Goal: Information Seeking & Learning: Learn about a topic

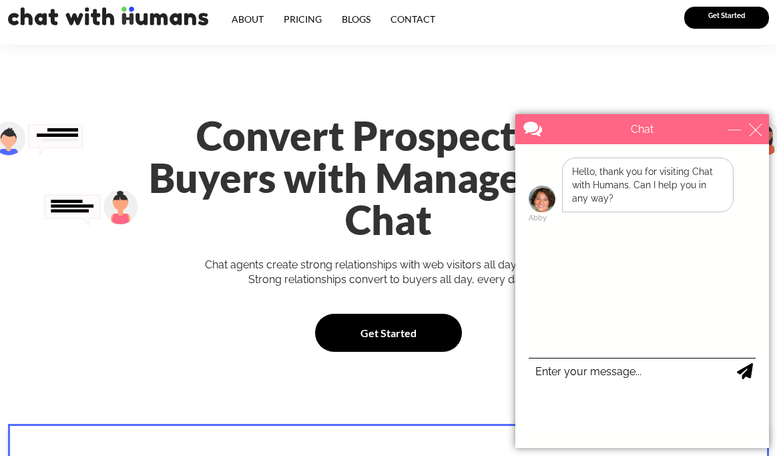
click at [190, 108] on div "Convert Prospects to Buyers with Managed Live Chat Chat agents create strong re…" at bounding box center [389, 233] width 532 height 250
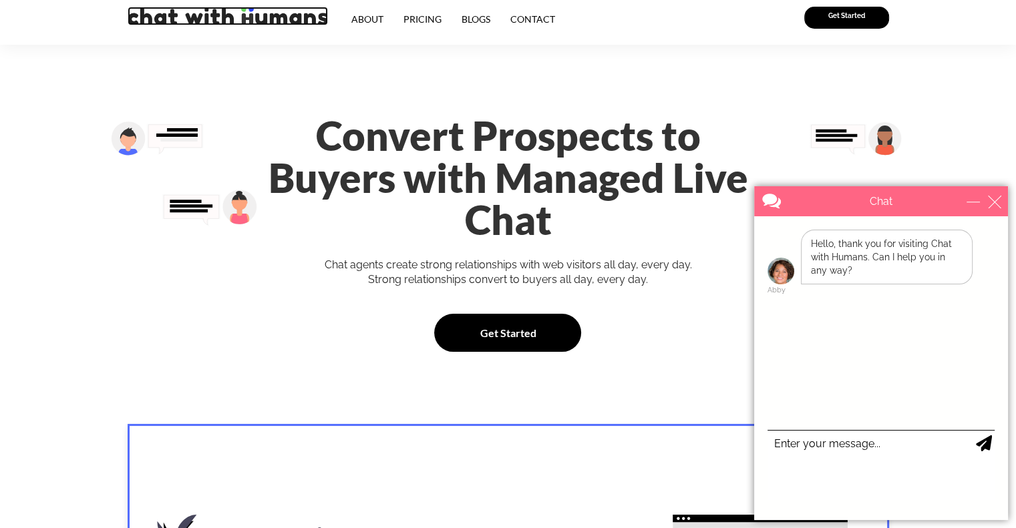
click at [250, 22] on img at bounding box center [228, 16] width 200 height 19
click at [433, 157] on h1 "Convert Prospects to Buyers with Managed Live Chat" at bounding box center [507, 178] width 518 height 126
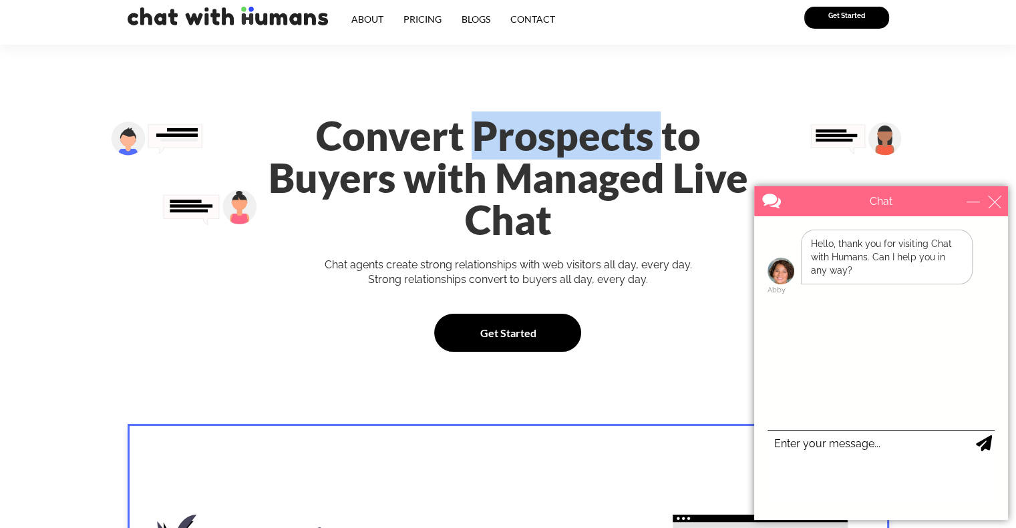
click at [433, 157] on h1 "Convert Prospects to Buyers with Managed Live Chat" at bounding box center [507, 178] width 518 height 126
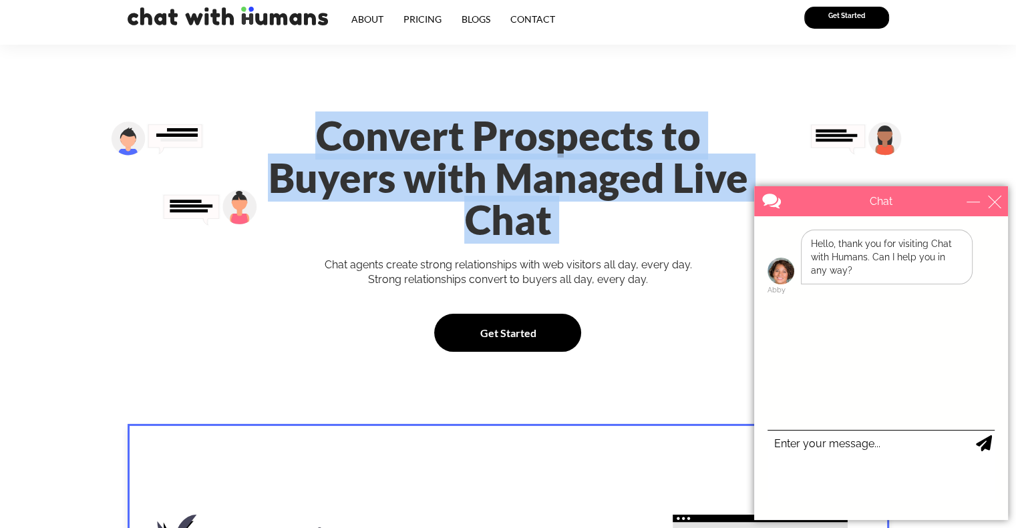
click at [433, 157] on h1 "Convert Prospects to Buyers with Managed Live Chat" at bounding box center [507, 178] width 518 height 126
copy div "Convert Prospects to Buyers with Managed Live Chat"
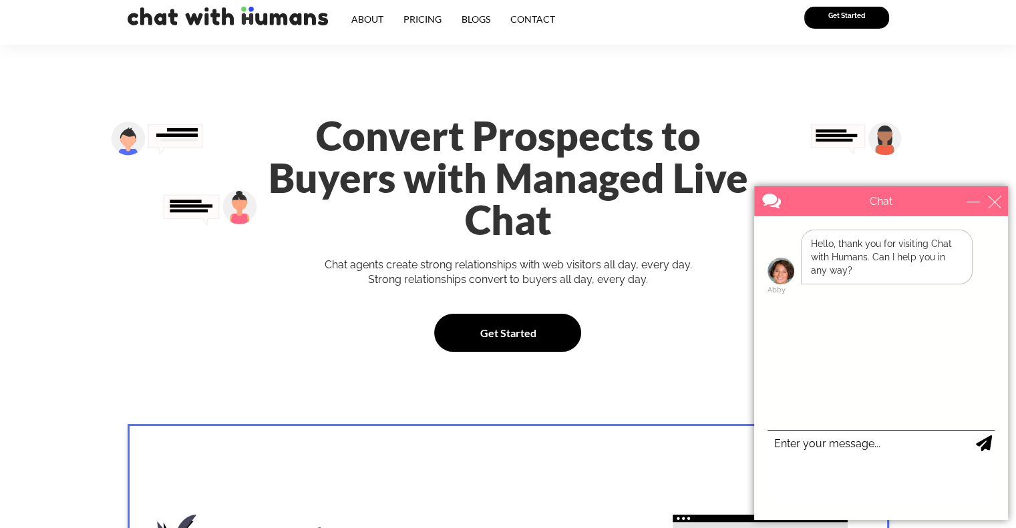
click at [462, 272] on div "Strong relationships convert to buyers all day, every day." at bounding box center [507, 279] width 518 height 15
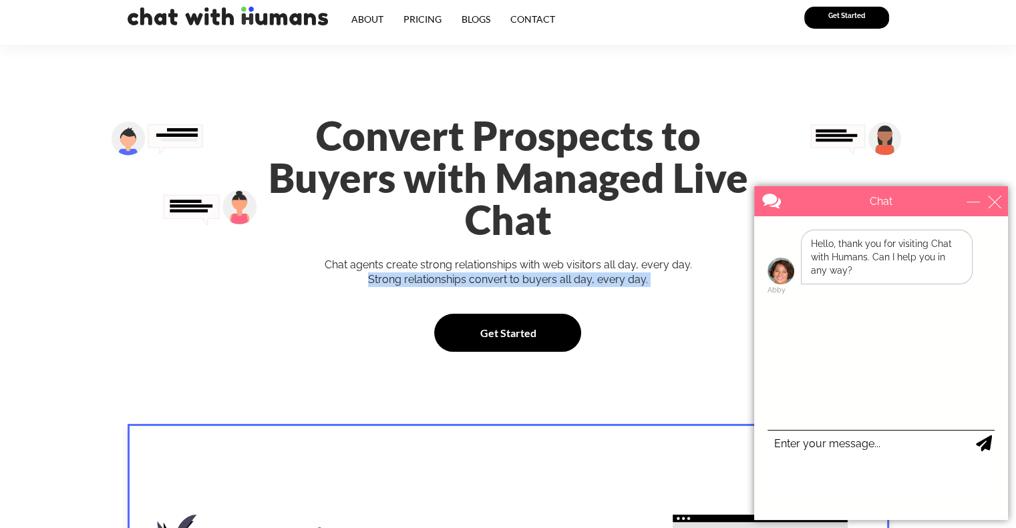
click at [462, 272] on div "Strong relationships convert to buyers all day, every day." at bounding box center [507, 279] width 518 height 15
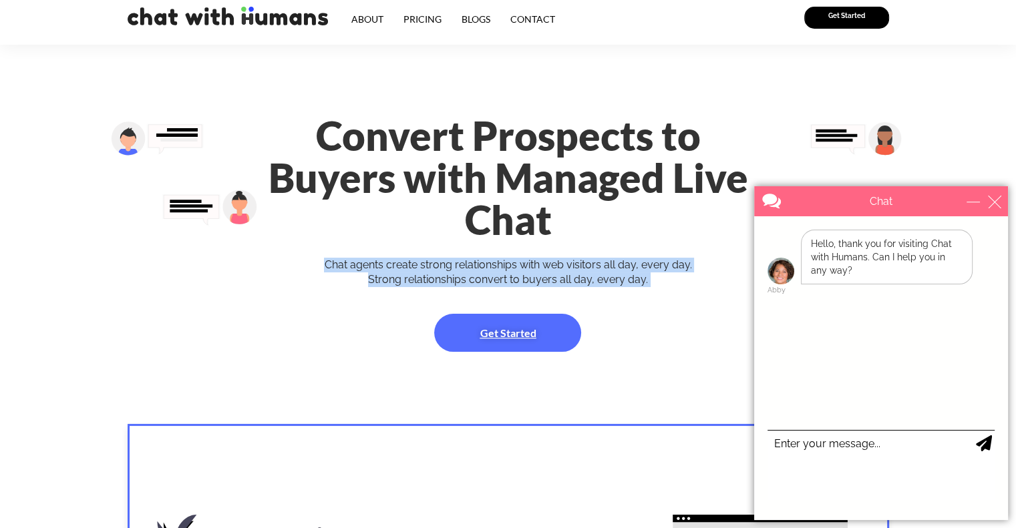
drag, startPoint x: 325, startPoint y: 221, endPoint x: 469, endPoint y: 272, distance: 153.5
click at [334, 255] on div "Convert Prospects to Buyers with Managed Live Chat Chat agents create strong re…" at bounding box center [508, 233] width 532 height 250
copy div "Chat agents create strong relationships with web visitors all day, every day. S…"
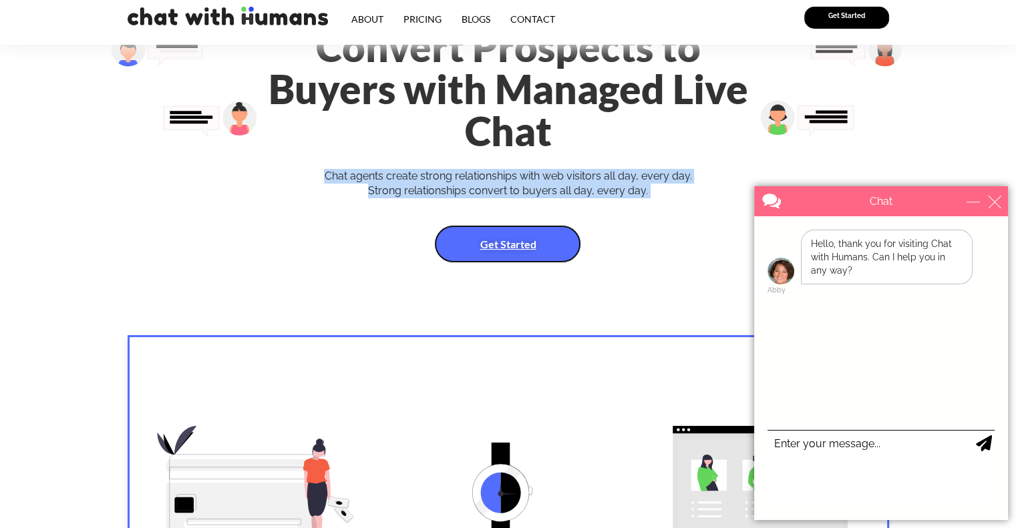
scroll to position [67, 0]
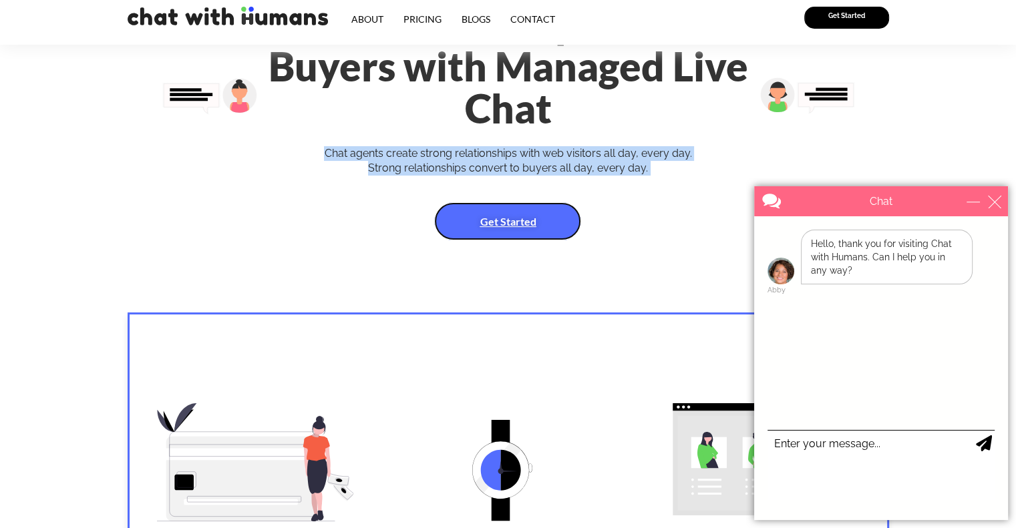
click at [465, 202] on link "Get Started" at bounding box center [507, 221] width 147 height 38
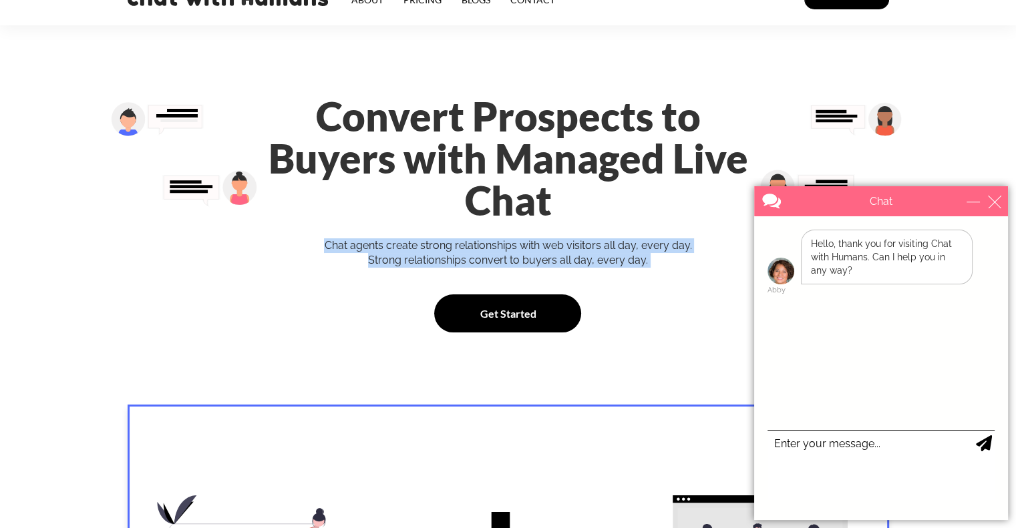
scroll to position [0, 0]
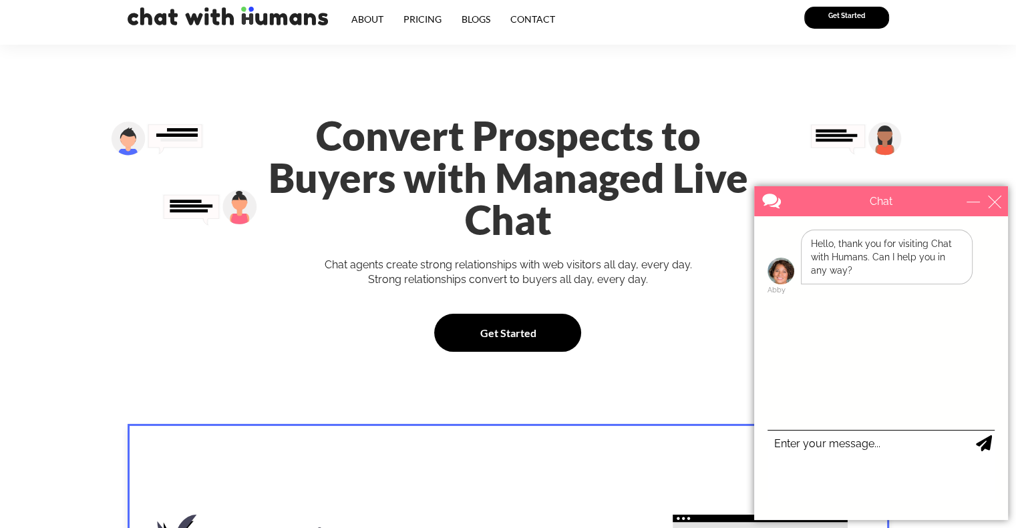
click at [332, 138] on h1 "Convert Prospects to Buyers with Managed Live Chat" at bounding box center [507, 178] width 518 height 126
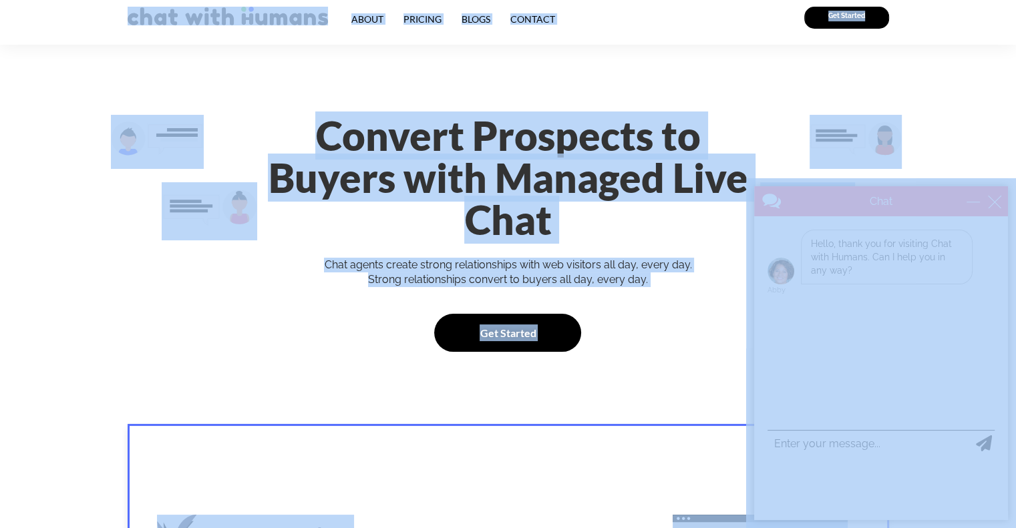
copy body "About Pricing Blogs Contact Get Started Convert Prospects to Buyers with Manage…"
click at [988, 148] on section "Convert Prospects to Buyers with Managed Live Chat Chat agents create strong re…" at bounding box center [508, 266] width 1016 height 371
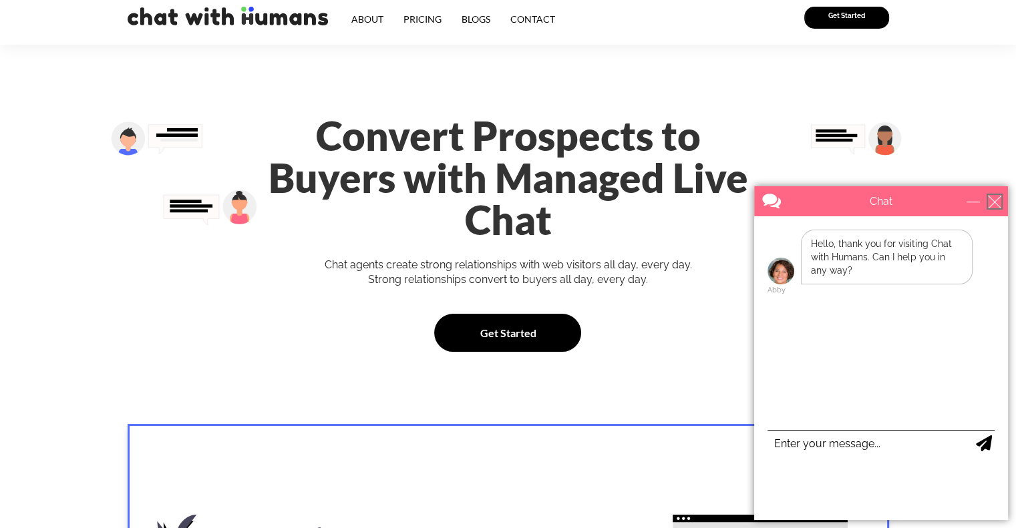
click at [996, 206] on div "close" at bounding box center [994, 201] width 13 height 13
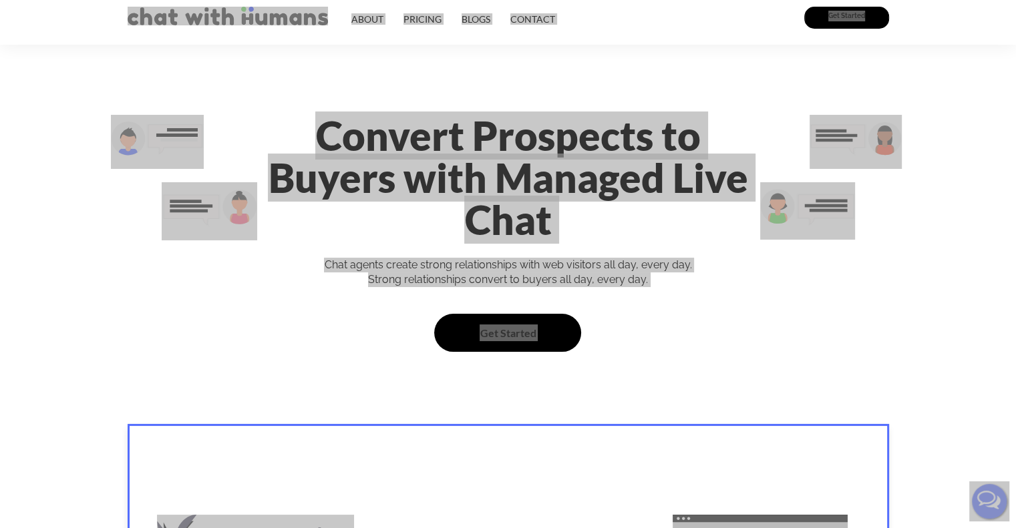
copy body "About Pricing Blogs Contact Get Started Convert Prospects to Buyers with Manage…"
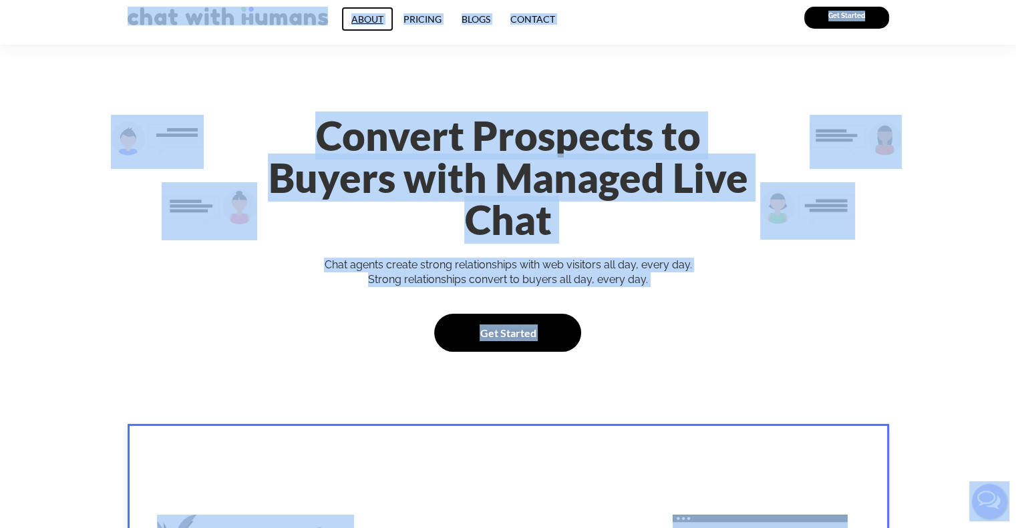
click at [366, 16] on link "About" at bounding box center [367, 19] width 52 height 25
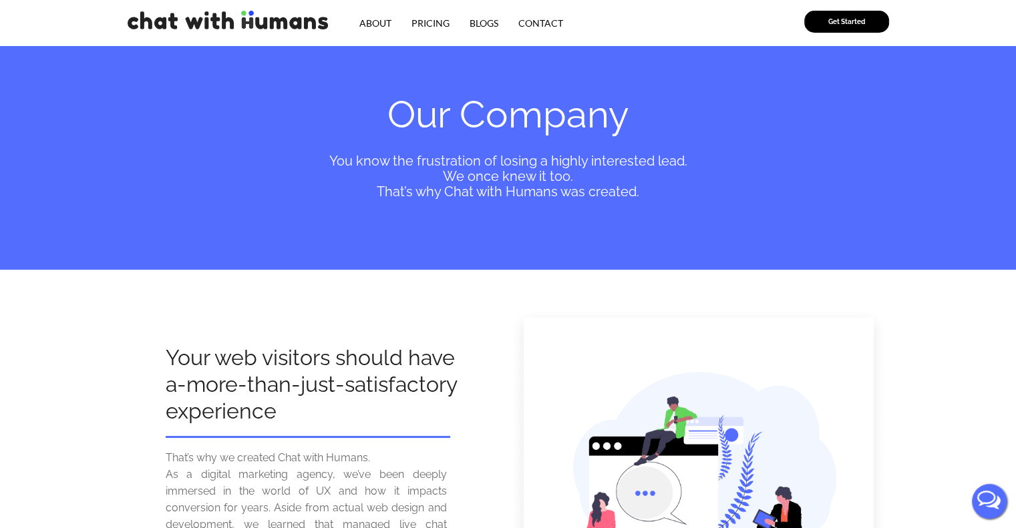
click at [272, 23] on img at bounding box center [228, 20] width 200 height 19
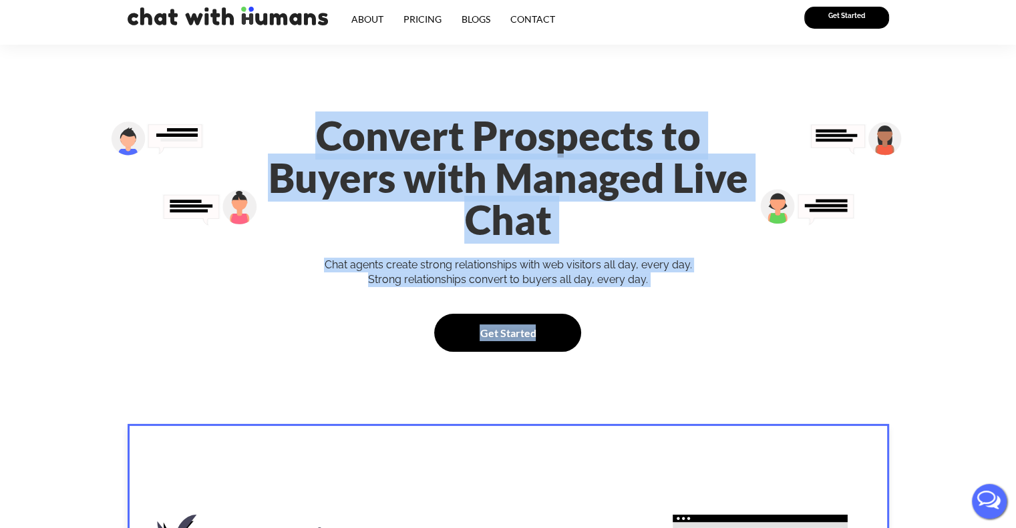
drag, startPoint x: 242, startPoint y: 132, endPoint x: 673, endPoint y: 288, distance: 458.2
click at [673, 288] on div "Convert Prospects to Buyers with Managed Live Chat Chat agents create strong re…" at bounding box center [508, 233] width 532 height 250
copy div "Convert Prospects to Buyers with Managed Live Chat Chat agents create strong re…"
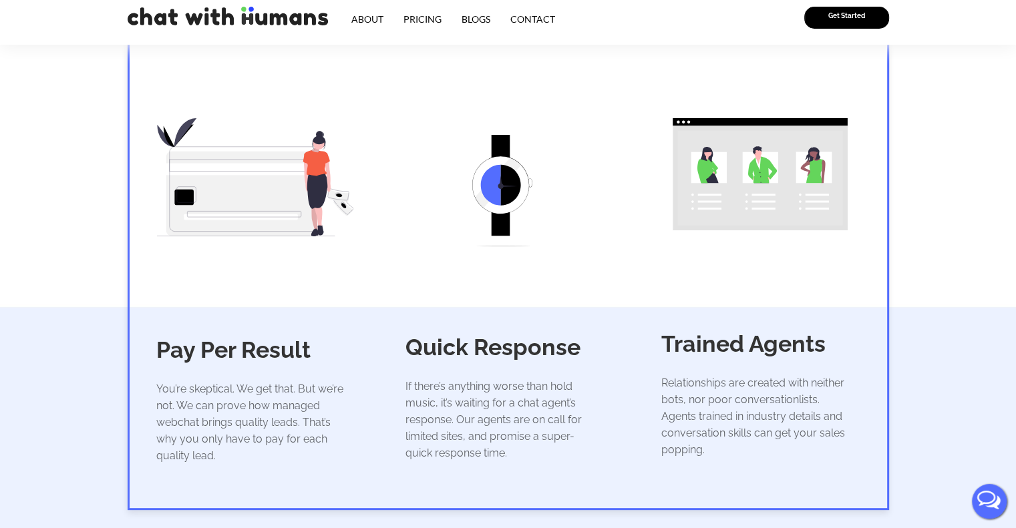
scroll to position [467, 0]
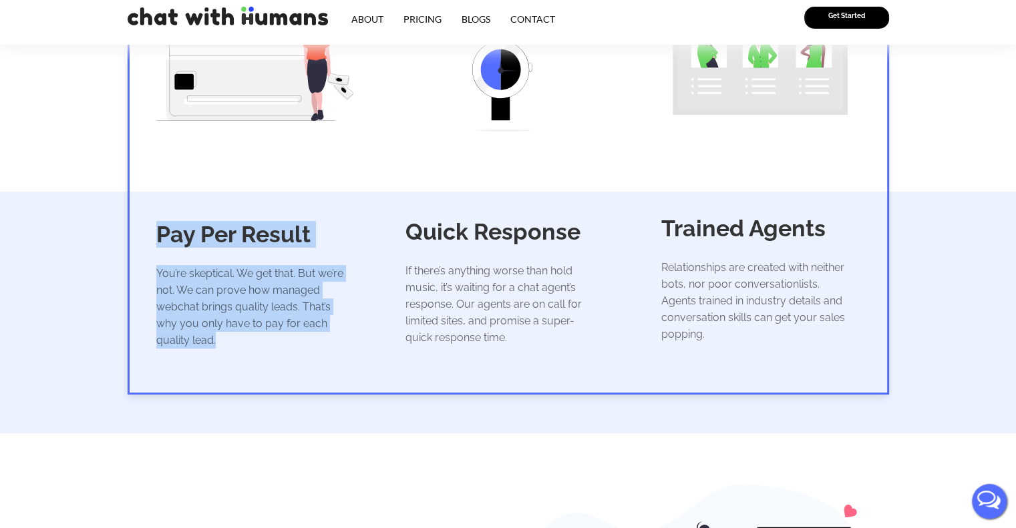
drag, startPoint x: 236, startPoint y: 305, endPoint x: 158, endPoint y: 196, distance: 133.4
click at [158, 196] on div "Pay Per Result You’re skeptical. We get that. But we’re not. We can prove how m…" at bounding box center [256, 178] width 252 height 350
copy div "Pay Per Result You’re skeptical. We get that. But we’re not. We can prove how m…"
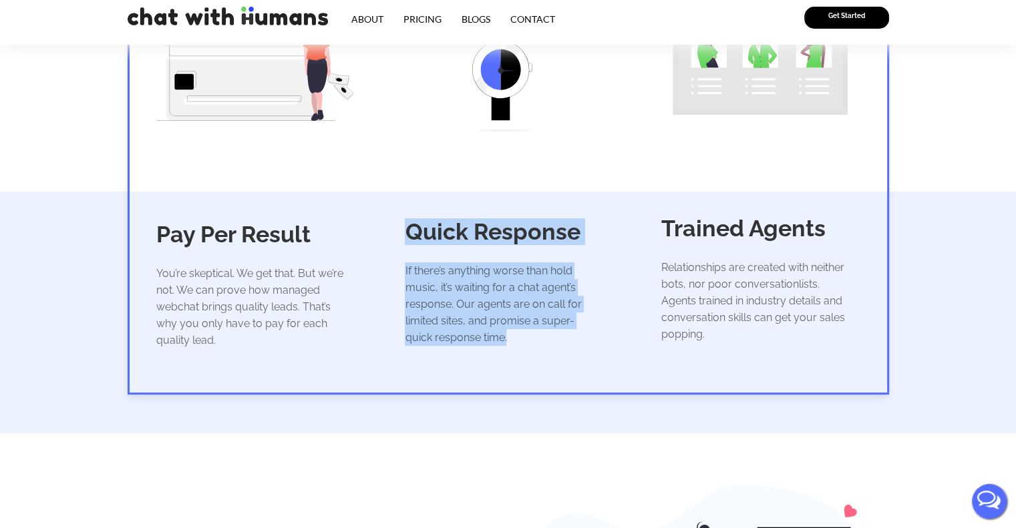
drag, startPoint x: 517, startPoint y: 292, endPoint x: 410, endPoint y: 192, distance: 146.9
click at [410, 192] on div "Quick Response If there’s anything worse than hold music, it’s waiting for a ch…" at bounding box center [507, 178] width 252 height 350
copy div "Quick Response If there’s anything worse than hold music, it’s waiting for a ch…"
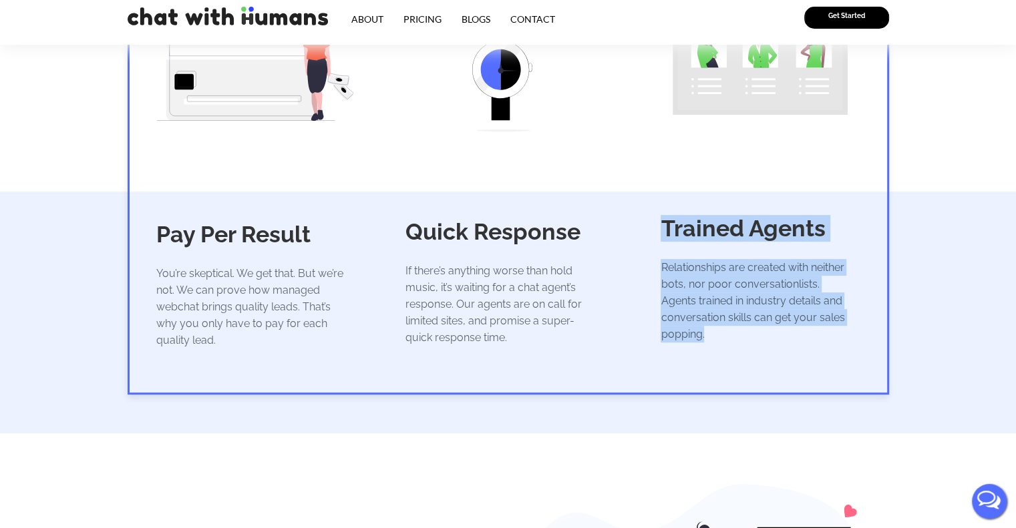
drag, startPoint x: 713, startPoint y: 297, endPoint x: 658, endPoint y: 195, distance: 115.9
click at [658, 195] on div "Trained Agents Relationships are created with neither bots, nor poor conversati…" at bounding box center [760, 178] width 252 height 350
copy div "Trained Agents Relationships are created with neither bots, nor poor conversati…"
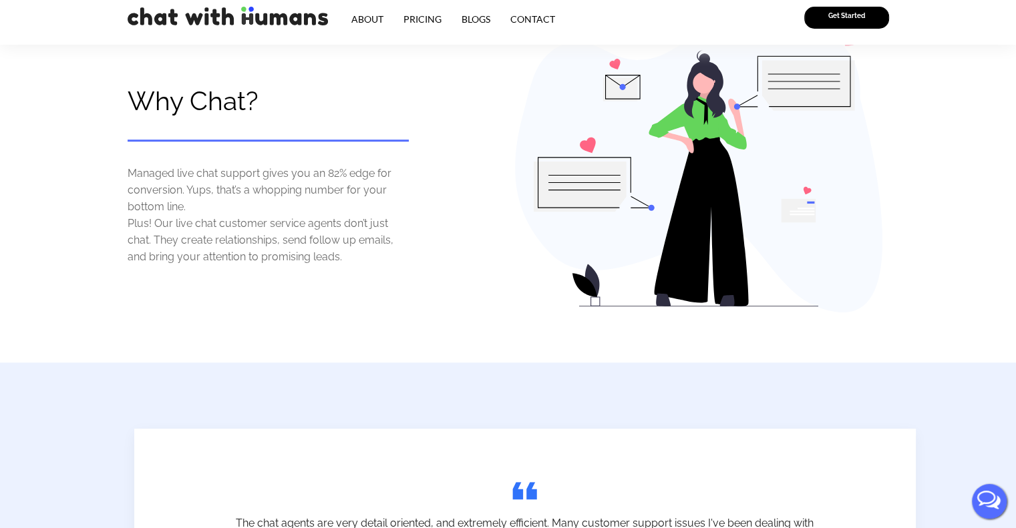
scroll to position [868, 0]
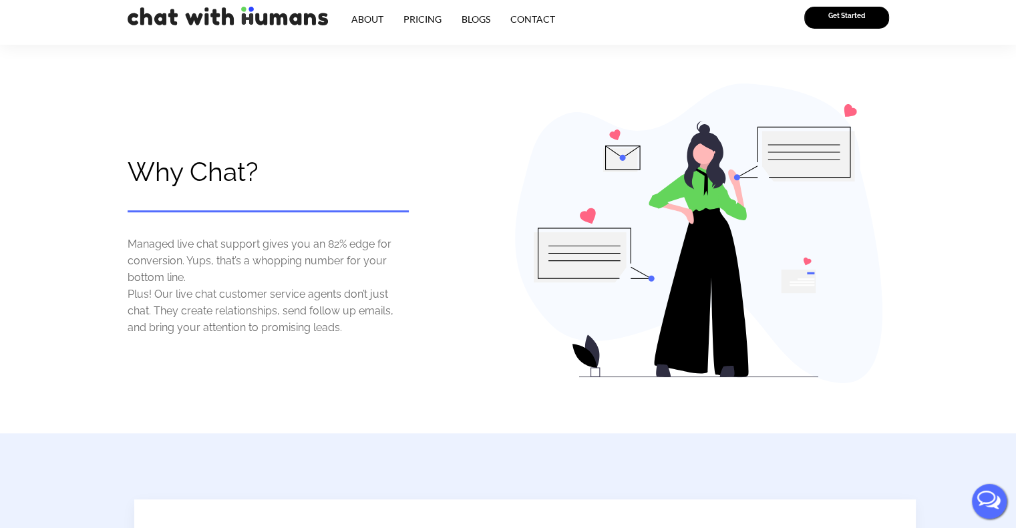
drag, startPoint x: 361, startPoint y: 292, endPoint x: 129, endPoint y: 126, distance: 285.8
click at [129, 126] on div "Why Chat? Managed live chat support gives you an 82% edge for conversion. Yups,…" at bounding box center [318, 233] width 381 height 314
copy div "Why Chat? Managed live chat support gives you an 82% edge for conversion. Yups,…"
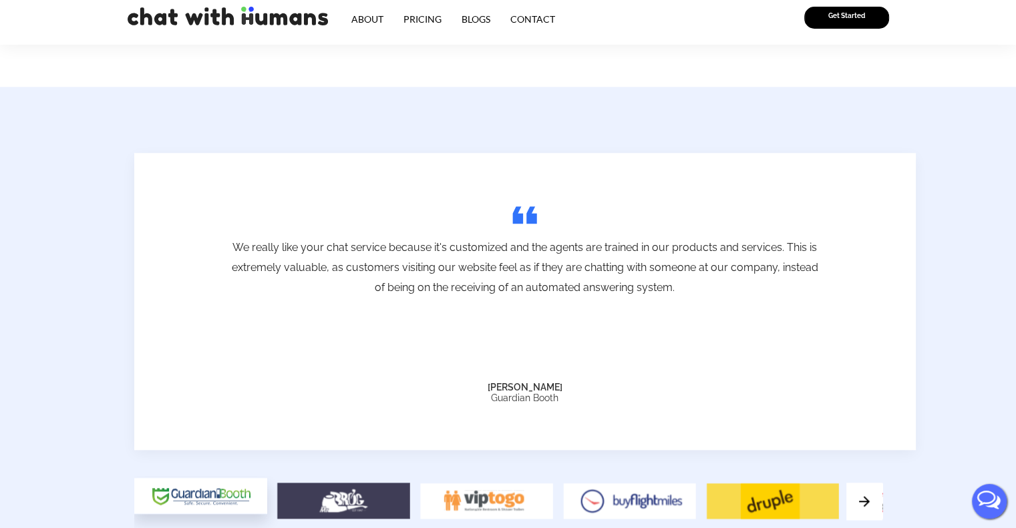
scroll to position [1202, 0]
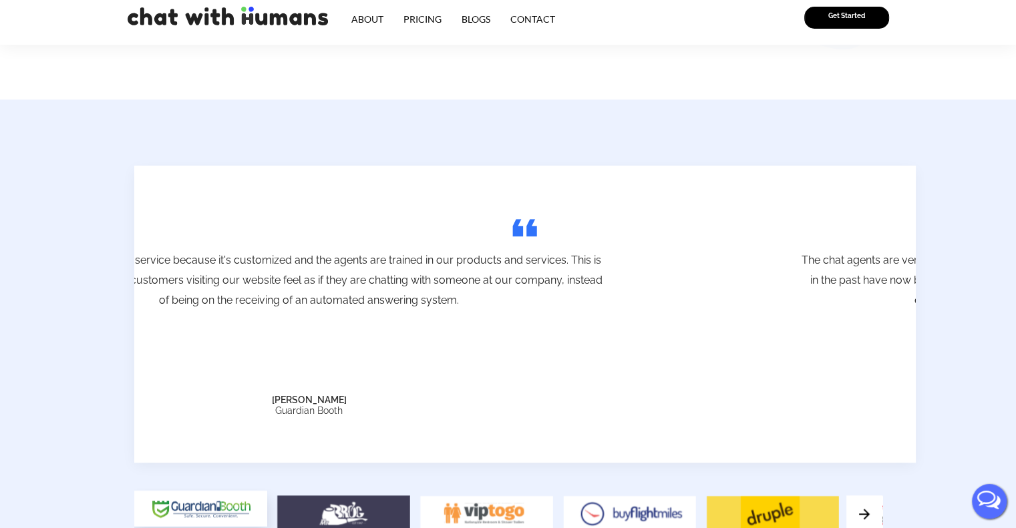
drag, startPoint x: 572, startPoint y: 367, endPoint x: 357, endPoint y: 272, distance: 235.9
click at [357, 272] on div "We really like your chat service because it's customized and the agents are tra…" at bounding box center [309, 326] width 781 height 179
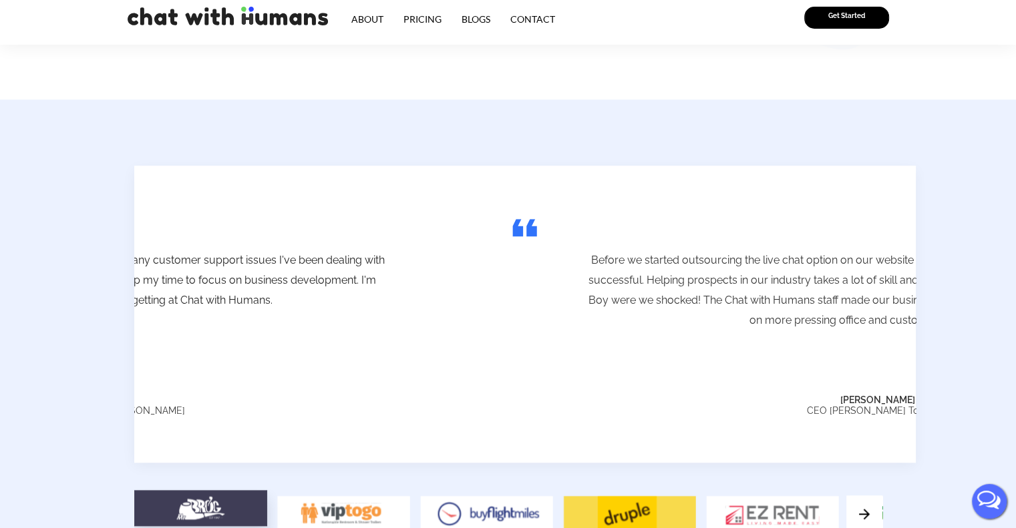
drag, startPoint x: 525, startPoint y: 341, endPoint x: 250, endPoint y: 313, distance: 275.9
click at [212, 309] on div "The chat agents are very detail oriented, and extremely efficient. Many custome…" at bounding box center [96, 326] width 781 height 179
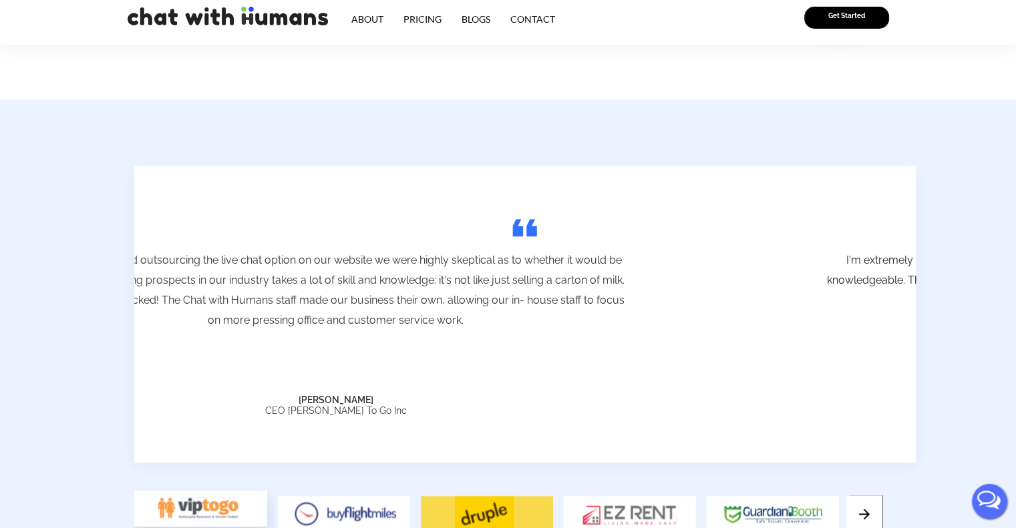
drag, startPoint x: 602, startPoint y: 323, endPoint x: 269, endPoint y: 303, distance: 333.2
click at [274, 304] on div "Before we started outsourcing the live chat option on our website we were highl…" at bounding box center [335, 326] width 781 height 179
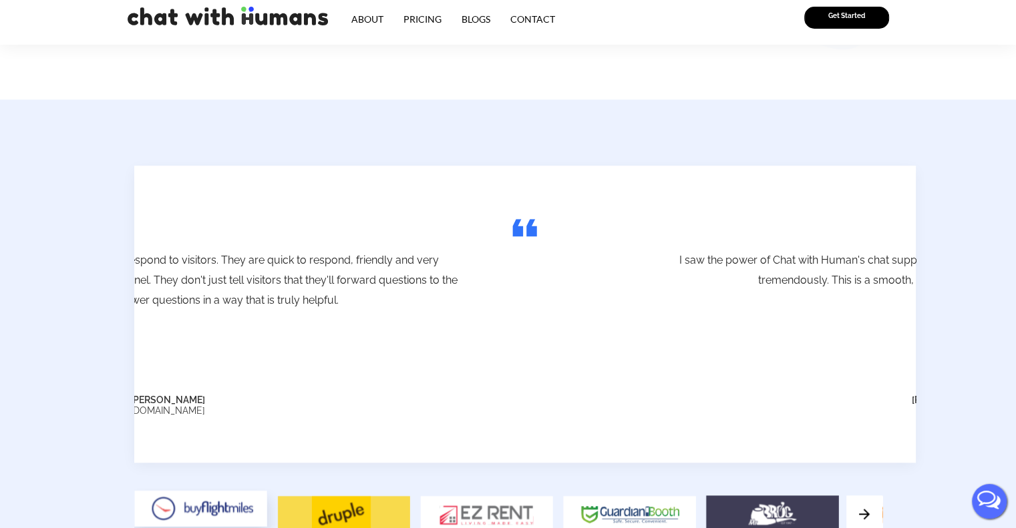
drag, startPoint x: 684, startPoint y: 313, endPoint x: 354, endPoint y: 299, distance: 330.2
click at [354, 299] on div "I'm extremely happy with how the chat agents respond to visitors. They are quic…" at bounding box center [167, 326] width 781 height 179
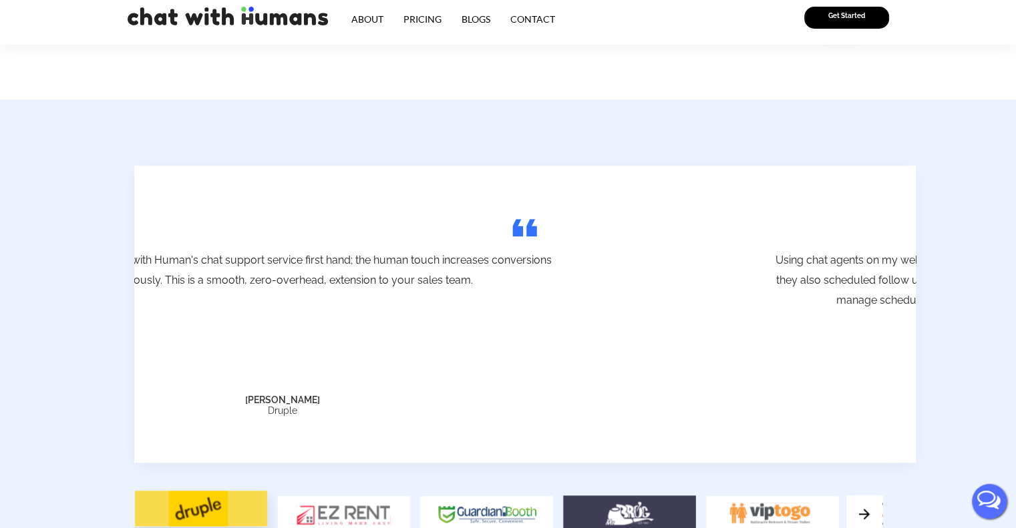
drag, startPoint x: 451, startPoint y: 289, endPoint x: 81, endPoint y: 288, distance: 370.6
click at [91, 289] on section "The chat agents are very detail oriented, and extremely efficient. Many custome…" at bounding box center [508, 385] width 1016 height 570
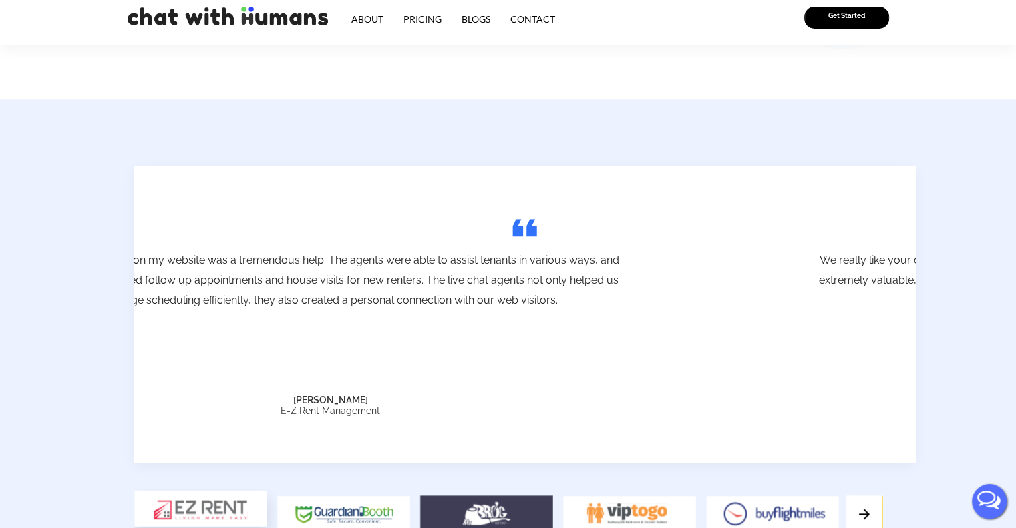
drag, startPoint x: 548, startPoint y: 292, endPoint x: 202, endPoint y: 272, distance: 347.1
click at [203, 272] on div "Using chat agents on my website was a tremendous help. The agents were able to …" at bounding box center [331, 302] width 588 height 104
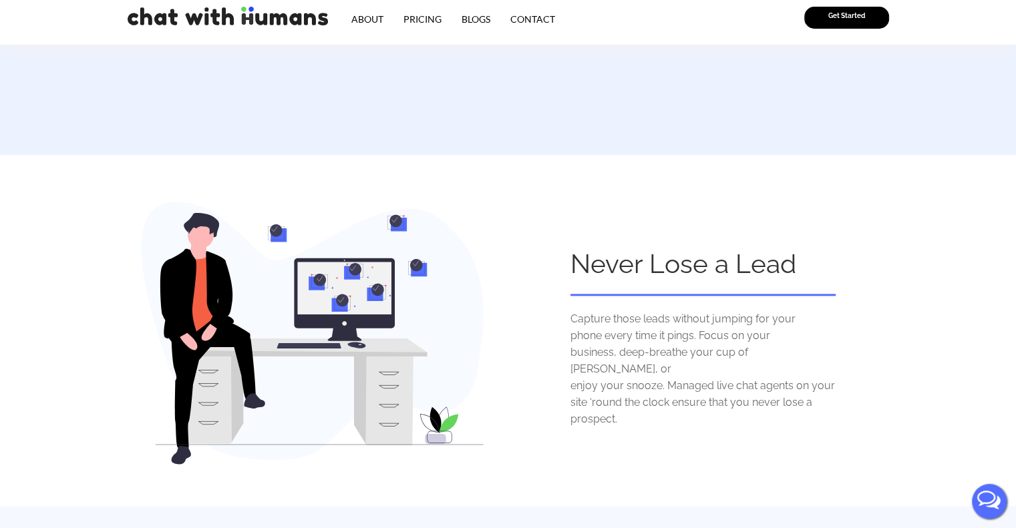
scroll to position [1736, 0]
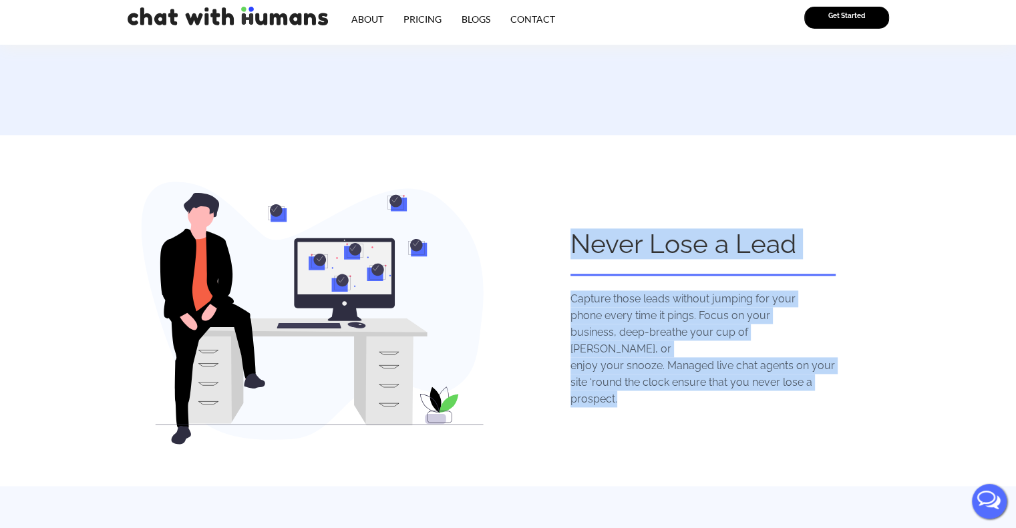
drag, startPoint x: 634, startPoint y: 347, endPoint x: 564, endPoint y: 206, distance: 157.4
click at [564, 206] on div "Never Lose a Lead Capture those leads without jumping for your phone every time…" at bounding box center [698, 299] width 381 height 328
copy div "Never Lose a Lead Capture those leads without jumping for your phone every time…"
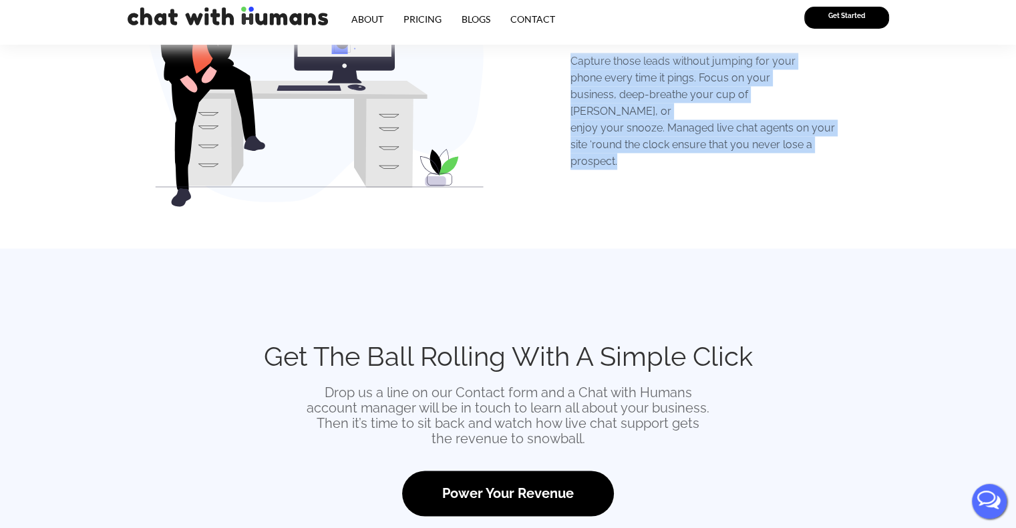
scroll to position [2003, 0]
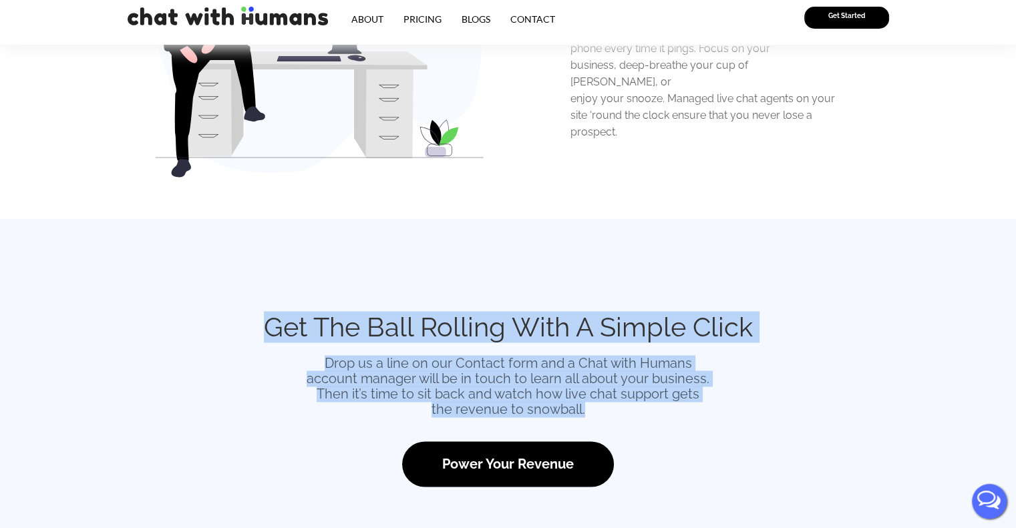
drag, startPoint x: 594, startPoint y: 366, endPoint x: 260, endPoint y: 264, distance: 349.0
click at [260, 305] on div "Get The Ball Rolling With A Simple Click Drop us a line on our Contact form and…" at bounding box center [508, 399] width 538 height 189
copy div "Get The Ball Rolling With A Simple Click Drop us a line on our Contact form and…"
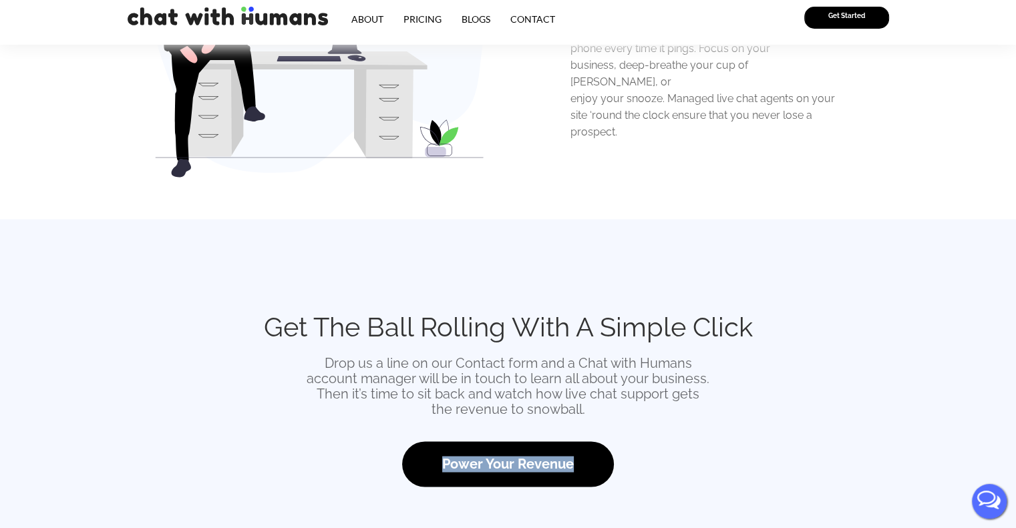
drag, startPoint x: 641, startPoint y: 429, endPoint x: 395, endPoint y: 414, distance: 246.2
click at [395, 441] on div "Power Your Revenue" at bounding box center [508, 463] width 524 height 45
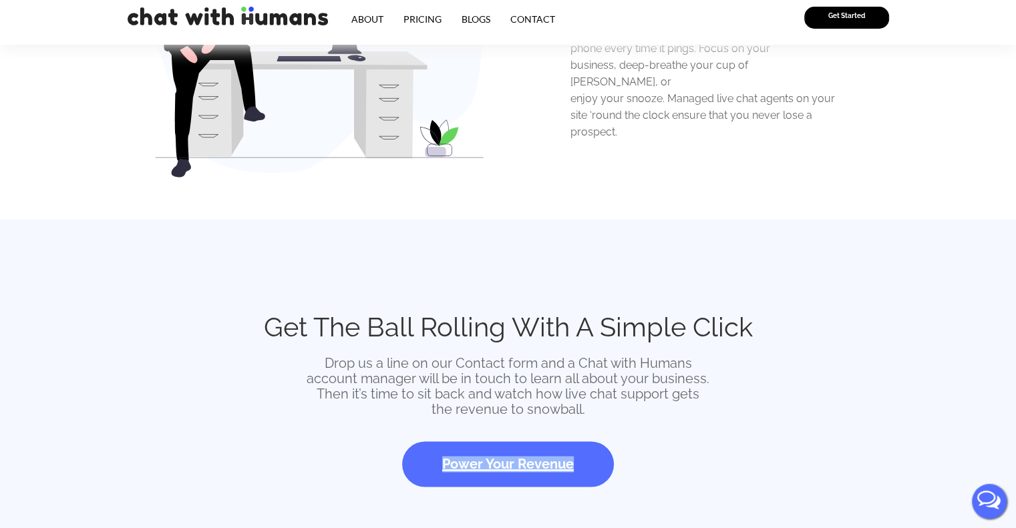
copy span "Power Your Revenue"
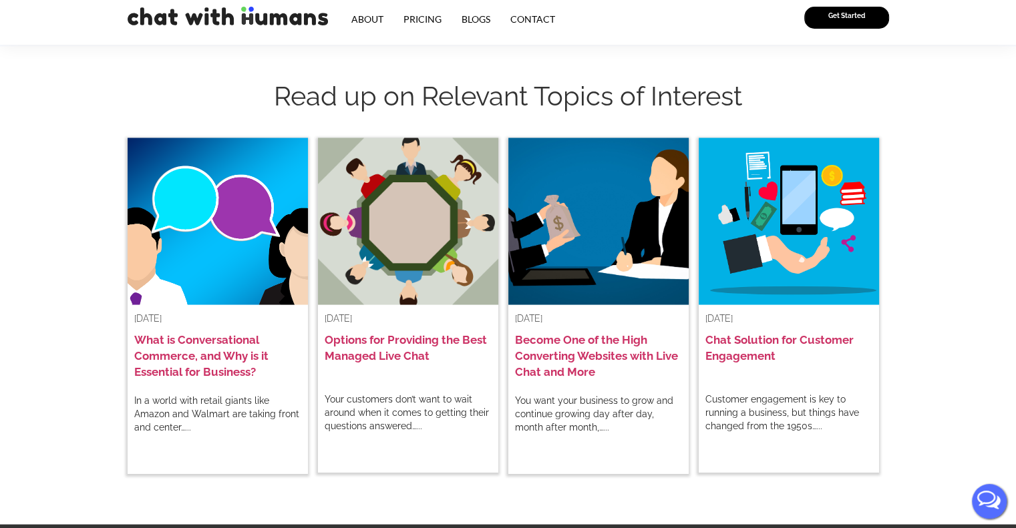
scroll to position [2471, 0]
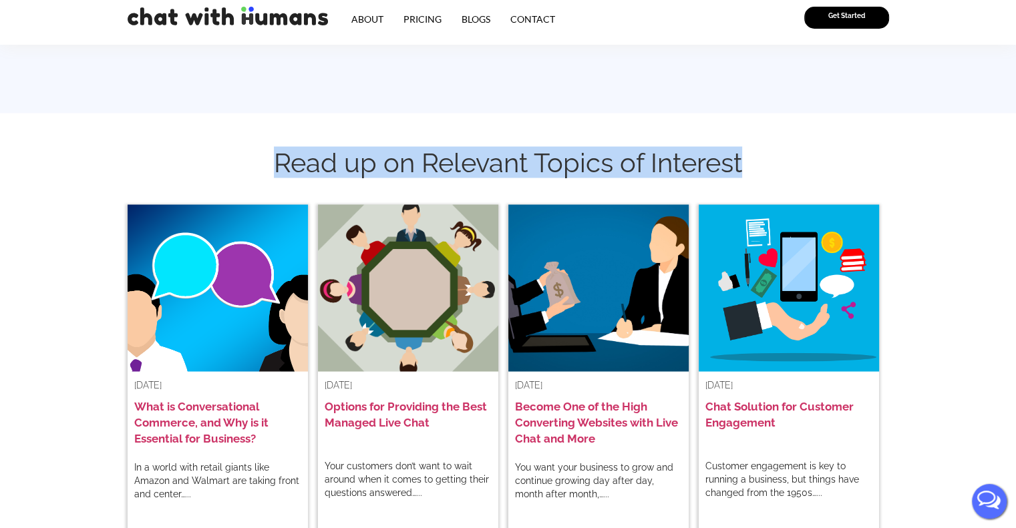
drag, startPoint x: 268, startPoint y: 127, endPoint x: 753, endPoint y: 130, distance: 484.8
click at [753, 130] on h2 "Read up on Relevant Topics of Interest" at bounding box center [508, 161] width 761 height 71
copy h2 "Read up on Relevant Topics of Interest"
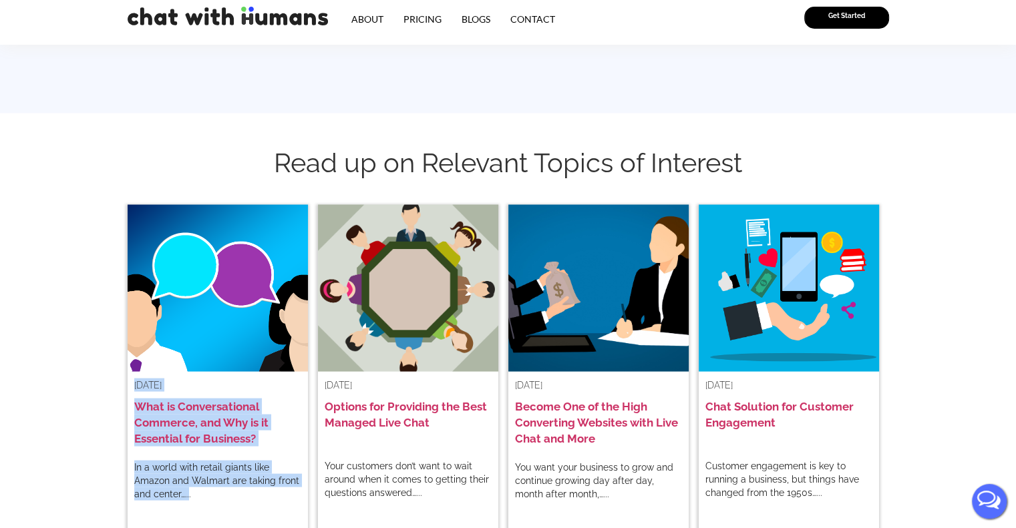
drag, startPoint x: 187, startPoint y: 453, endPoint x: 131, endPoint y: 343, distance: 123.6
click at [131, 343] on div "November 17, 2022 What is Conversational Commerce, and Why is it Essential for …" at bounding box center [218, 372] width 180 height 336
copy div "November 17, 2022 What is Conversational Commerce, and Why is it Essential for …"
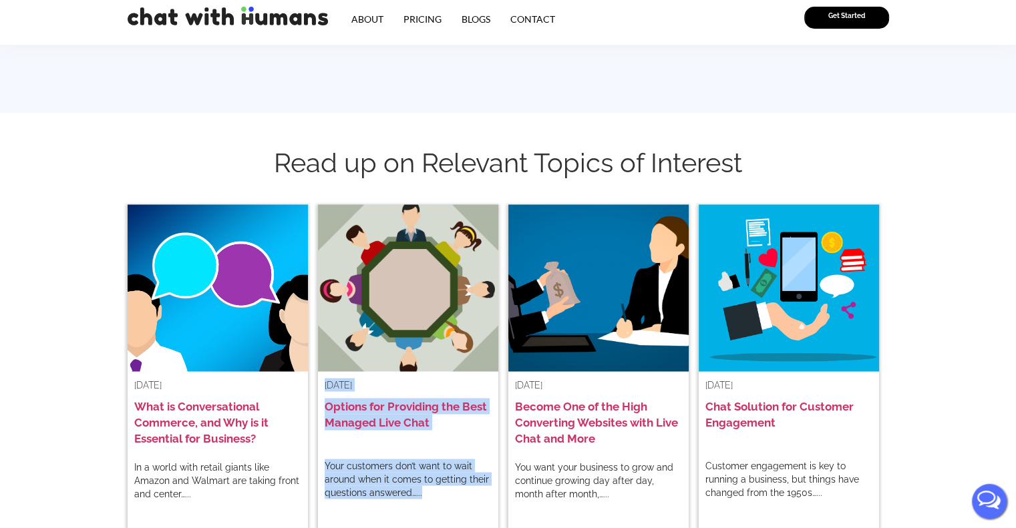
drag, startPoint x: 424, startPoint y: 463, endPoint x: 321, endPoint y: 342, distance: 159.2
click at [321, 342] on div "November 16, 2022 Options for Providing the Best Managed Live Chat Your custome…" at bounding box center [408, 371] width 180 height 335
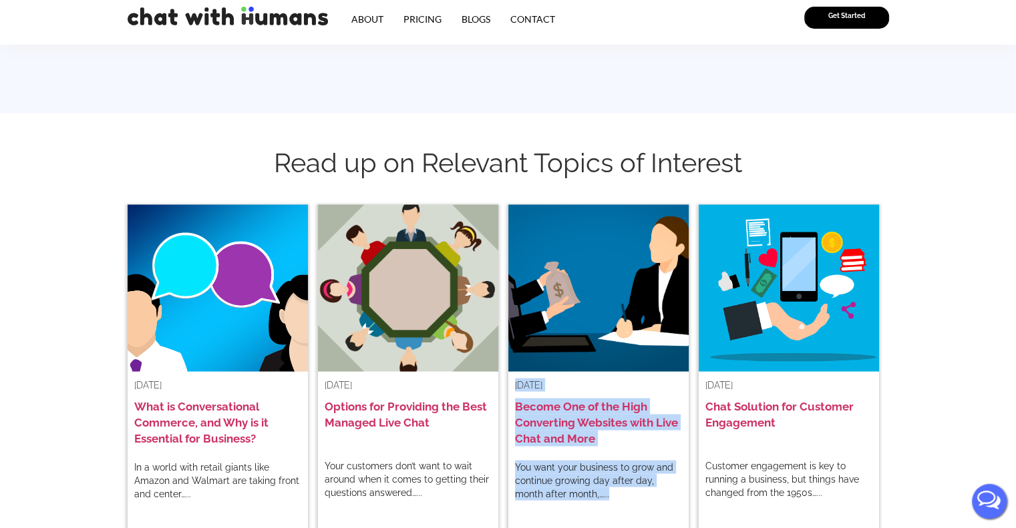
drag, startPoint x: 605, startPoint y: 461, endPoint x: 510, endPoint y: 343, distance: 152.0
click at [510, 343] on div "August 10, 2022 Become One of the High Converting Websites with Live Chat and M…" at bounding box center [598, 372] width 180 height 336
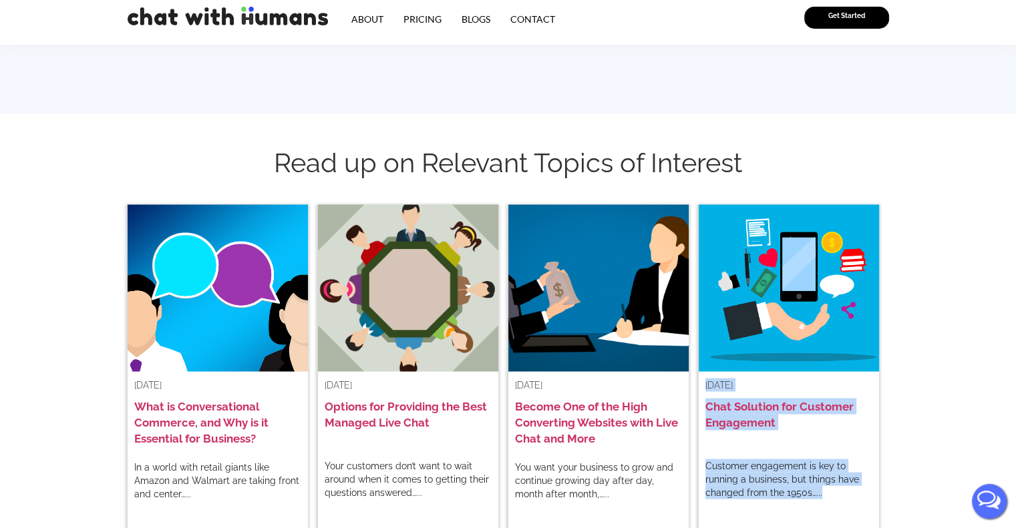
drag, startPoint x: 847, startPoint y: 453, endPoint x: 700, endPoint y: 345, distance: 182.8
click at [700, 345] on div "July 30, 2022 Chat Solution for Customer Engagement Customer engagement is key …" at bounding box center [789, 371] width 180 height 335
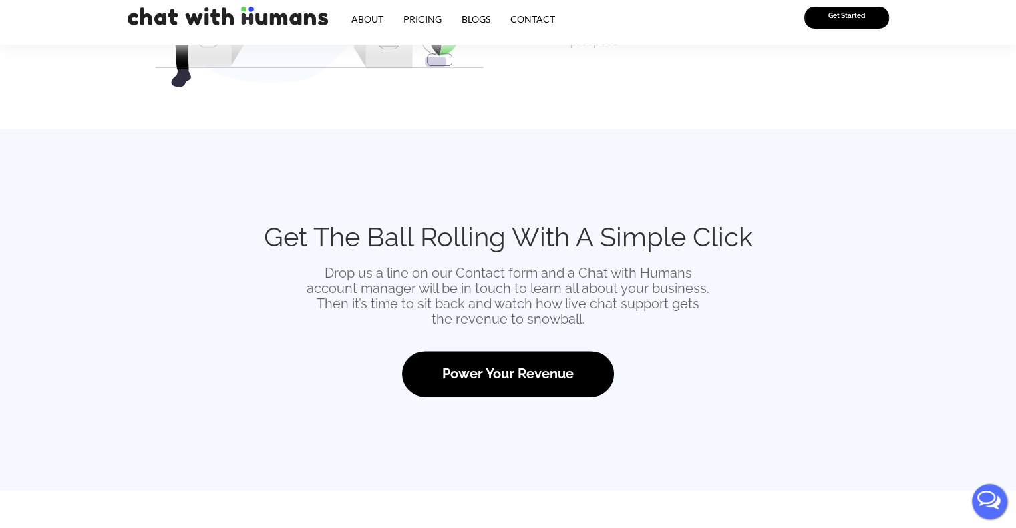
scroll to position [1909, 0]
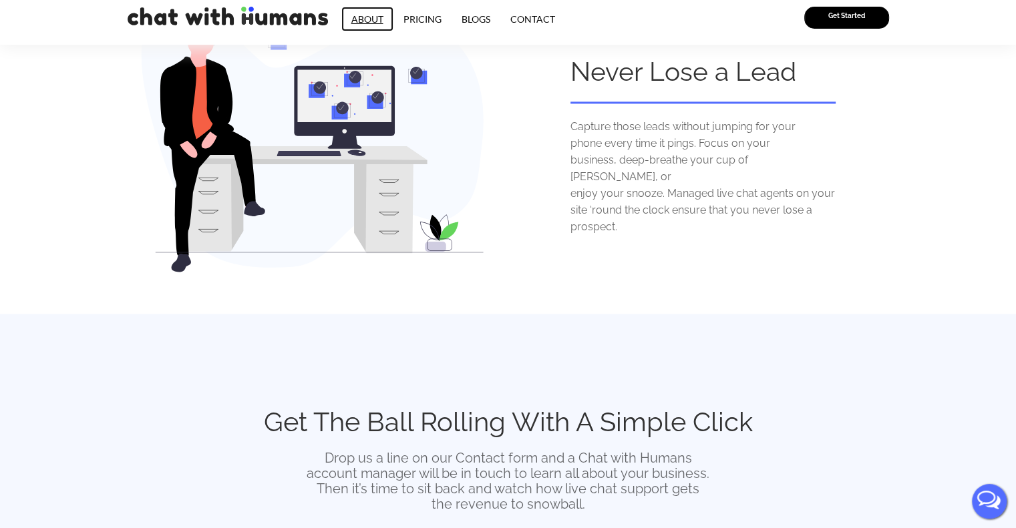
click at [371, 24] on link "About" at bounding box center [367, 19] width 52 height 25
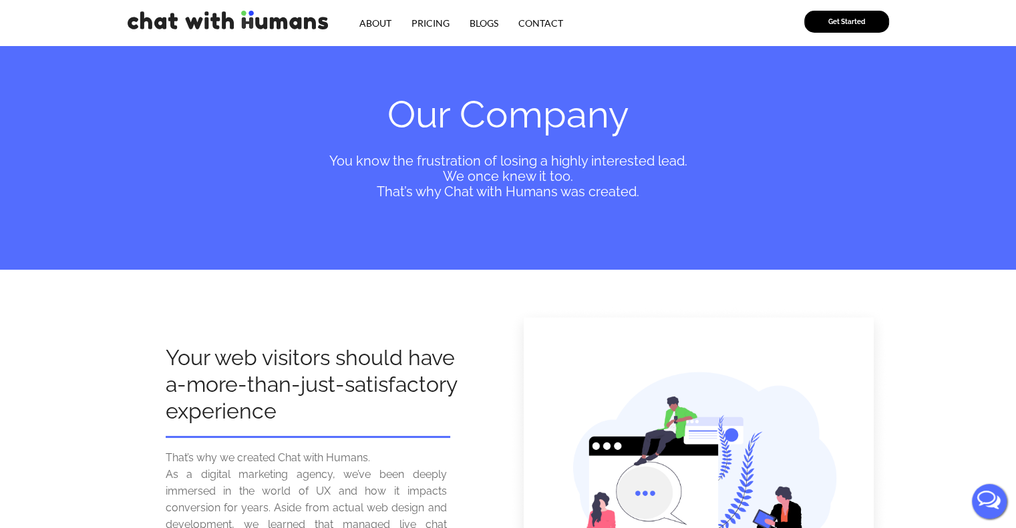
drag, startPoint x: 652, startPoint y: 189, endPoint x: 385, endPoint y: 108, distance: 279.1
click at [385, 108] on div "Our Company You know the frustration of losing a highly interested lead. We onc…" at bounding box center [508, 145] width 761 height 121
copy div "Our Company You know the frustration of losing a highly interested lead. We onc…"
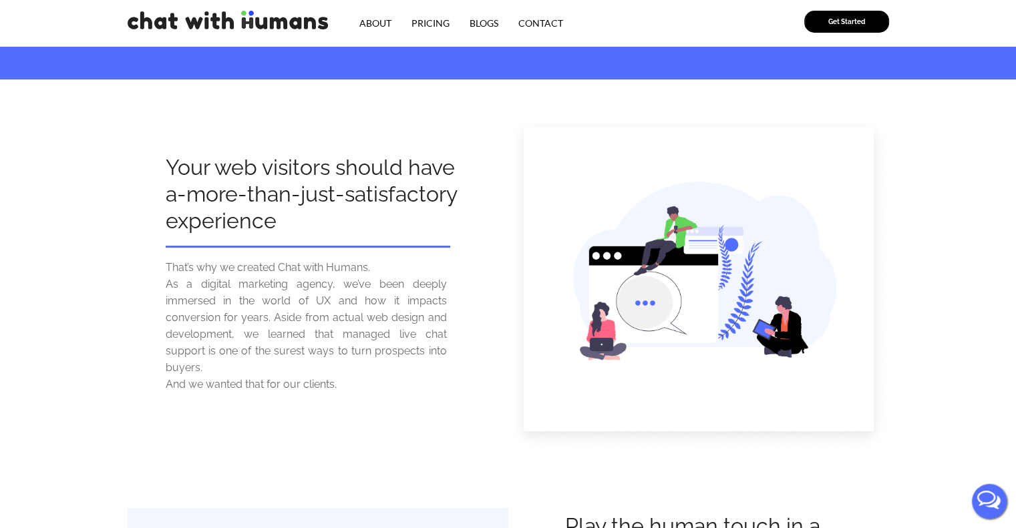
scroll to position [134, 0]
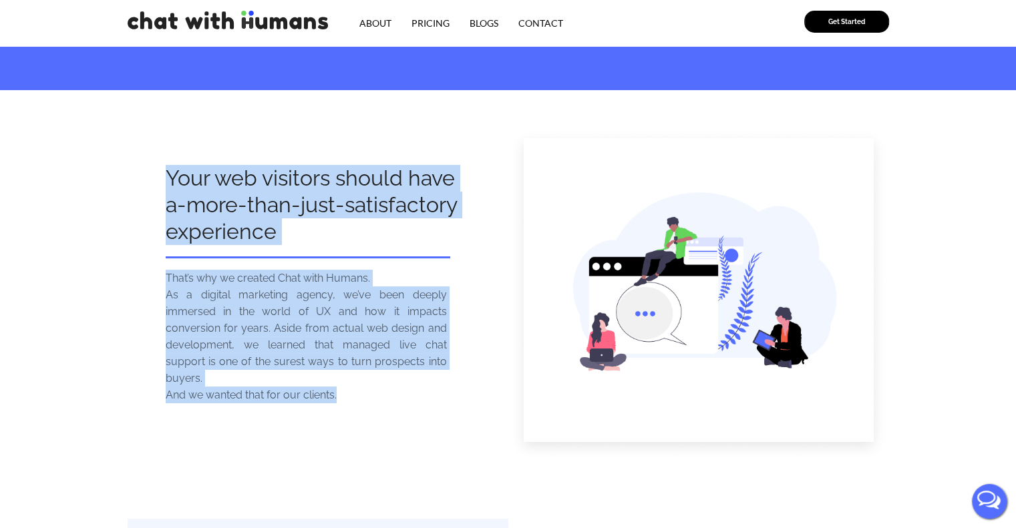
drag, startPoint x: 344, startPoint y: 393, endPoint x: 166, endPoint y: 174, distance: 282.5
click at [166, 174] on div "Your web visitors should have a-more-than-just-satisfactory experience That’s w…" at bounding box center [318, 294] width 381 height 335
copy div "Your web visitors should have a-more-than-just-satisfactory experience That’s w…"
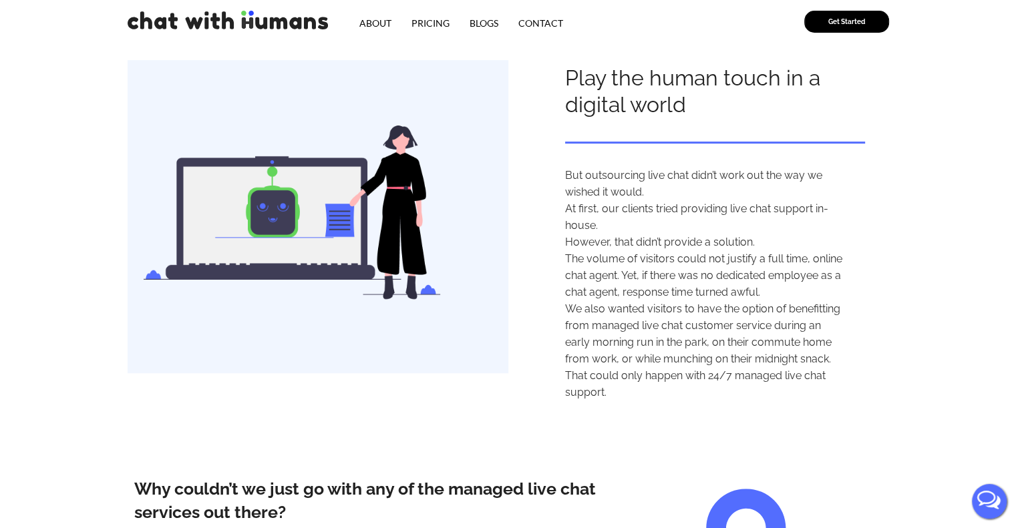
scroll to position [601, 0]
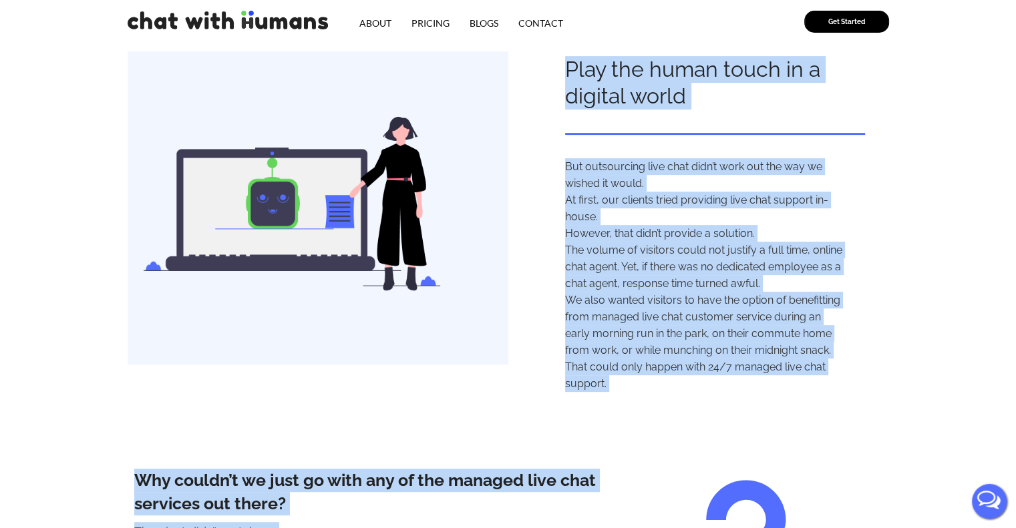
drag, startPoint x: 634, startPoint y: 401, endPoint x: 558, endPoint y: 77, distance: 332.6
click at [558, 77] on div "Our Company You know the frustration of losing a highly interested lead. We onc…" at bounding box center [508, 528] width 1016 height 2259
click at [519, 364] on div "Play the human touch in a digital world But outsourcing live chat didn’t work o…" at bounding box center [698, 205] width 380 height 374
click at [633, 386] on div "We also wanted visitors to have the option of benefitting from managed live cha…" at bounding box center [705, 342] width 280 height 100
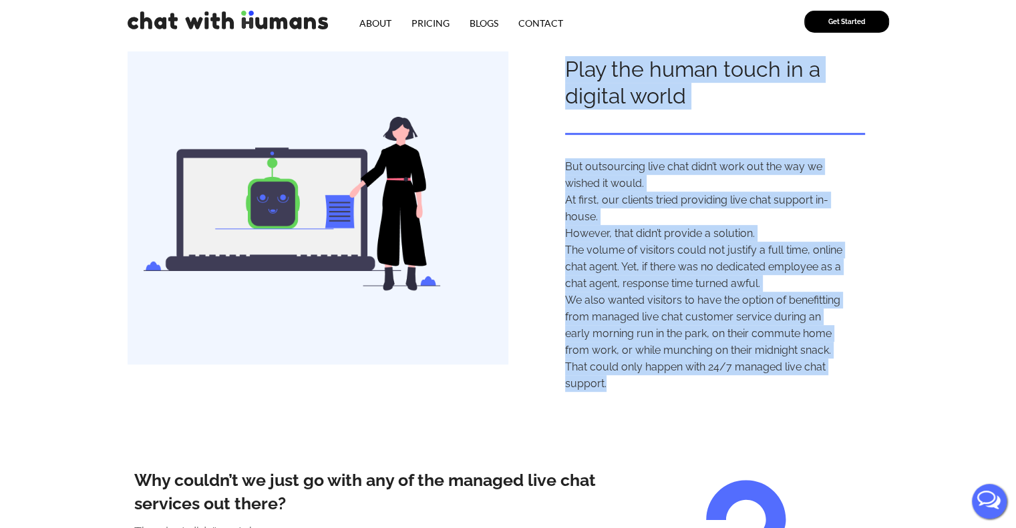
drag, startPoint x: 620, startPoint y: 389, endPoint x: 554, endPoint y: 77, distance: 318.0
click at [554, 77] on div "Play the human touch in a digital world But outsourcing live chat didn’t work o…" at bounding box center [698, 205] width 380 height 374
copy div "Play the human touch in a digital world But outsourcing live chat didn’t work o…"
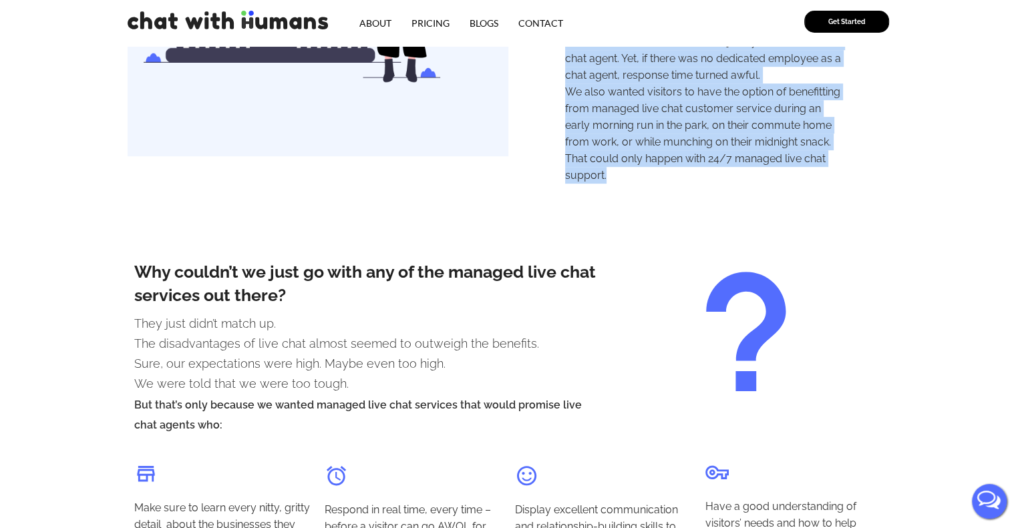
scroll to position [868, 0]
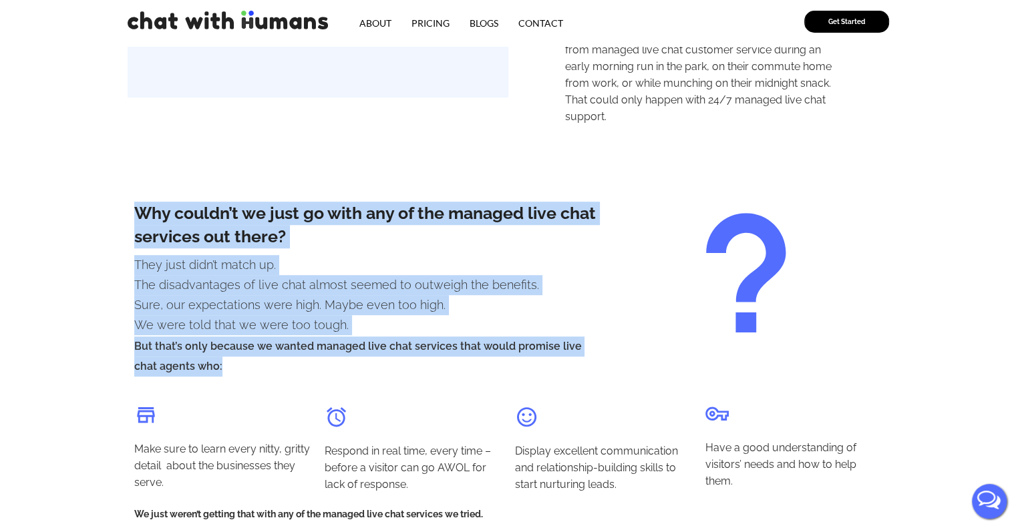
drag, startPoint x: 220, startPoint y: 366, endPoint x: 134, endPoint y: 204, distance: 183.1
click at [134, 204] on div "Why couldn’t we just go with any of the managed live chat services out there? T…" at bounding box center [367, 289] width 479 height 188
copy div "Why couldn’t we just go with any of the managed live chat services out there? T…"
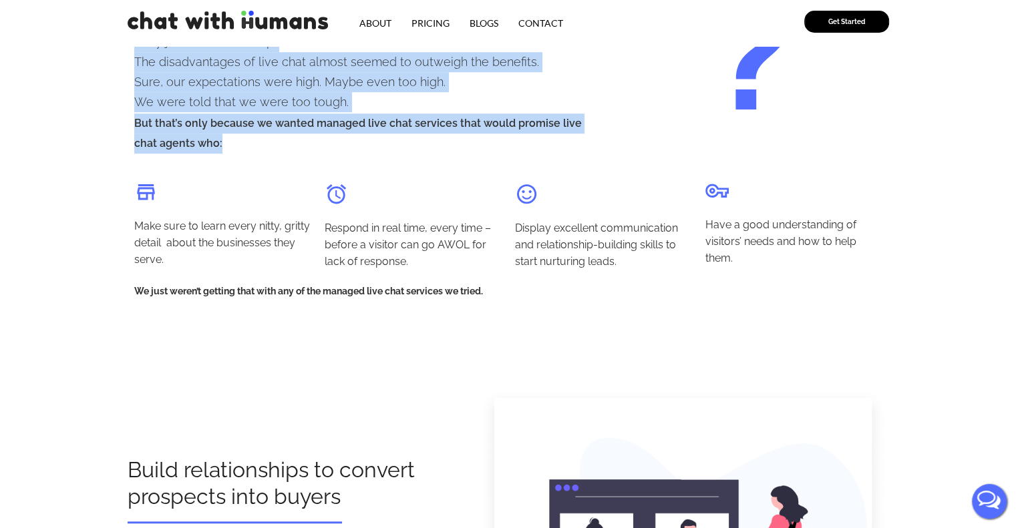
scroll to position [1068, 0]
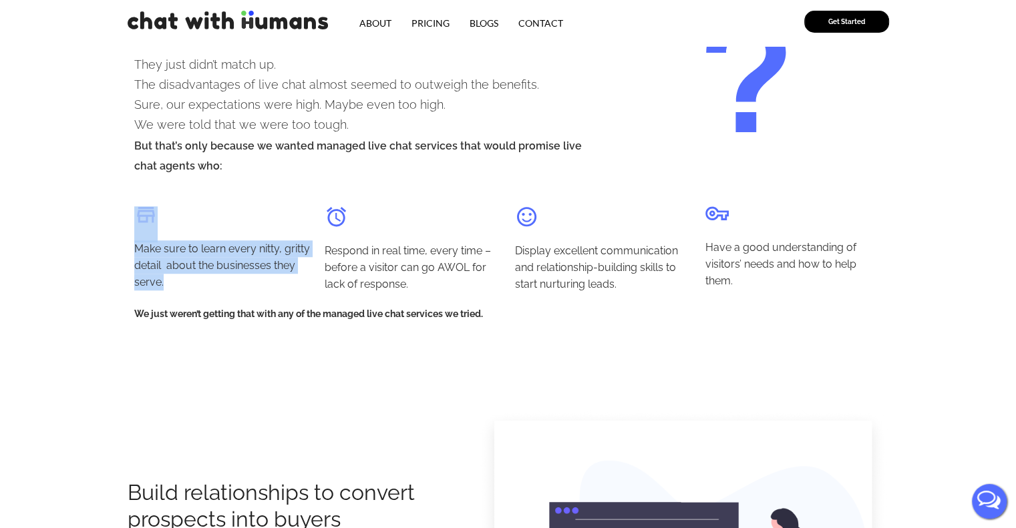
drag, startPoint x: 174, startPoint y: 288, endPoint x: 135, endPoint y: 226, distance: 73.2
click at [135, 226] on div "Make sure to learn every nitty, gritty detail about the businesses they serve." at bounding box center [223, 245] width 190 height 110
copy div "Make sure to learn every nitty, gritty detail about the businesses they serve."
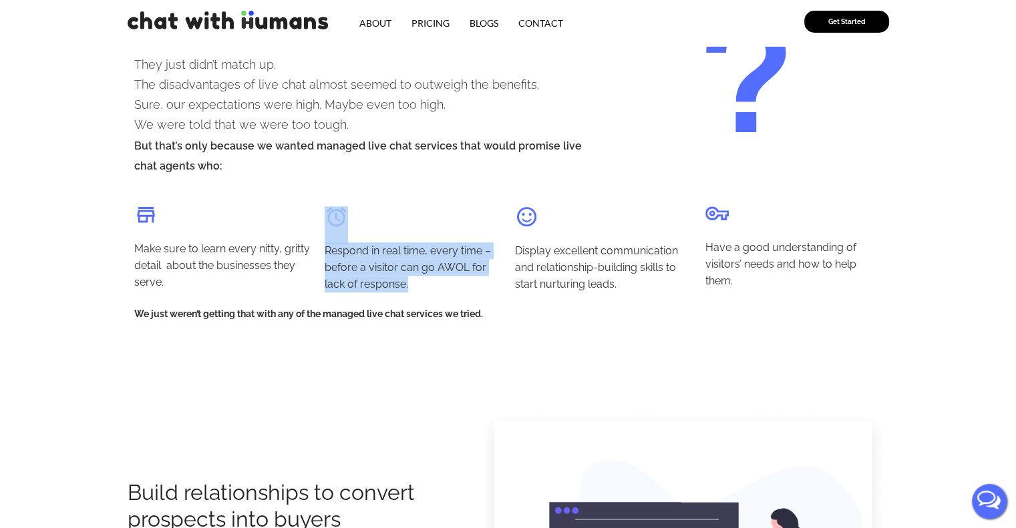
drag, startPoint x: 413, startPoint y: 281, endPoint x: 329, endPoint y: 224, distance: 101.9
click at [329, 224] on div "Respond in real time, every time – before a visitor can go AWOL for lack of res…" at bounding box center [413, 245] width 190 height 110
copy div "Respond in real time, every time – before a visitor can go AWOL for lack of res…"
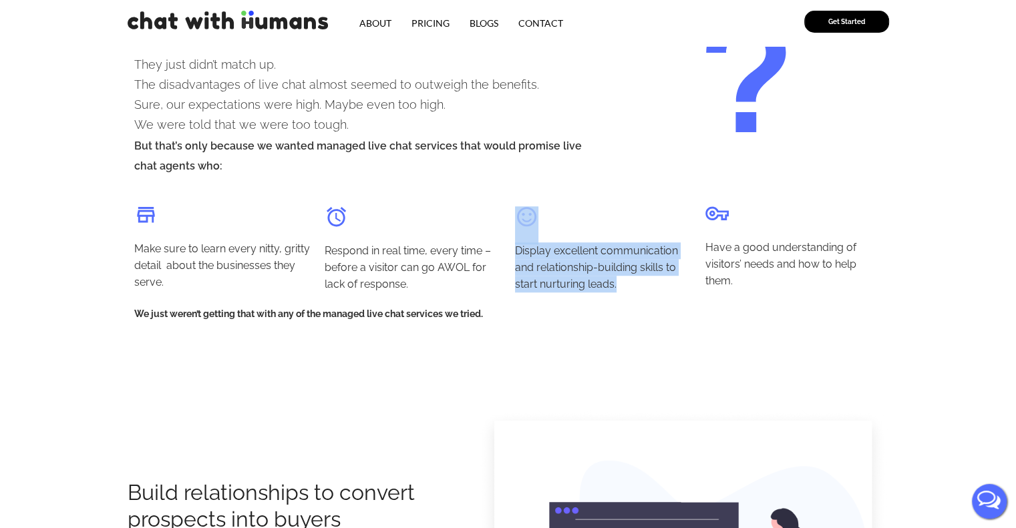
drag, startPoint x: 624, startPoint y: 288, endPoint x: 510, endPoint y: 220, distance: 133.5
click at [510, 220] on div "Display excellent communication and relationship-building skills to start nurtu…" at bounding box center [603, 245] width 190 height 110
copy div "Display excellent communication and relationship-building skills to start nurtu…"
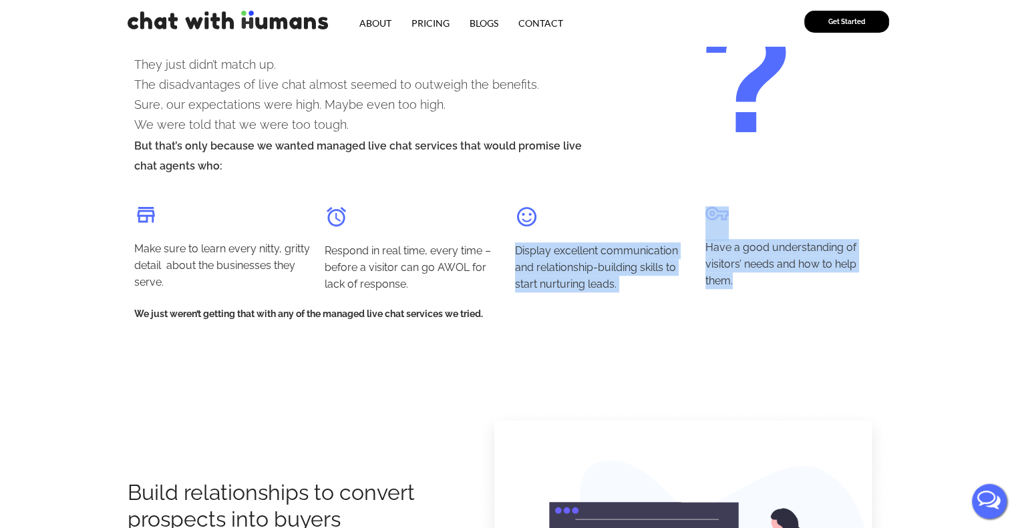
drag, startPoint x: 737, startPoint y: 280, endPoint x: 696, endPoint y: 223, distance: 69.9
click at [696, 223] on div "Make sure to learn every nitty, gritty detail about the businesses they serve. …" at bounding box center [508, 245] width 761 height 110
click at [744, 288] on div "Have a good understanding of visitors’ needs and how to help them." at bounding box center [793, 264] width 177 height 50
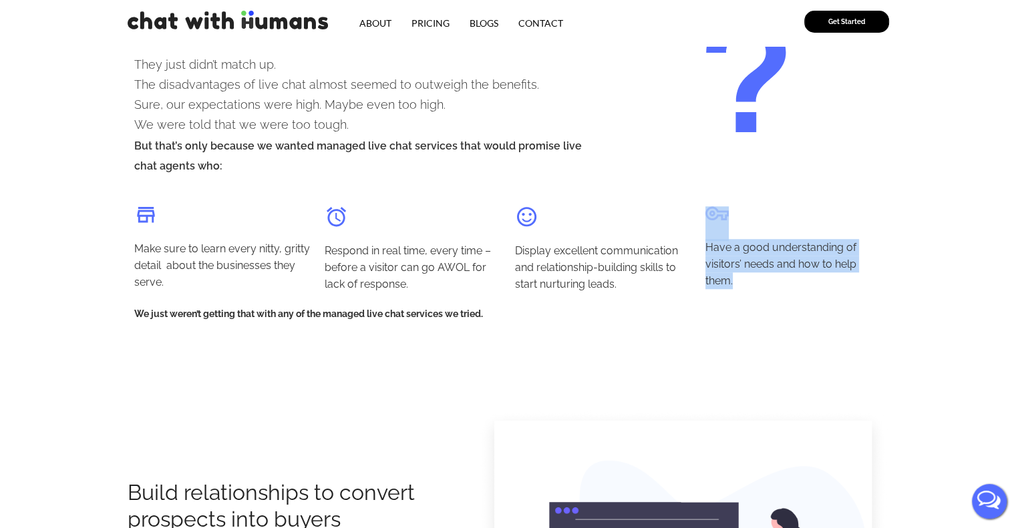
drag, startPoint x: 741, startPoint y: 283, endPoint x: 705, endPoint y: 221, distance: 71.8
click at [705, 221] on div "Have a good understanding of visitors’ needs and how to help them." at bounding box center [794, 245] width 190 height 110
copy div "Have a good understanding of visitors’ needs and how to help them."
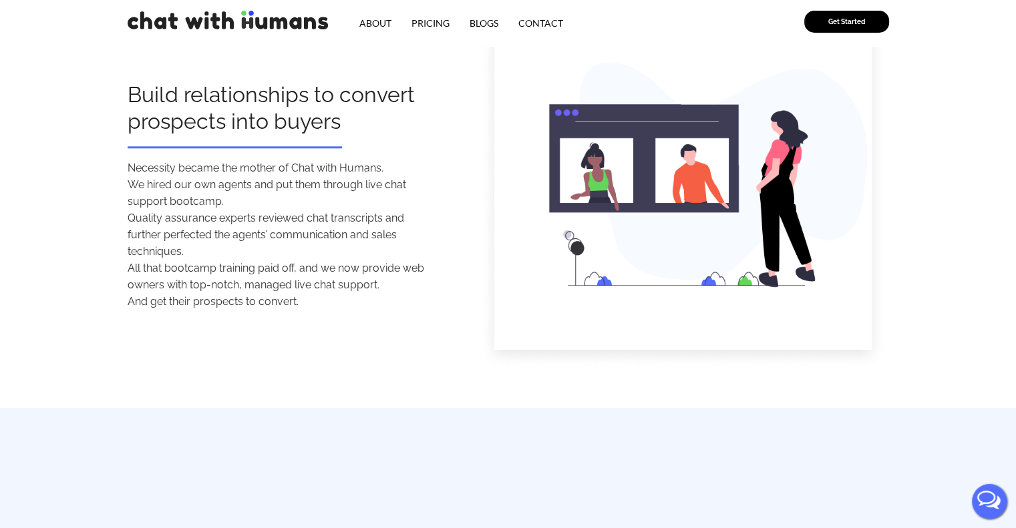
scroll to position [1469, 0]
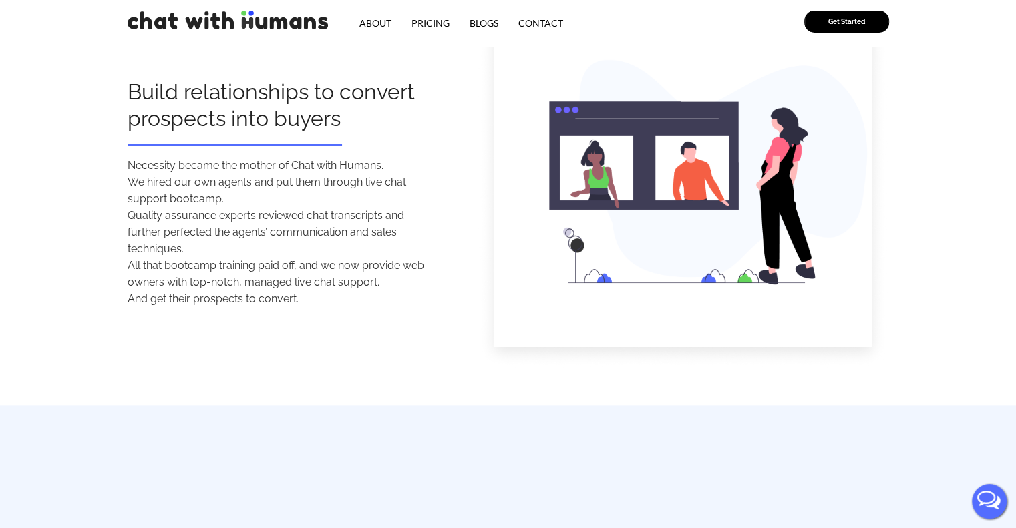
drag, startPoint x: 309, startPoint y: 304, endPoint x: 126, endPoint y: 98, distance: 275.7
click at [126, 98] on section "Build relationships to convert prospects into buyers Necessity became the mothe…" at bounding box center [508, 189] width 1016 height 360
copy div "Build relationships to convert prospects into buyers Necessity became the mothe…"
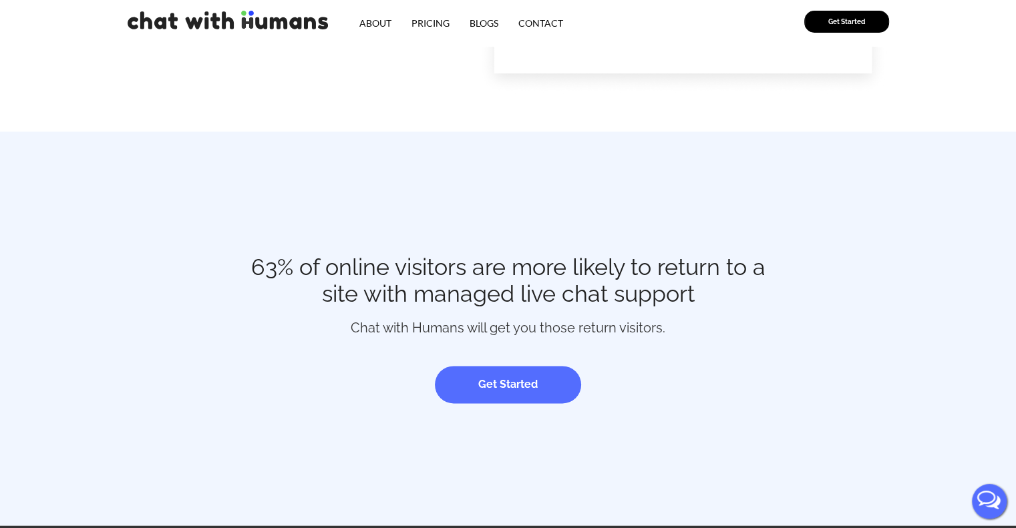
scroll to position [1736, 0]
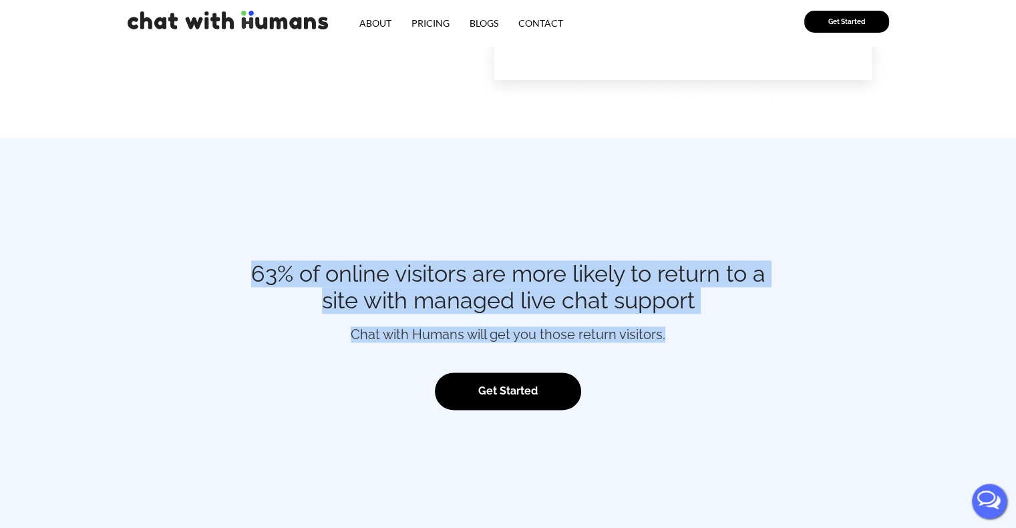
drag, startPoint x: 699, startPoint y: 331, endPoint x: 251, endPoint y: 268, distance: 451.9
click at [251, 268] on div "63% of online visitors are more likely to return to a site with managed live ch…" at bounding box center [508, 335] width 516 height 150
copy div "63% of online visitors are more likely to return to a site with managed live ch…"
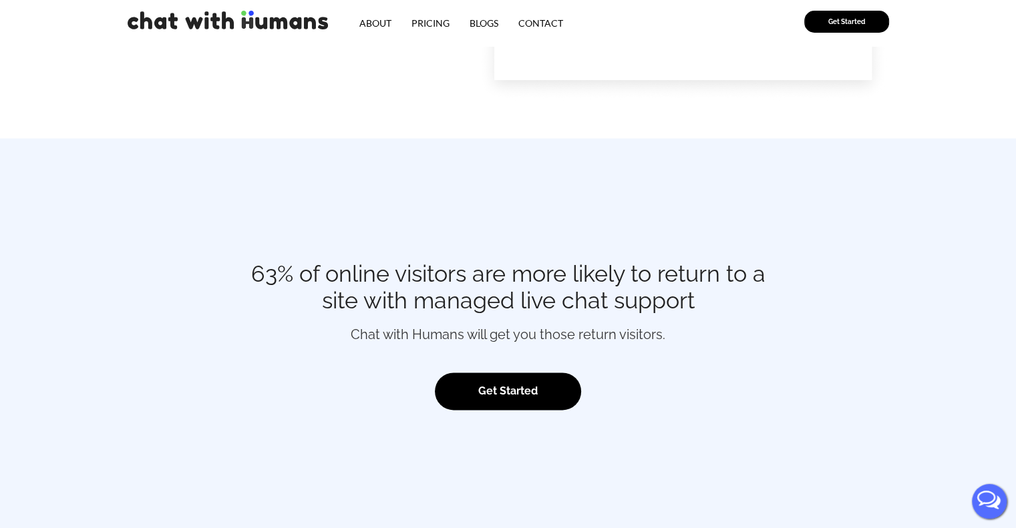
click at [636, 398] on div "Get Started" at bounding box center [508, 391] width 516 height 37
click at [622, 398] on div "Get Started" at bounding box center [508, 391] width 516 height 37
click at [385, 28] on link "About" at bounding box center [375, 23] width 52 height 25
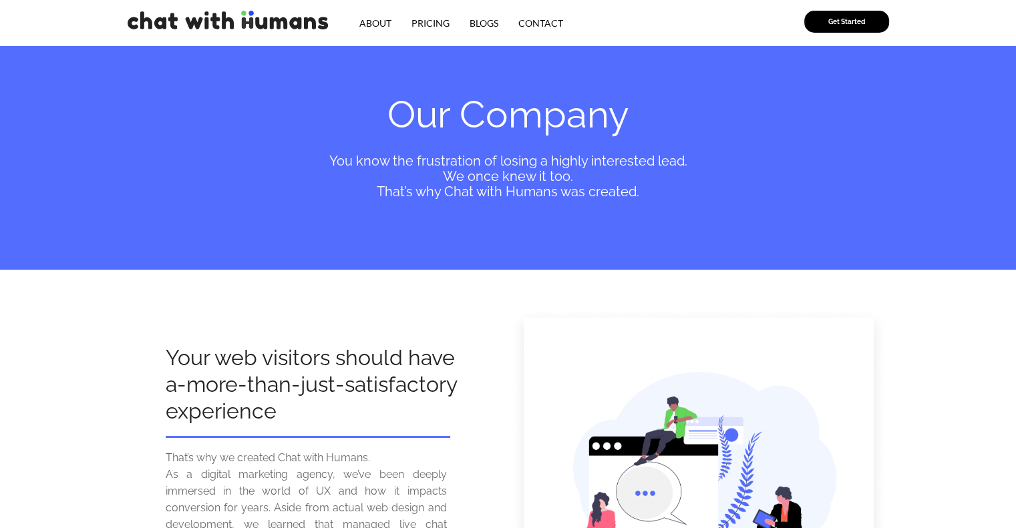
click at [427, 25] on link "Pricing" at bounding box center [430, 23] width 58 height 25
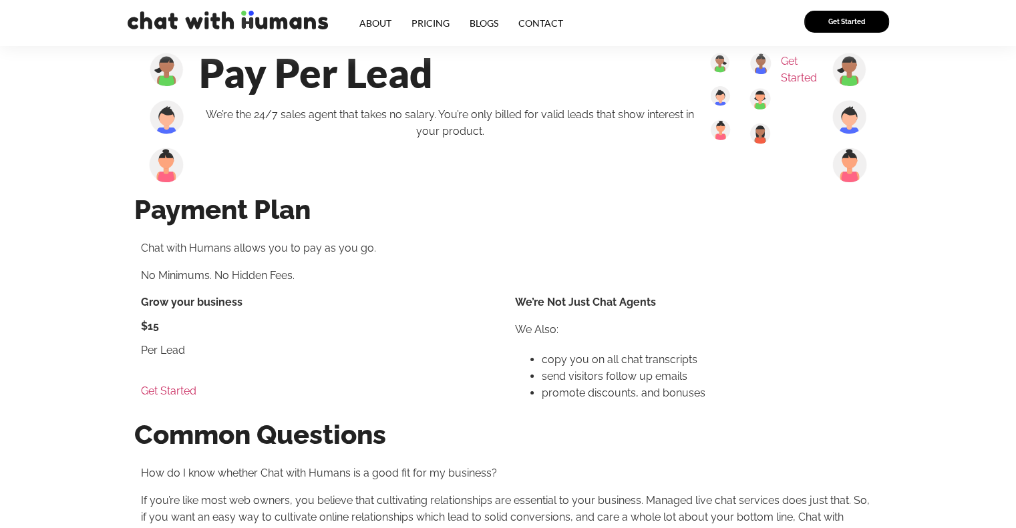
click at [377, 20] on link "About" at bounding box center [375, 23] width 52 height 25
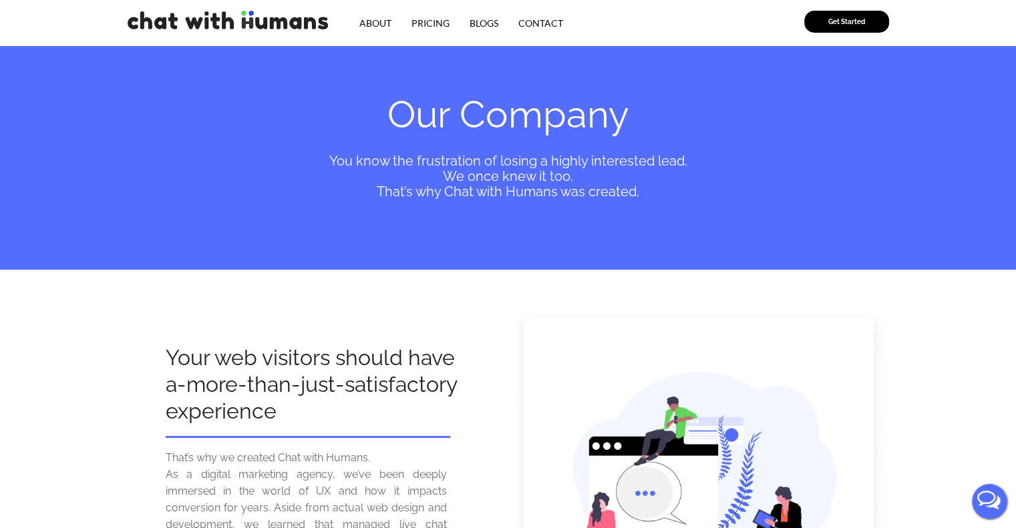
click at [421, 21] on link "Pricing" at bounding box center [430, 23] width 58 height 25
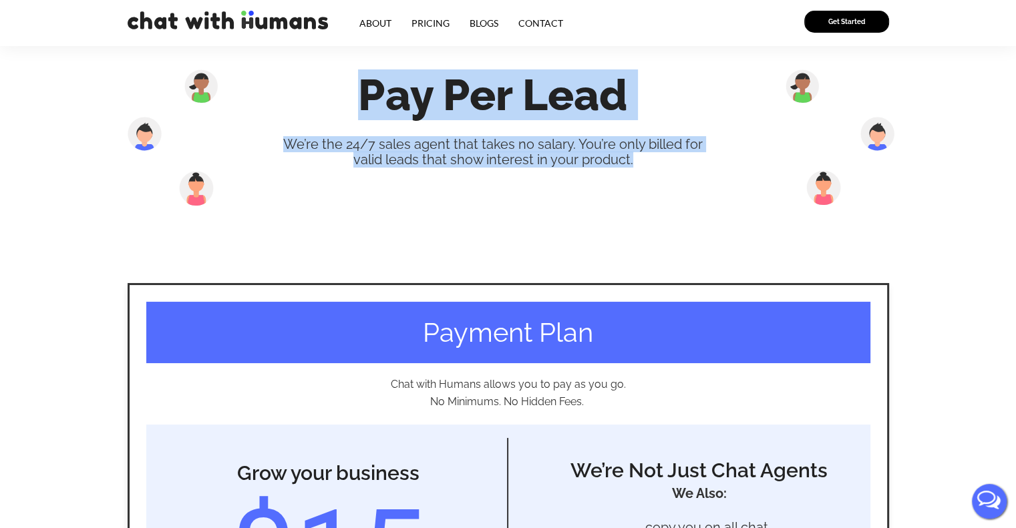
drag, startPoint x: 624, startPoint y: 165, endPoint x: 358, endPoint y: 104, distance: 272.8
click at [358, 104] on div "Pay Per Lead We’re the 24/7 sales agent that takes no salary. You’re only bille…" at bounding box center [492, 137] width 449 height 137
copy div "Pay Per Lead We’re the 24/7 sales agent that takes no salary. You’re only bille…"
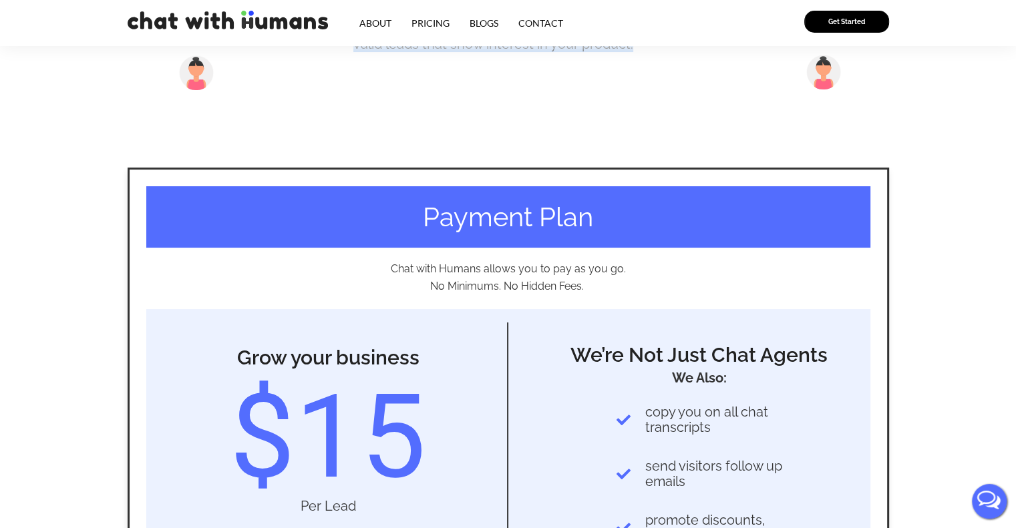
scroll to position [67, 0]
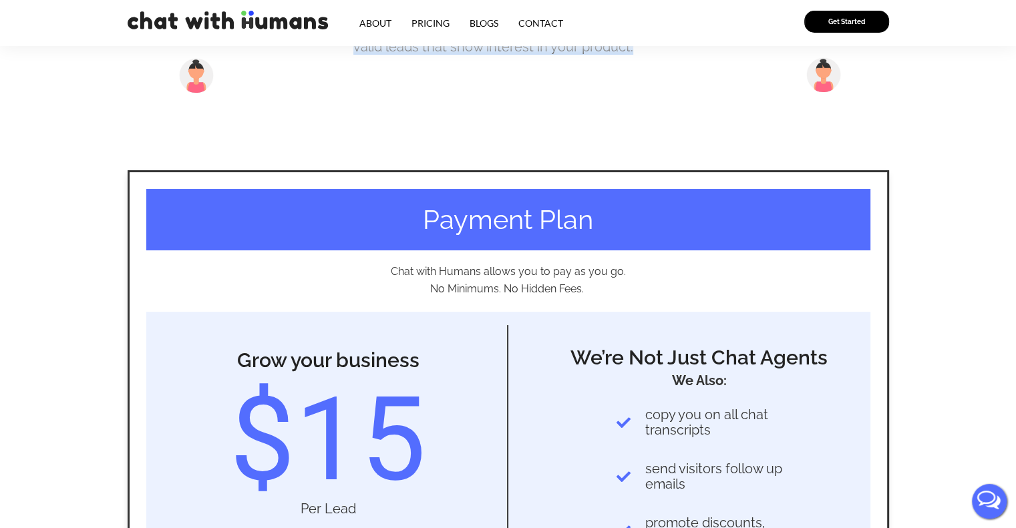
drag, startPoint x: 577, startPoint y: 295, endPoint x: 419, endPoint y: 212, distance: 178.0
click at [419, 212] on div "Payment Plan Chat with Humans allows you to pay as you go. No Minimums. No Hidd…" at bounding box center [508, 428] width 757 height 512
copy div "Payment Plan Chat with Humans allows you to pay as you go. No Minimums. No Hidd…"
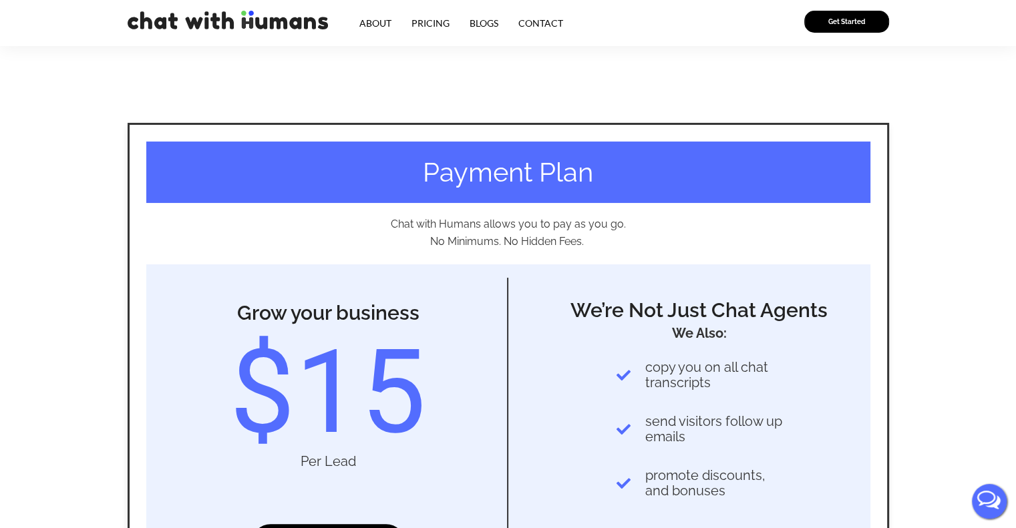
scroll to position [200, 0]
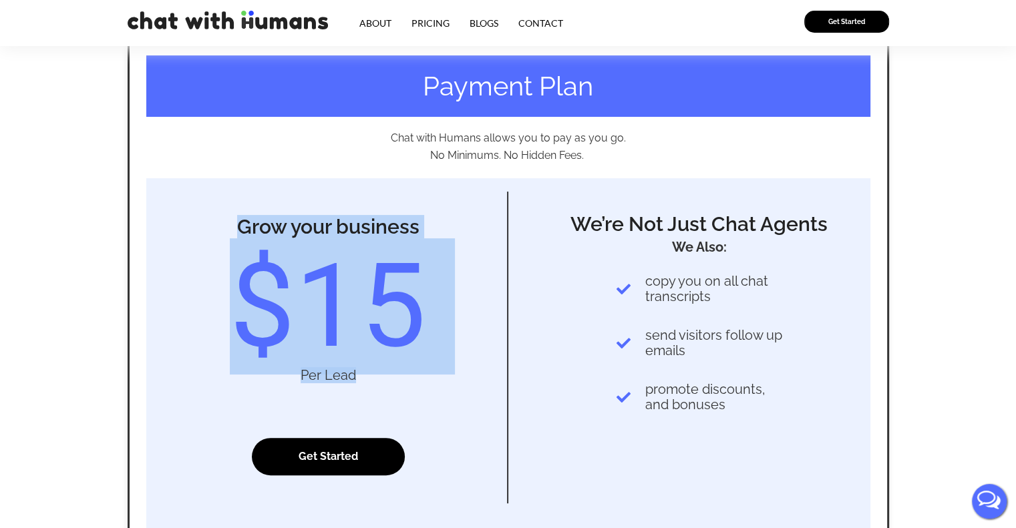
drag, startPoint x: 236, startPoint y: 222, endPoint x: 459, endPoint y: 381, distance: 272.9
click at [459, 381] on div "Grow your business $15 Per Lead Get Started" at bounding box center [326, 348] width 361 height 312
copy div "Grow your business $15 Per Lead"
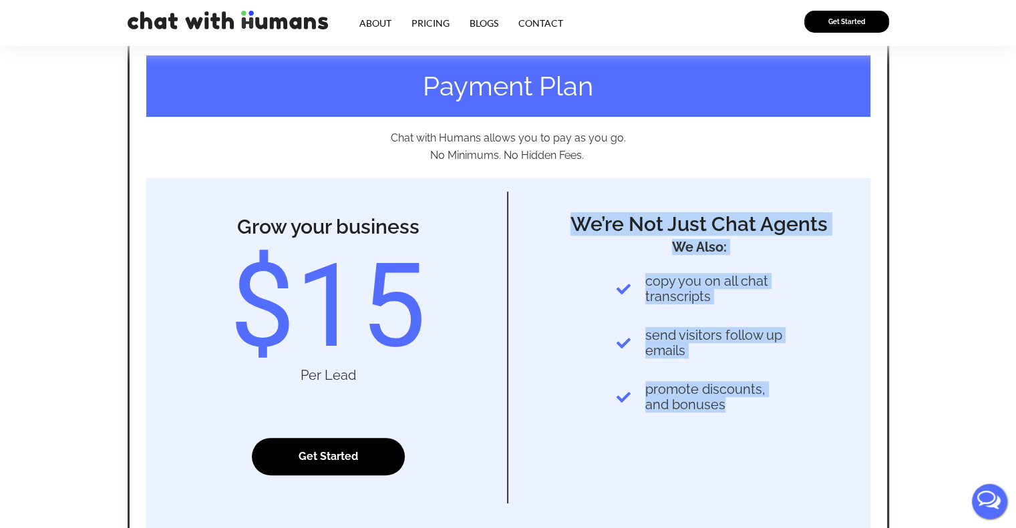
drag, startPoint x: 737, startPoint y: 411, endPoint x: 577, endPoint y: 228, distance: 243.2
click at [577, 228] on div "We’re Not Just Chat Agents We Also: copy you on all chat transcripts send visit…" at bounding box center [689, 348] width 362 height 312
copy div "We’re Not Just Chat Agents We Also: copy you on all chat transcripts send visit…"
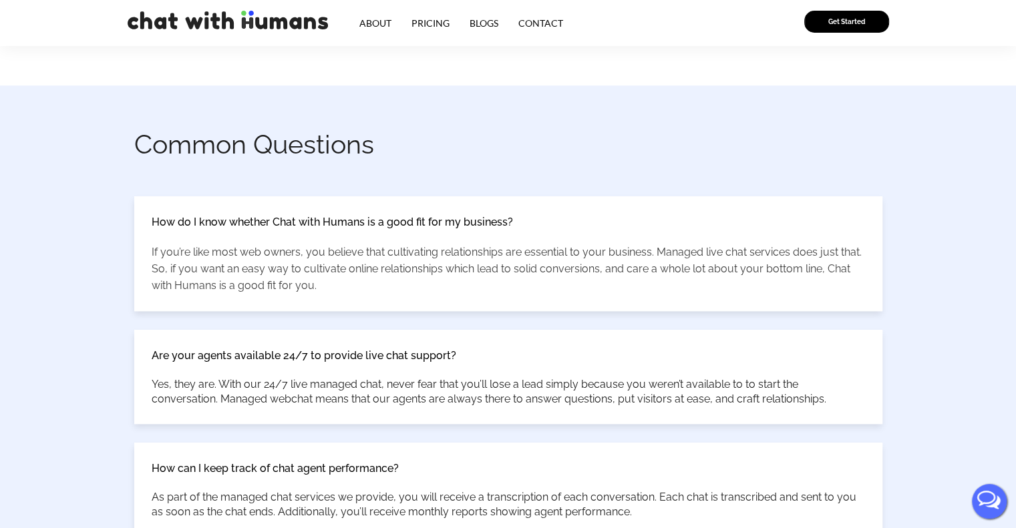
scroll to position [735, 0]
click at [347, 141] on h2 "Common Questions" at bounding box center [501, 143] width 735 height 31
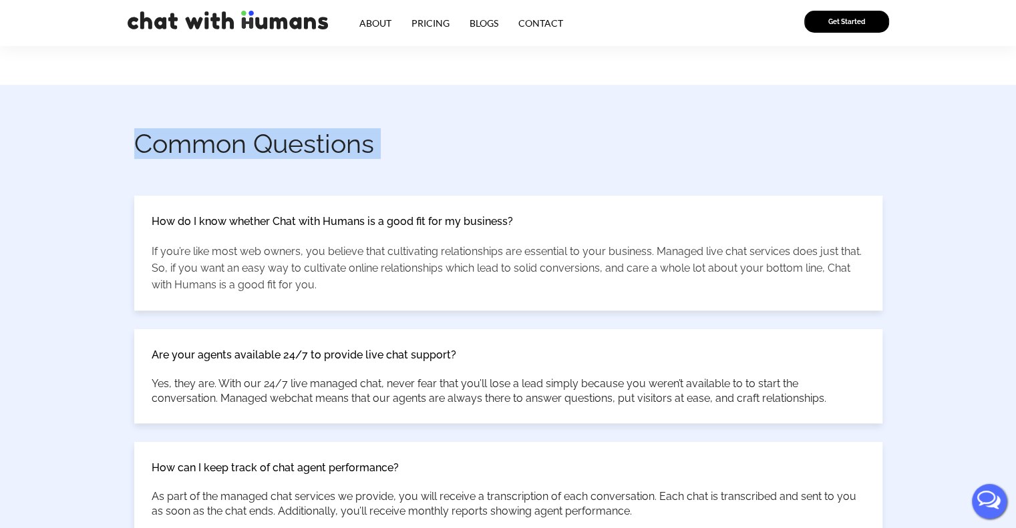
click at [347, 141] on h2 "Common Questions" at bounding box center [501, 143] width 735 height 31
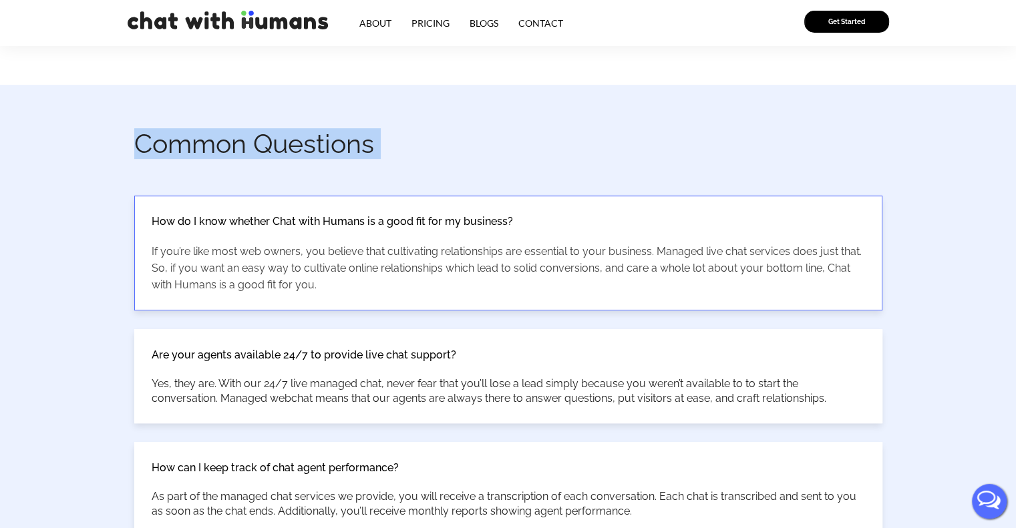
copy div "Common Questions"
drag, startPoint x: 352, startPoint y: 295, endPoint x: 134, endPoint y: 226, distance: 228.9
click at [135, 226] on div "How do I know whether Chat with Humans is a good fit for my business? If you’re…" at bounding box center [508, 253] width 747 height 114
copy div "How do I know whether Chat with Humans is a good fit for my business? If you’re…"
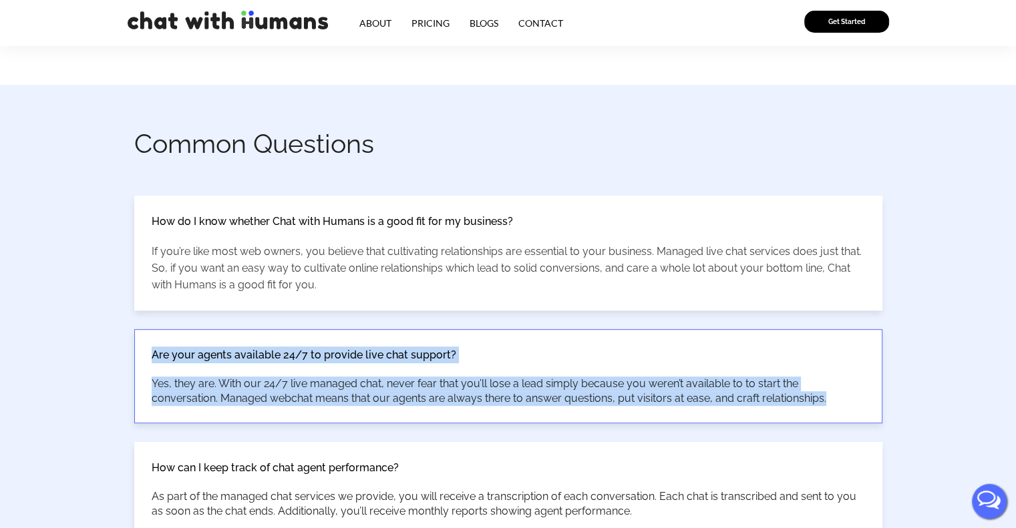
drag, startPoint x: 784, startPoint y: 406, endPoint x: 151, endPoint y: 360, distance: 634.7
click at [151, 360] on div "Are your agents available 24/7 to provide live chat support? Yes, they are. Wit…" at bounding box center [508, 376] width 747 height 93
copy div "Are your agents available 24/7 to provide live chat support? Yes, they are. Wit…"
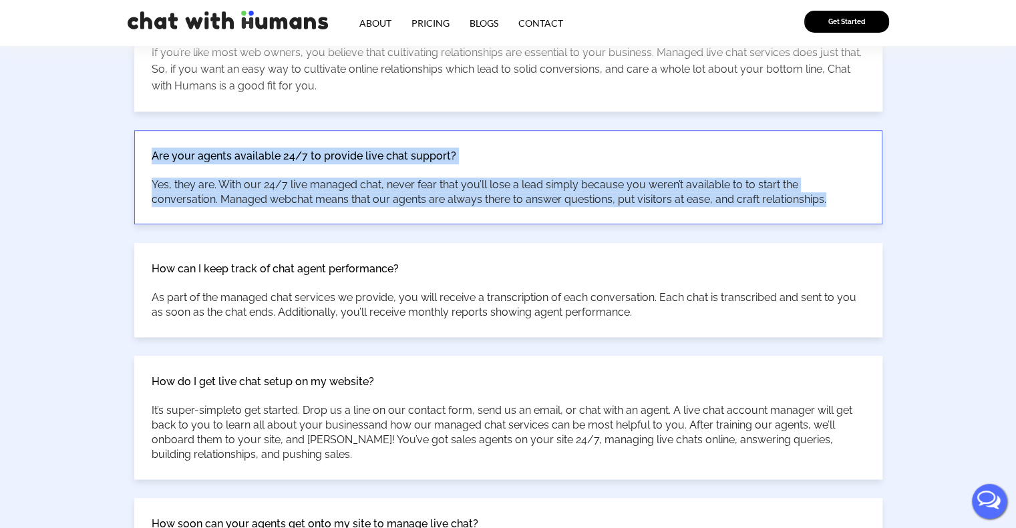
scroll to position [935, 0]
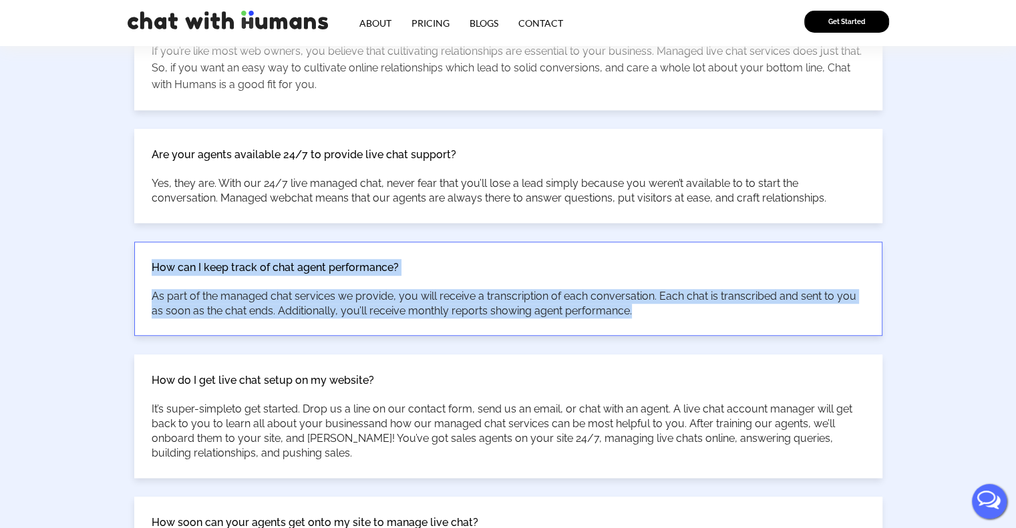
drag, startPoint x: 648, startPoint y: 309, endPoint x: 136, endPoint y: 274, distance: 514.0
click at [136, 274] on div "How can I keep track of chat agent performance? As part of the managed chat ser…" at bounding box center [508, 288] width 747 height 93
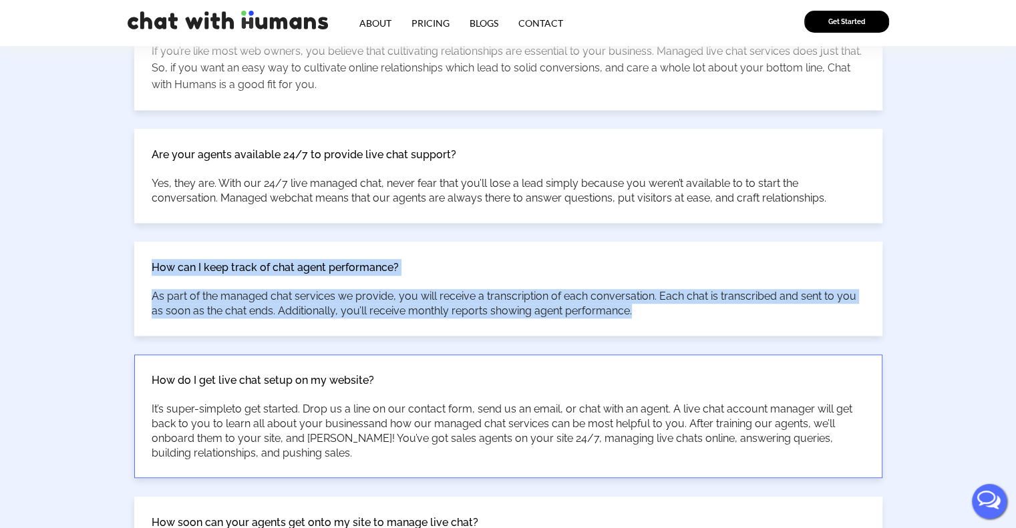
copy div "How can I keep track of chat agent performance? As part of the managed chat ser…"
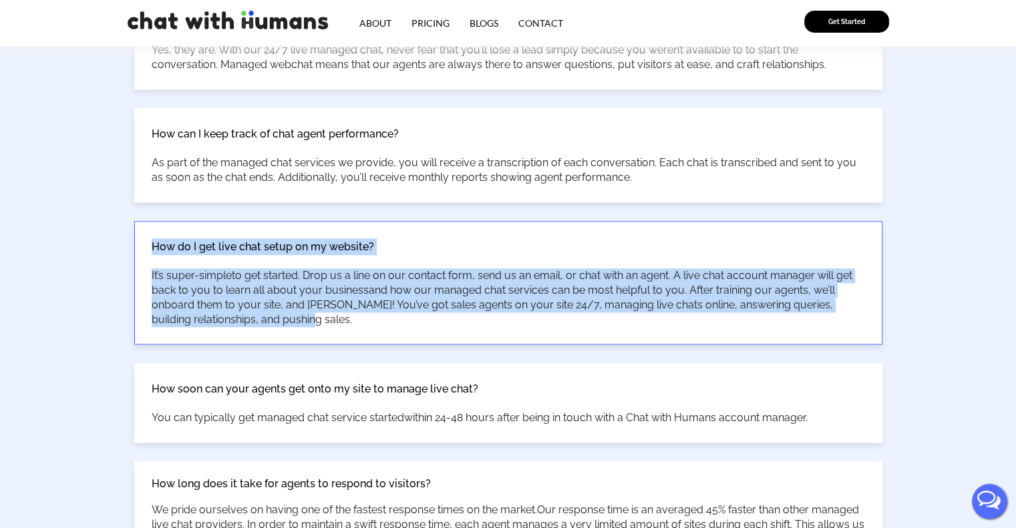
drag, startPoint x: 323, startPoint y: 323, endPoint x: 140, endPoint y: 250, distance: 197.5
click at [140, 250] on div "How do I get live chat setup on my website? It’s super-simple to get started . …" at bounding box center [508, 283] width 747 height 122
copy div "How do I get live chat setup on my website? It’s super-simple to get started . …"
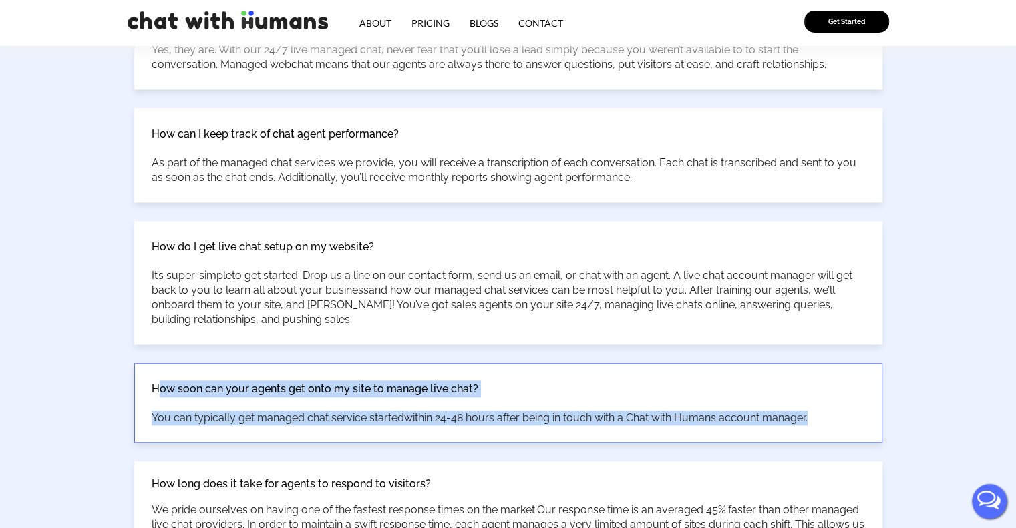
drag, startPoint x: 833, startPoint y: 416, endPoint x: 155, endPoint y: 385, distance: 679.2
click at [155, 385] on div "How soon can your agents get onto my site to manage live chat? You can typicall…" at bounding box center [508, 403] width 747 height 78
copy div "ow soon can your agents get onto my site to manage live chat? You can typically…"
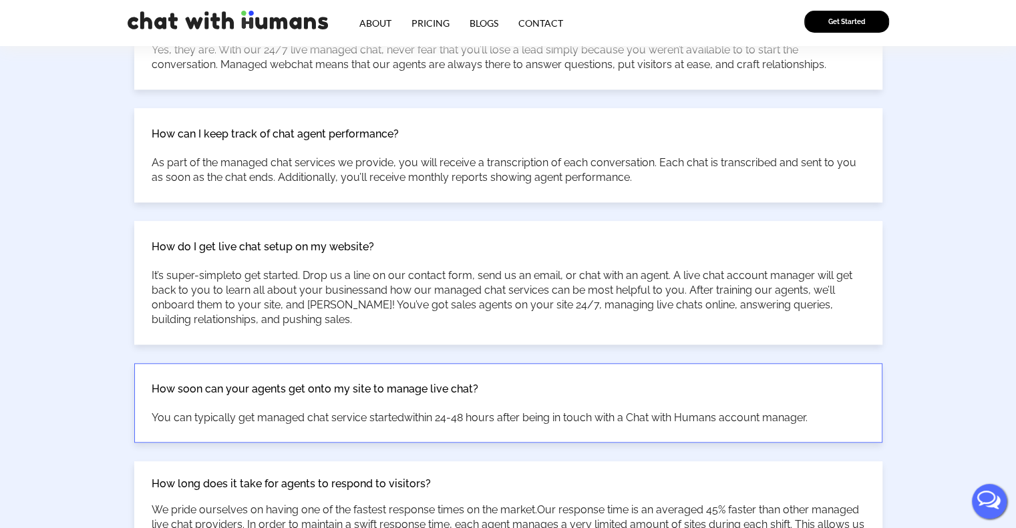
click at [145, 392] on div "How soon can your agents get onto my site to manage live chat? You can typicall…" at bounding box center [508, 403] width 747 height 78
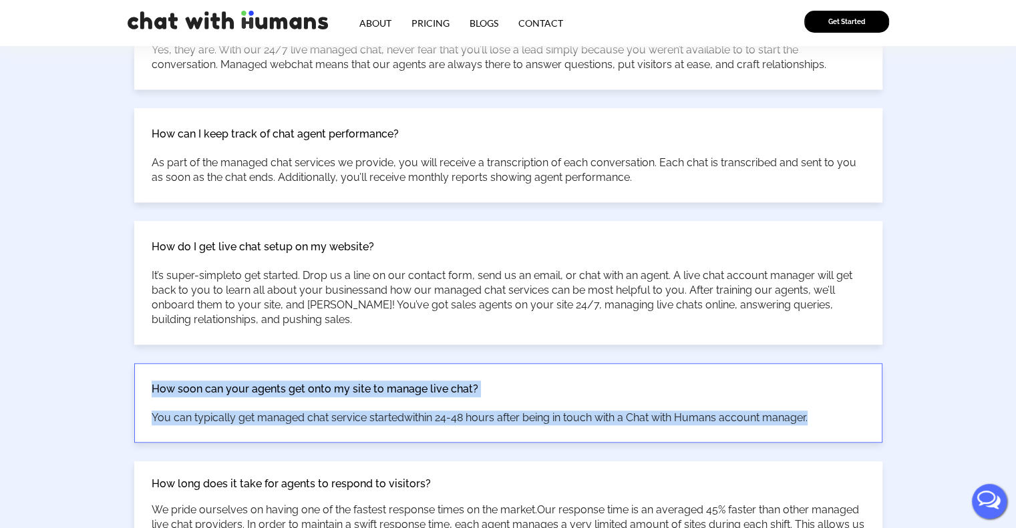
drag, startPoint x: 146, startPoint y: 386, endPoint x: 833, endPoint y: 412, distance: 688.3
click at [833, 412] on div "How soon can your agents get onto my site to manage live chat? You can typicall…" at bounding box center [508, 403] width 747 height 78
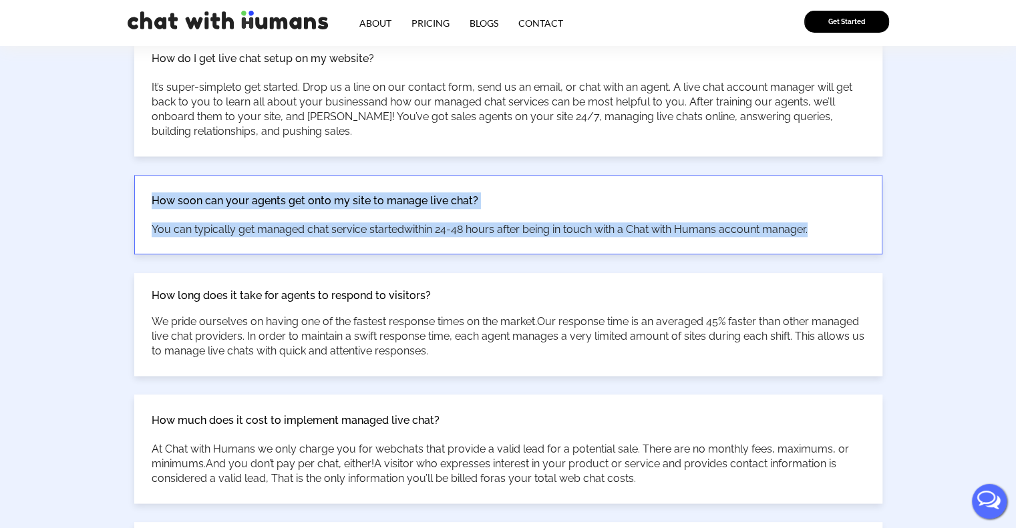
scroll to position [1269, 0]
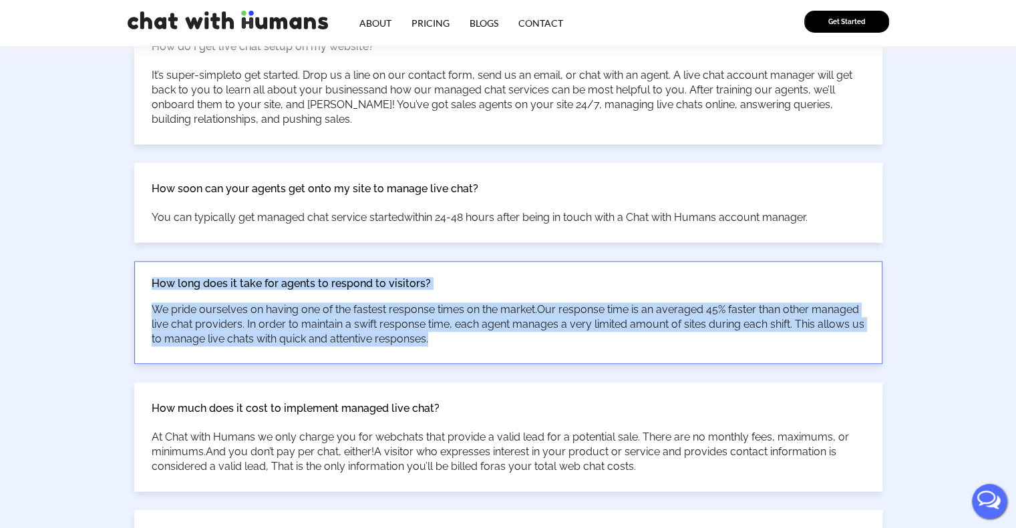
drag, startPoint x: 443, startPoint y: 337, endPoint x: 149, endPoint y: 277, distance: 300.6
click at [149, 277] on div "How long does it take for agents to respond to visitors? We pride ourselves on …" at bounding box center [508, 313] width 747 height 102
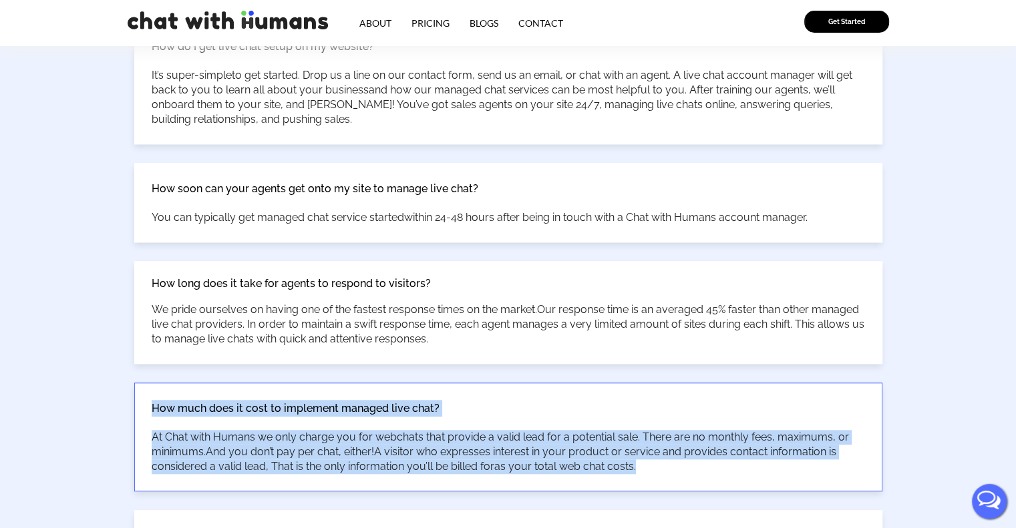
drag, startPoint x: 645, startPoint y: 463, endPoint x: 149, endPoint y: 401, distance: 500.0
click at [149, 401] on div "How much does it cost to implement managed live chat? At Chat with Humans we on…" at bounding box center [508, 437] width 747 height 108
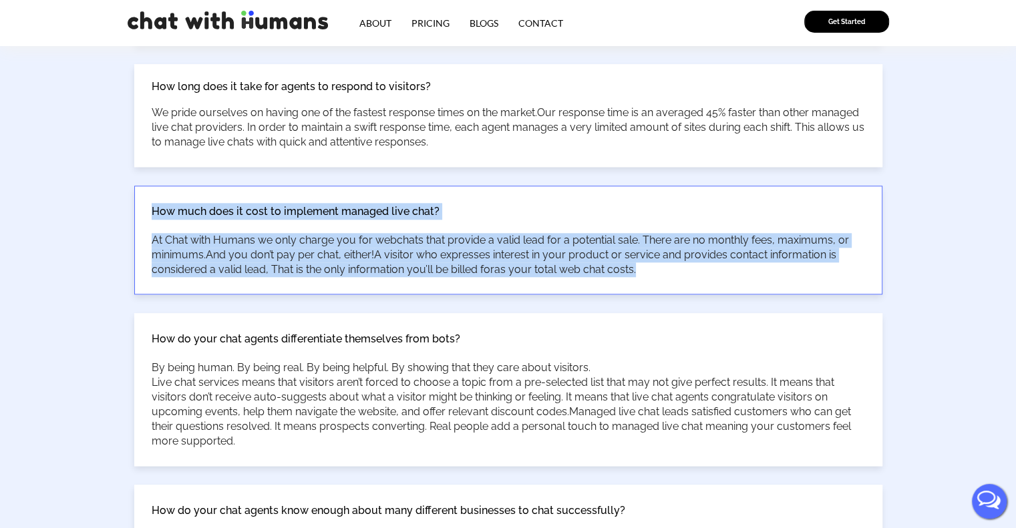
scroll to position [1536, 0]
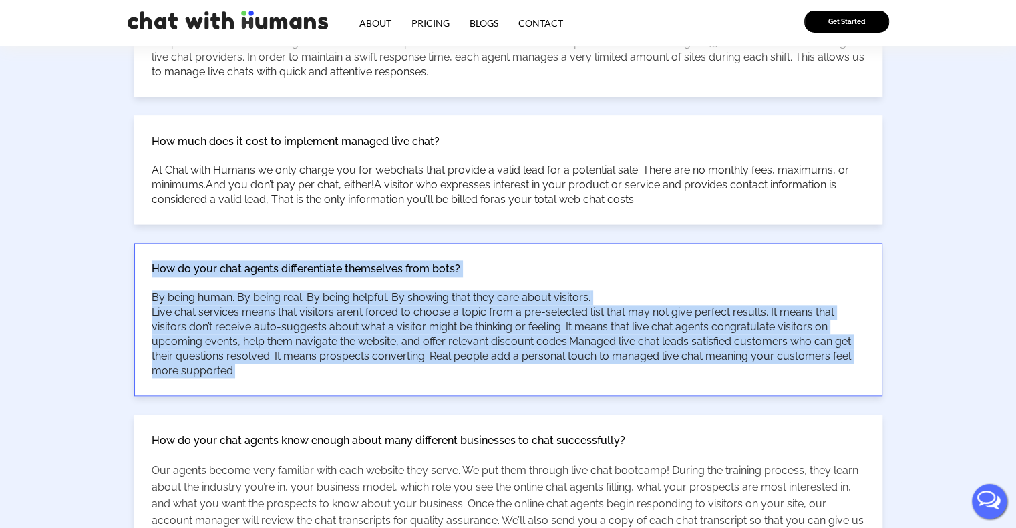
drag, startPoint x: 265, startPoint y: 376, endPoint x: 135, endPoint y: 269, distance: 168.4
click at [135, 269] on div "How do your chat agents differentiate themselves from bots? By being human. By …" at bounding box center [508, 320] width 747 height 152
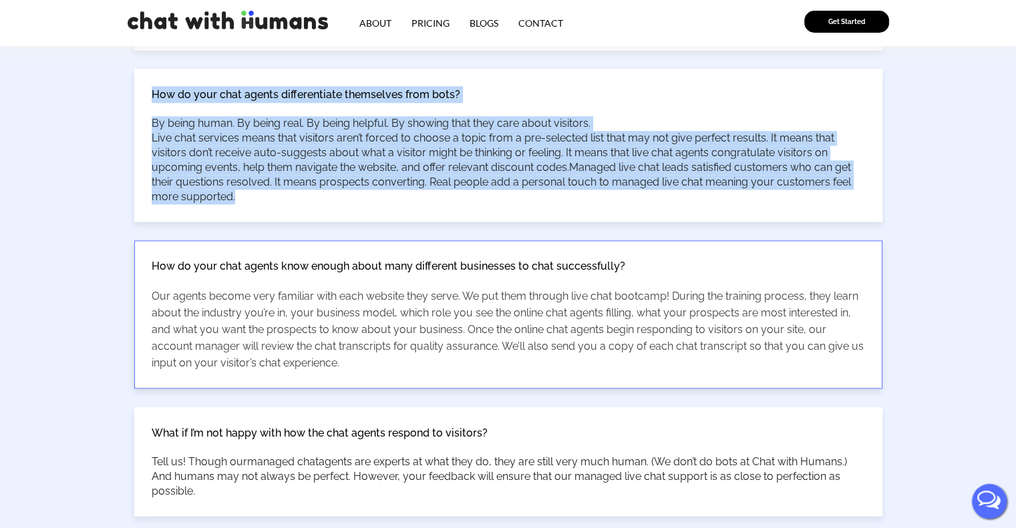
scroll to position [1736, 0]
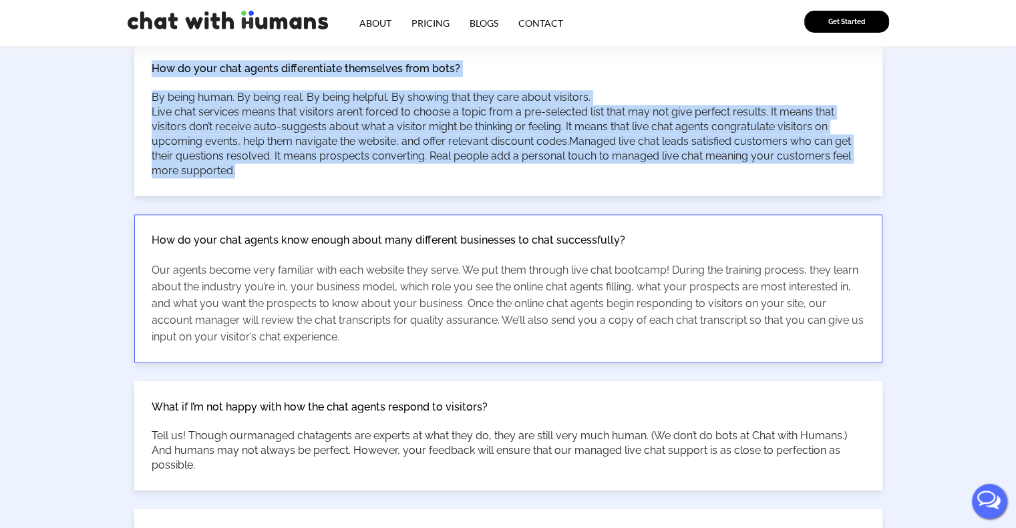
drag, startPoint x: 309, startPoint y: 335, endPoint x: 151, endPoint y: 240, distance: 184.3
click at [151, 240] on div "How do your chat agents know enough about many different businesses to chat suc…" at bounding box center [508, 288] width 747 height 147
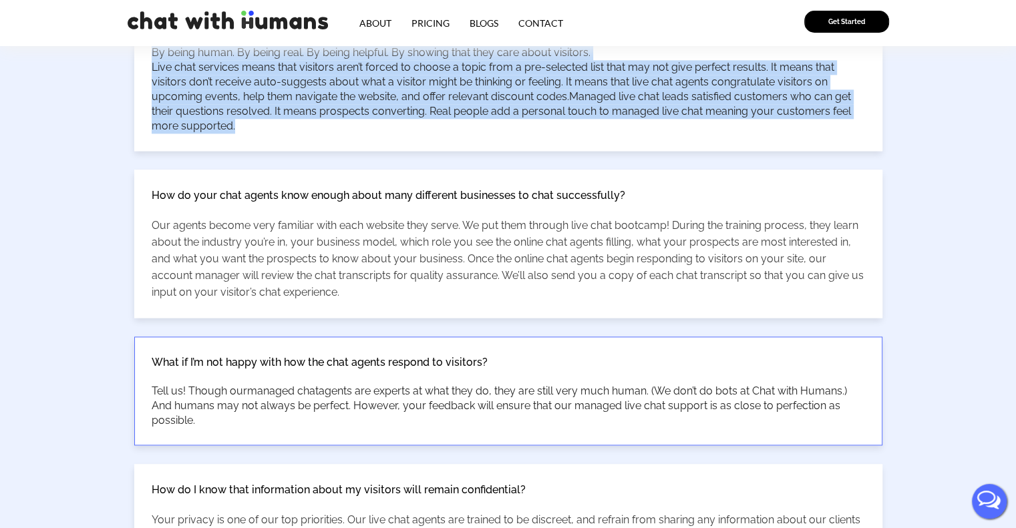
scroll to position [1803, 0]
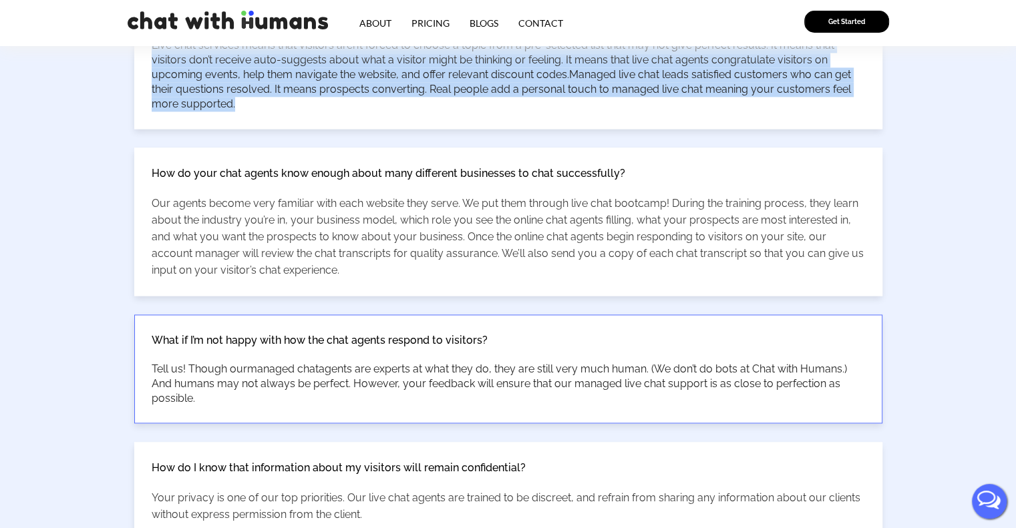
drag, startPoint x: 206, startPoint y: 397, endPoint x: 153, endPoint y: 335, distance: 81.0
click at [153, 335] on div "What if I’m not happy with how the chat agents respond to visitors? Tell us! Th…" at bounding box center [508, 369] width 747 height 108
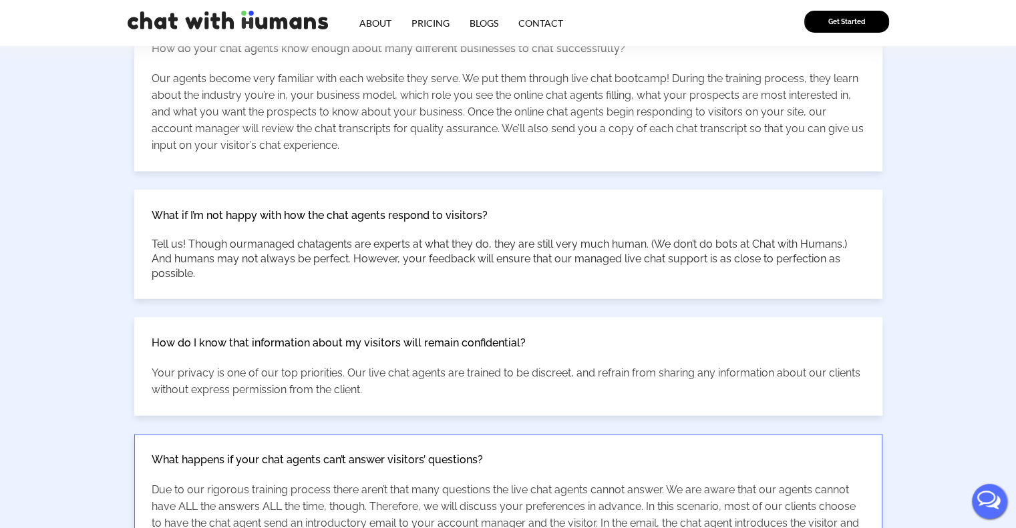
scroll to position [1937, 0]
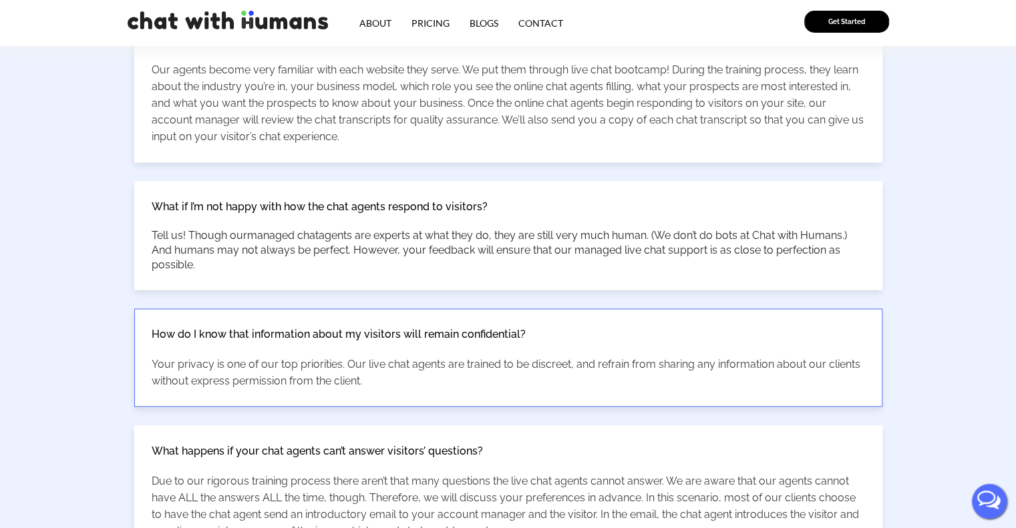
drag, startPoint x: 371, startPoint y: 379, endPoint x: 150, endPoint y: 331, distance: 226.2
click at [150, 331] on div "How do I know that information about my visitors will remain confidential? Your…" at bounding box center [508, 357] width 747 height 97
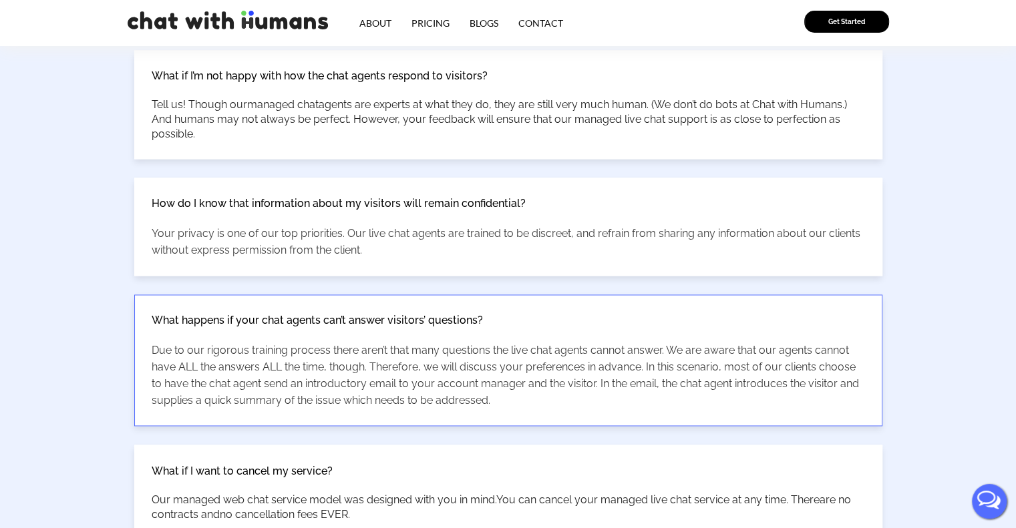
scroll to position [2070, 0]
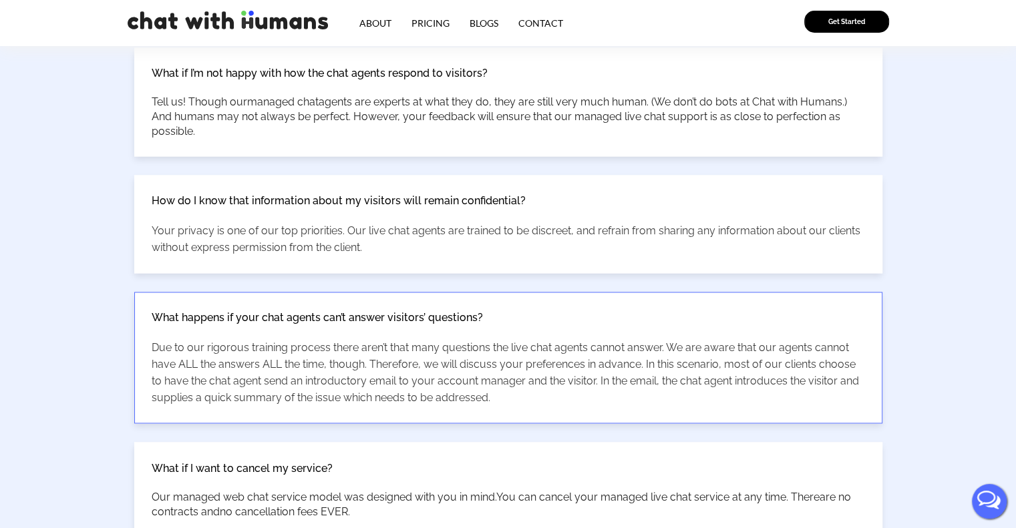
drag, startPoint x: 499, startPoint y: 398, endPoint x: 152, endPoint y: 311, distance: 357.3
click at [152, 311] on div "What happens if your chat agents can’t answer visitors’ questions? Due to our r…" at bounding box center [508, 357] width 747 height 130
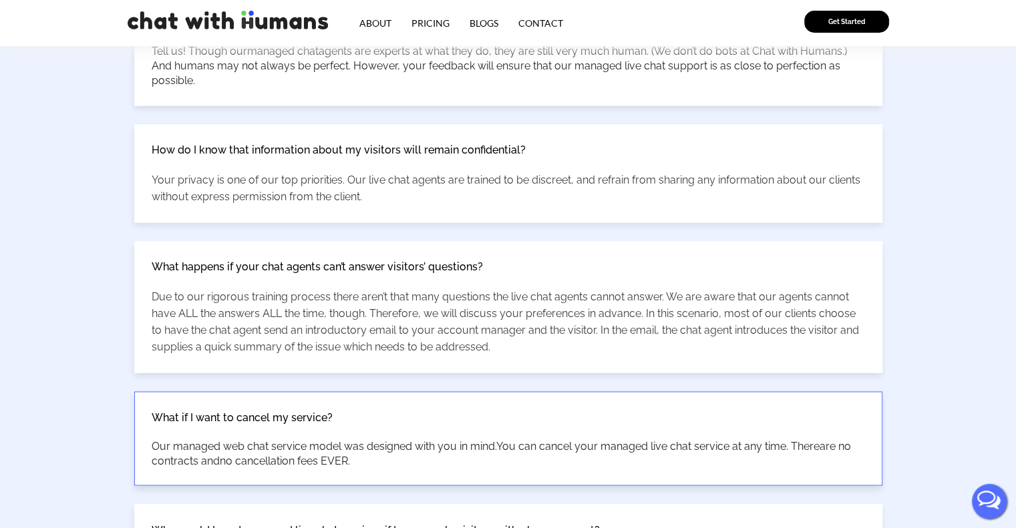
scroll to position [2204, 0]
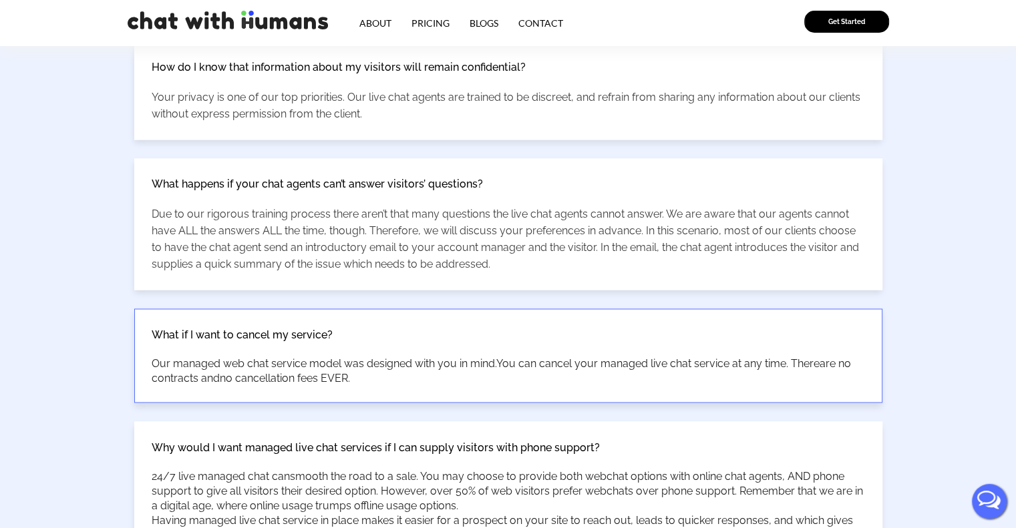
drag, startPoint x: 389, startPoint y: 380, endPoint x: 152, endPoint y: 319, distance: 244.3
click at [152, 319] on div "What if I want to cancel my service? Our managed web chat service model was des…" at bounding box center [508, 355] width 747 height 93
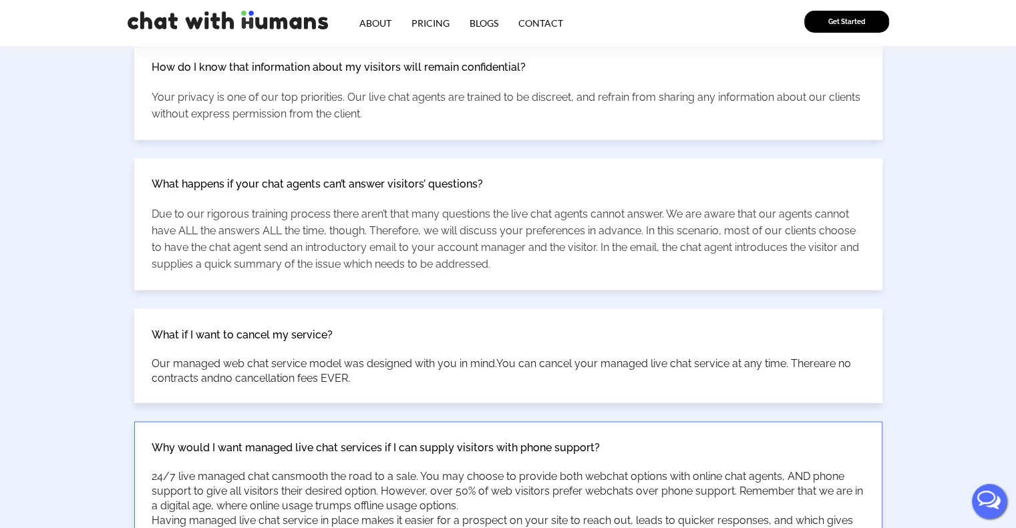
scroll to position [2337, 0]
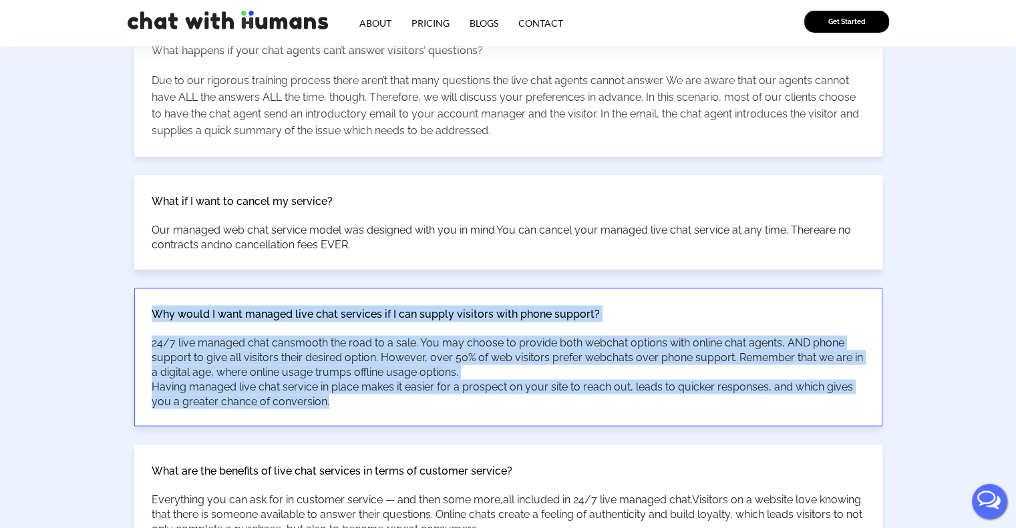
drag, startPoint x: 304, startPoint y: 394, endPoint x: 147, endPoint y: 310, distance: 178.1
click at [147, 310] on div "Why would I want managed live chat services if I can supply visitors with phone…" at bounding box center [508, 356] width 747 height 137
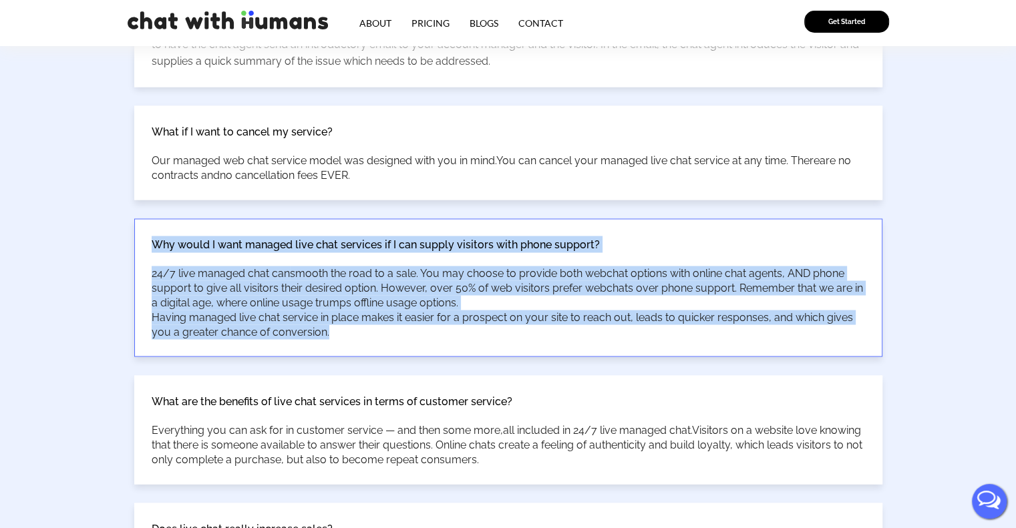
scroll to position [2538, 0]
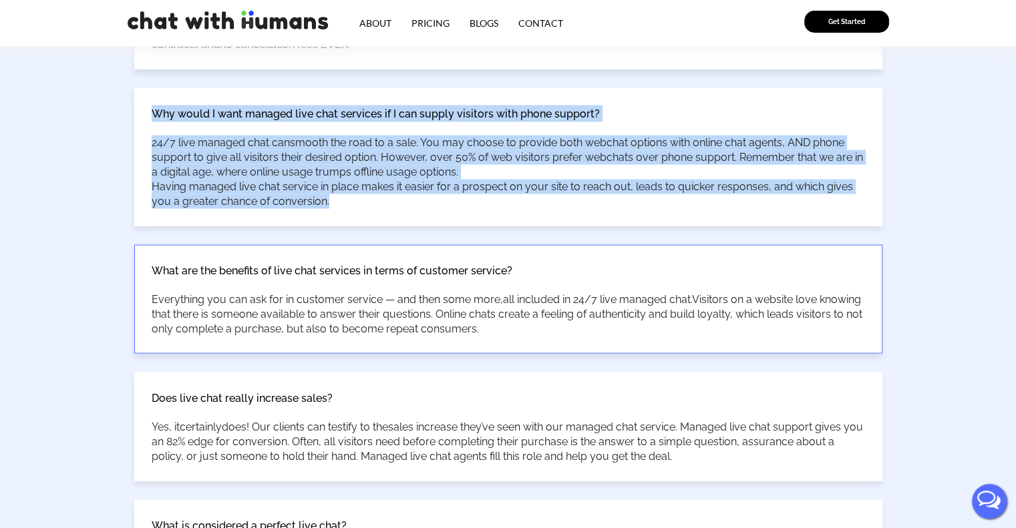
drag, startPoint x: 582, startPoint y: 323, endPoint x: 154, endPoint y: 266, distance: 431.8
click at [154, 266] on div "What are the benefits of live chat services in terms of customer service? Every…" at bounding box center [508, 299] width 747 height 108
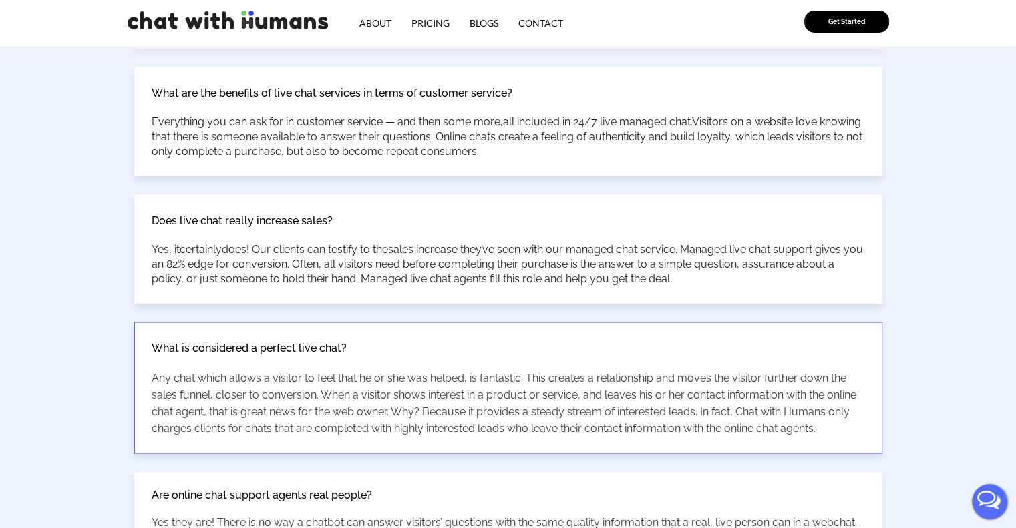
scroll to position [2738, 0]
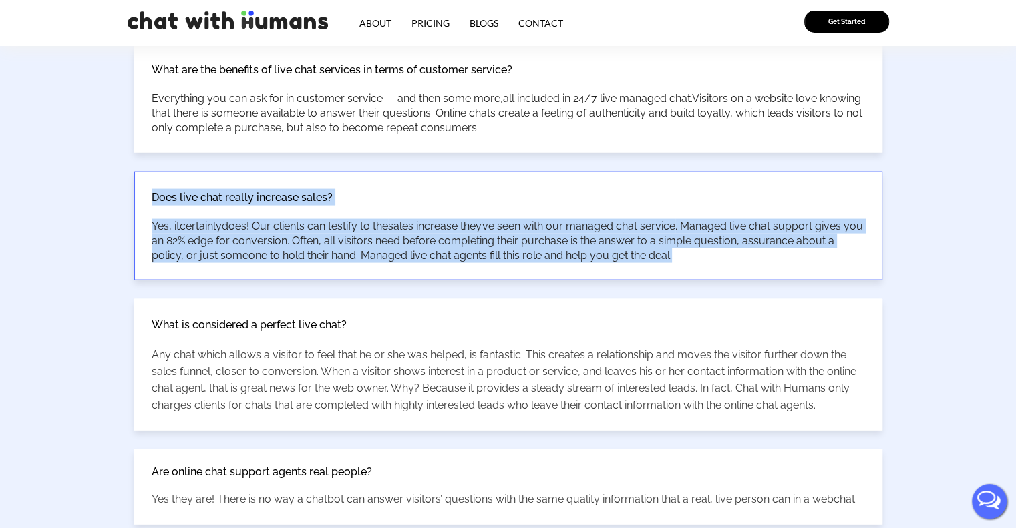
drag, startPoint x: 695, startPoint y: 255, endPoint x: 144, endPoint y: 197, distance: 554.0
click at [144, 197] on div "Does live chat really increase sales? Yes, it certainly does! Our clients can t…" at bounding box center [508, 226] width 747 height 108
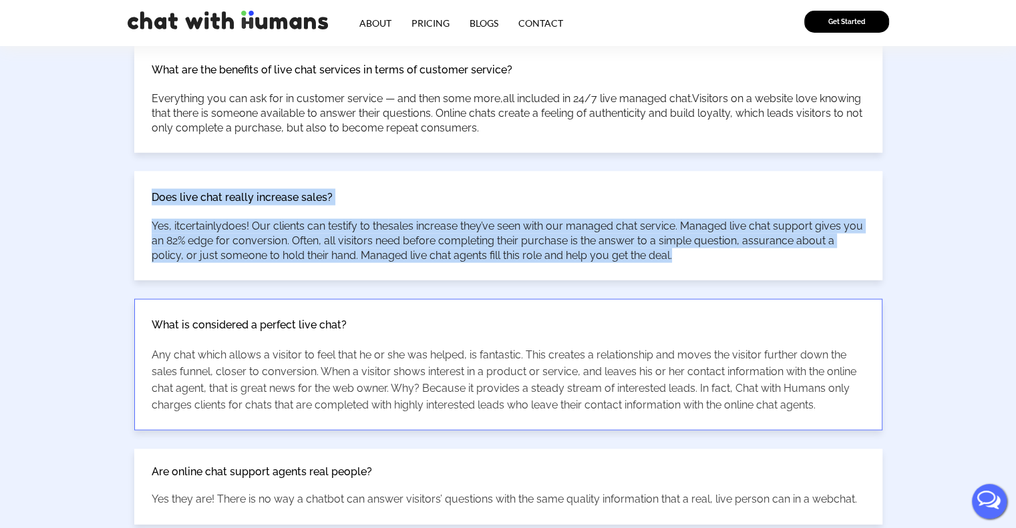
drag, startPoint x: 828, startPoint y: 399, endPoint x: 150, endPoint y: 318, distance: 682.6
click at [150, 318] on div "What is considered a perfect live chat? Any chat which allows a visitor to feel…" at bounding box center [508, 365] width 747 height 130
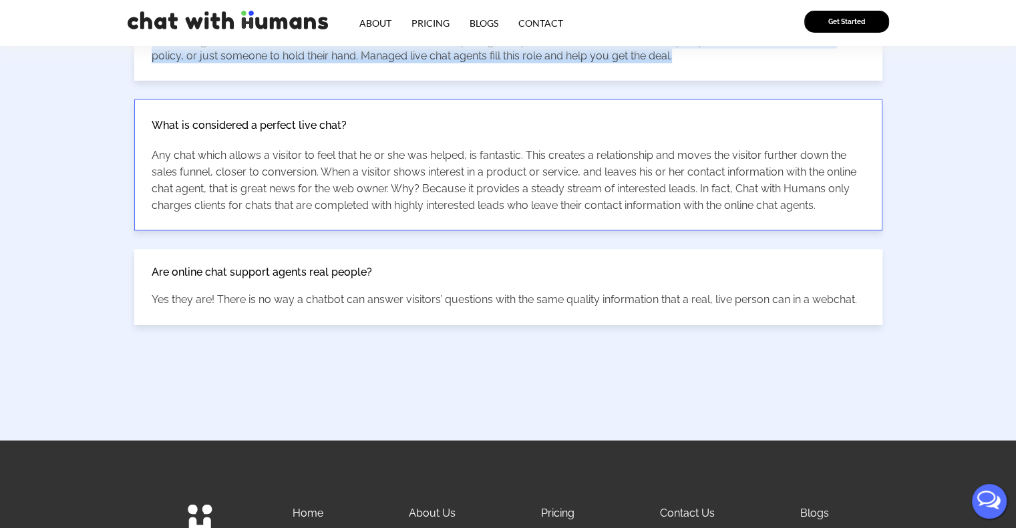
scroll to position [2938, 0]
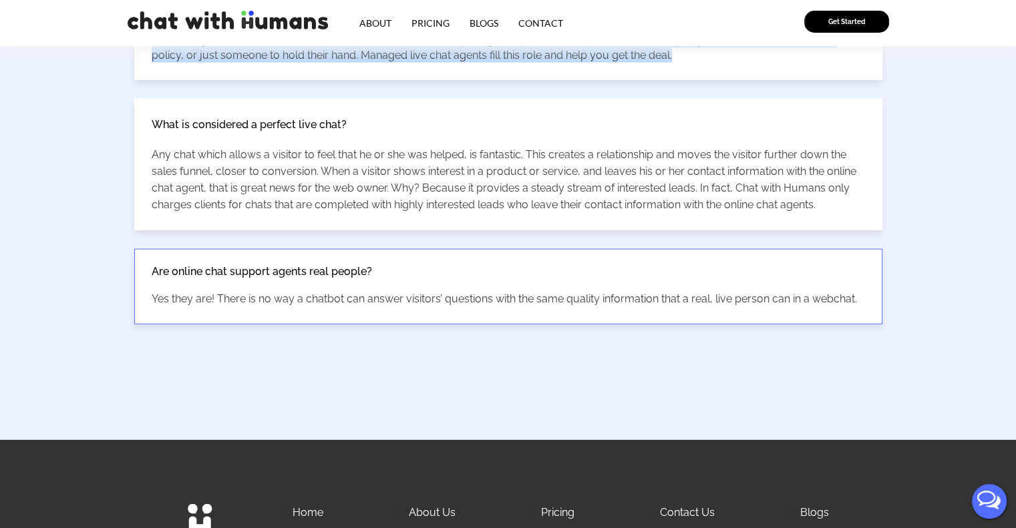
drag, startPoint x: 870, startPoint y: 295, endPoint x: 152, endPoint y: 269, distance: 718.4
click at [152, 269] on div "Are online chat support agents real people? Yes they are! There is no way a cha…" at bounding box center [508, 287] width 747 height 74
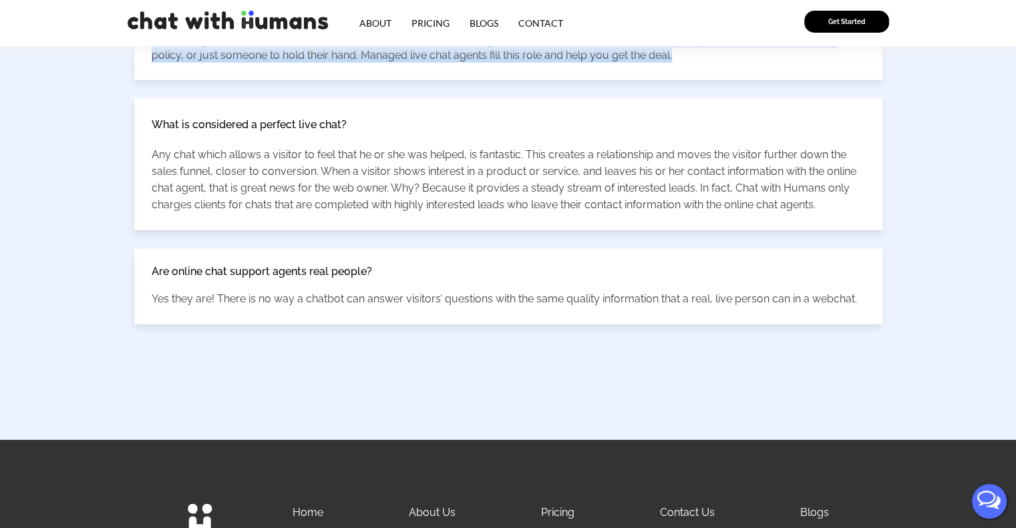
click at [430, 26] on link "Pricing" at bounding box center [430, 23] width 58 height 25
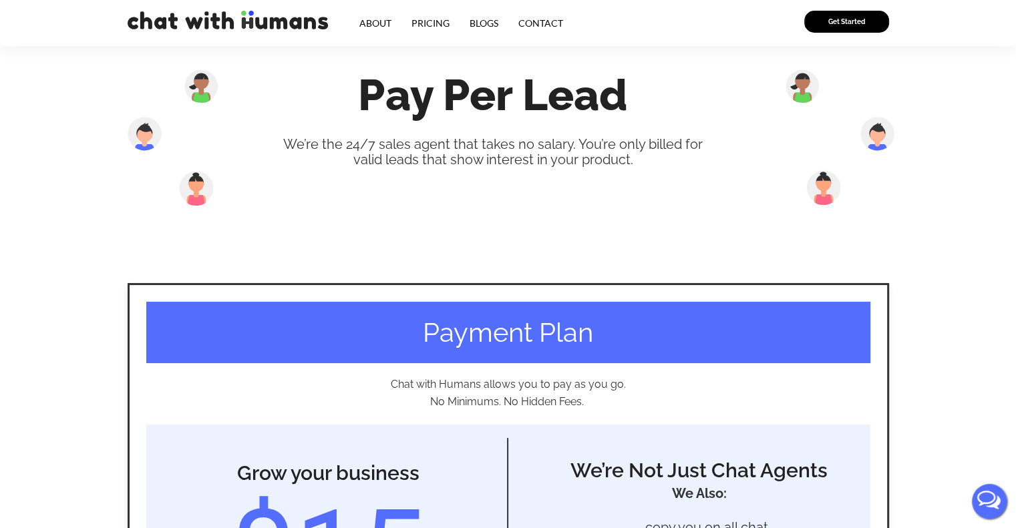
click at [479, 23] on link "Blogs" at bounding box center [483, 23] width 49 height 25
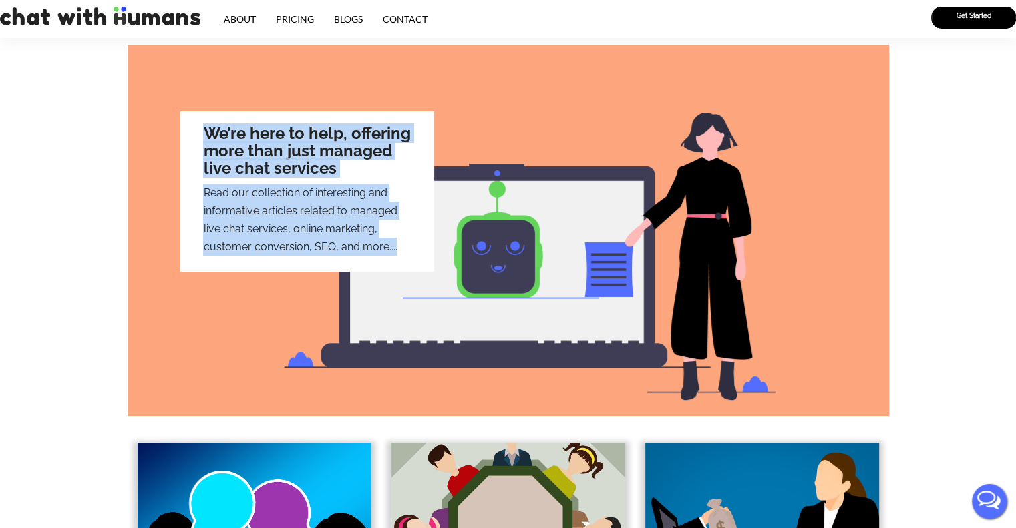
drag, startPoint x: 401, startPoint y: 252, endPoint x: 194, endPoint y: 133, distance: 239.6
click at [194, 133] on div "We’re here to help, offering more than just managed live chat services Read our…" at bounding box center [307, 192] width 254 height 160
copy div "We’re here to help, offering more than just managed live chat services Read our…"
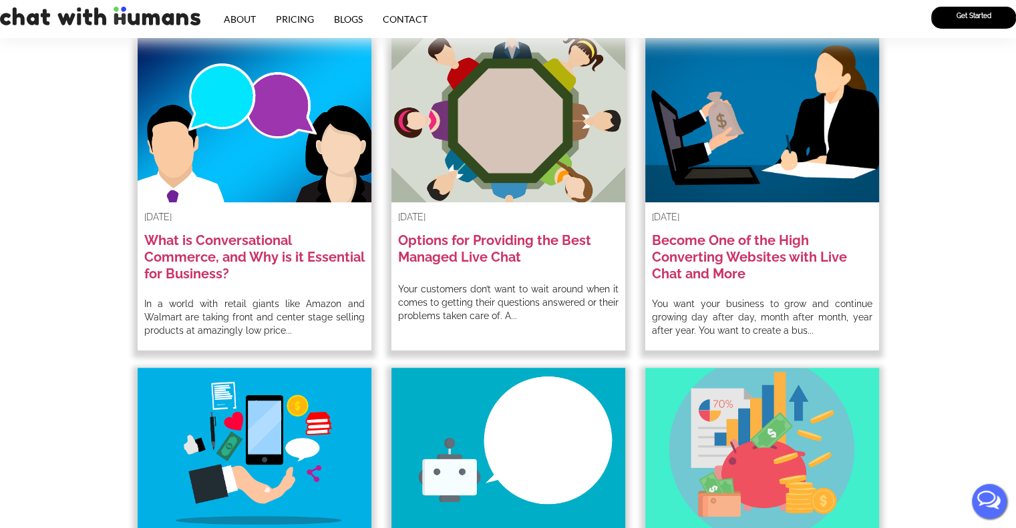
scroll to position [401, 0]
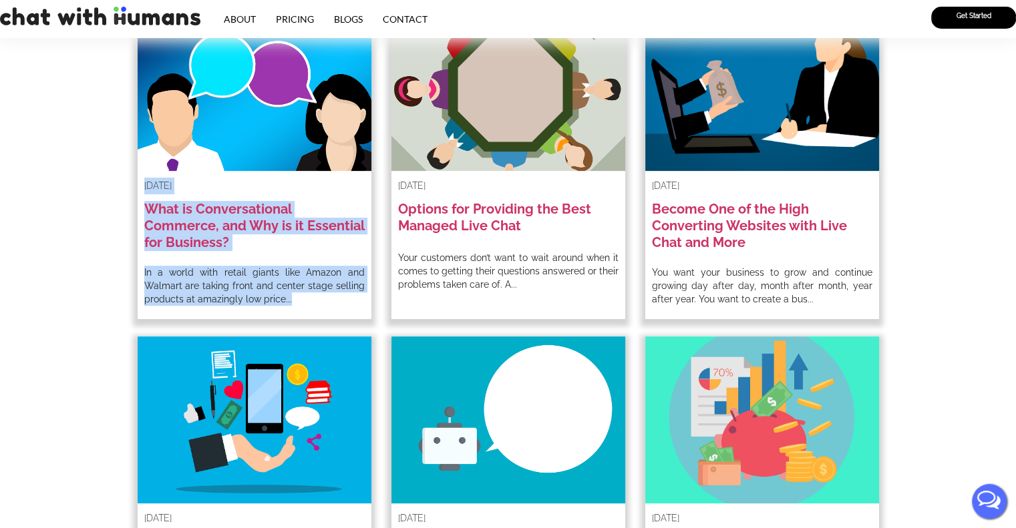
drag, startPoint x: 301, startPoint y: 304, endPoint x: 146, endPoint y: 184, distance: 196.6
click at [146, 184] on div "[DATE] What is Conversational Commerce, and Why is it Essential for Business? I…" at bounding box center [255, 161] width 234 height 315
copy div "[DATE] What is Conversational Commerce, and Why is it Essential for Business? I…"
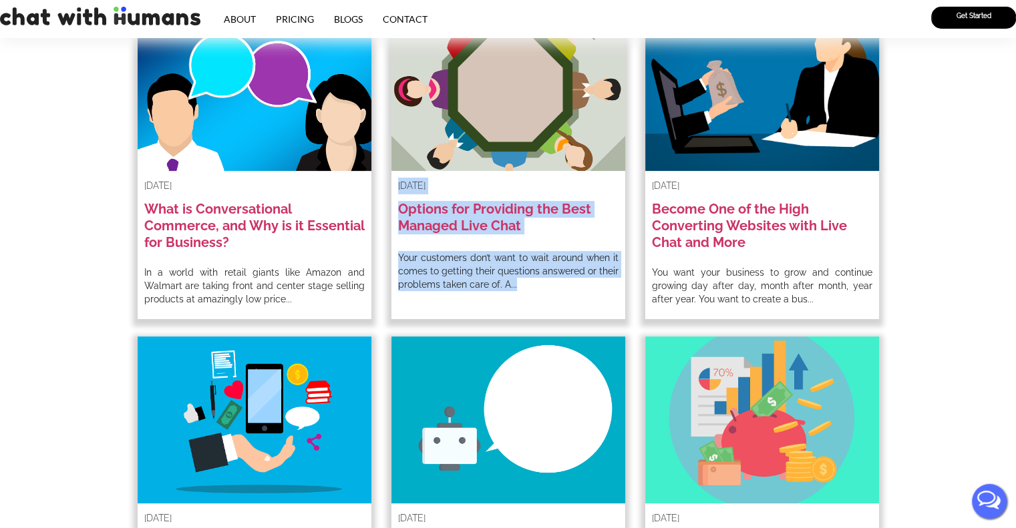
drag, startPoint x: 540, startPoint y: 288, endPoint x: 398, endPoint y: 185, distance: 175.4
click at [398, 185] on div "[DATE] Options for Providing the Best Managed Live Chat Your customers don’t wa…" at bounding box center [508, 161] width 234 height 315
copy div "[DATE] Options for Providing the Best Managed Live Chat Your customers don’t wa…"
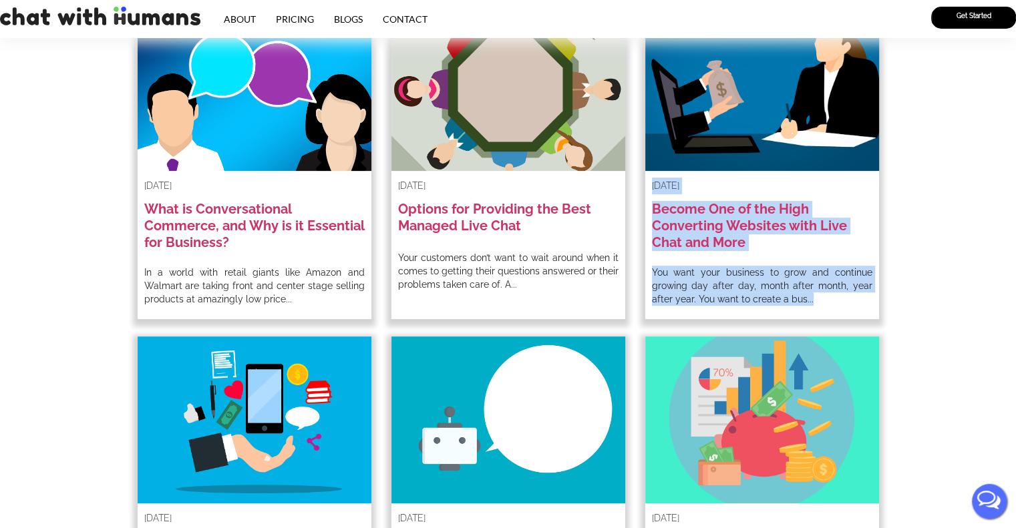
drag, startPoint x: 822, startPoint y: 301, endPoint x: 651, endPoint y: 186, distance: 206.0
click at [651, 186] on div "[DATE] Become One of the High Converting Websites with Live Chat and More You w…" at bounding box center [762, 161] width 234 height 315
copy div "[DATE] Become One of the High Converting Websites with Live Chat and More You w…"
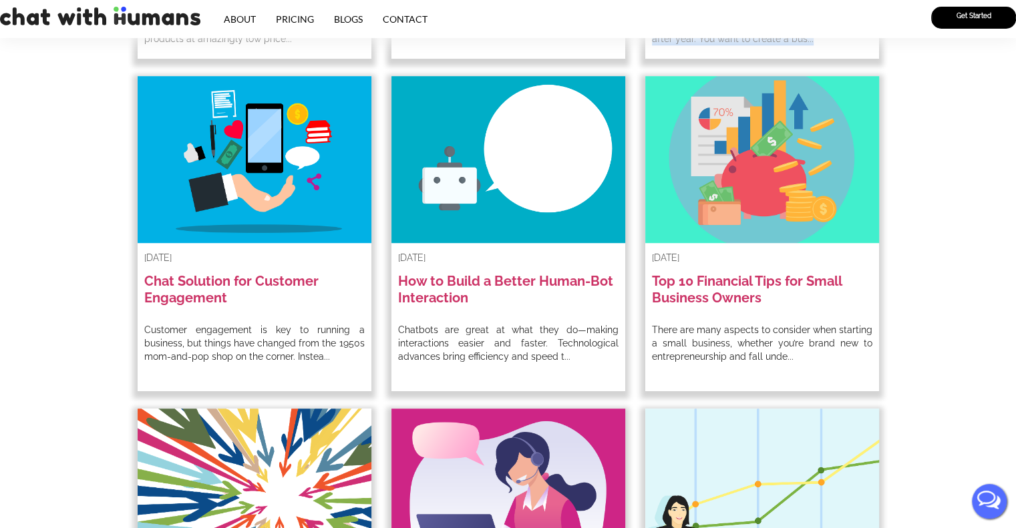
scroll to position [668, 0]
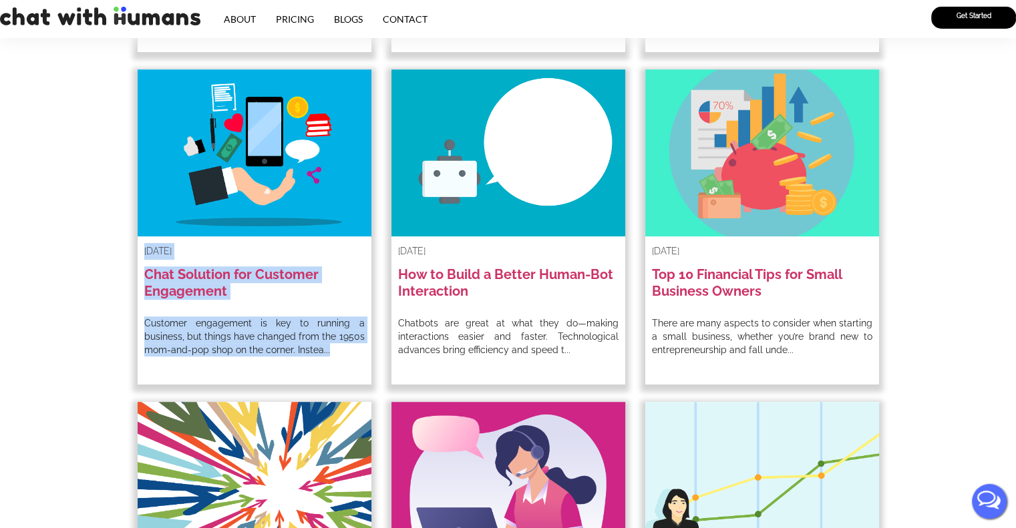
drag, startPoint x: 335, startPoint y: 357, endPoint x: 142, endPoint y: 248, distance: 221.9
click at [142, 248] on div "[DATE] Chat Solution for Customer Engagement Customer engagement is key to runn…" at bounding box center [255, 226] width 234 height 315
copy div "[DATE] Chat Solution for Customer Engagement Customer engagement is key to runn…"
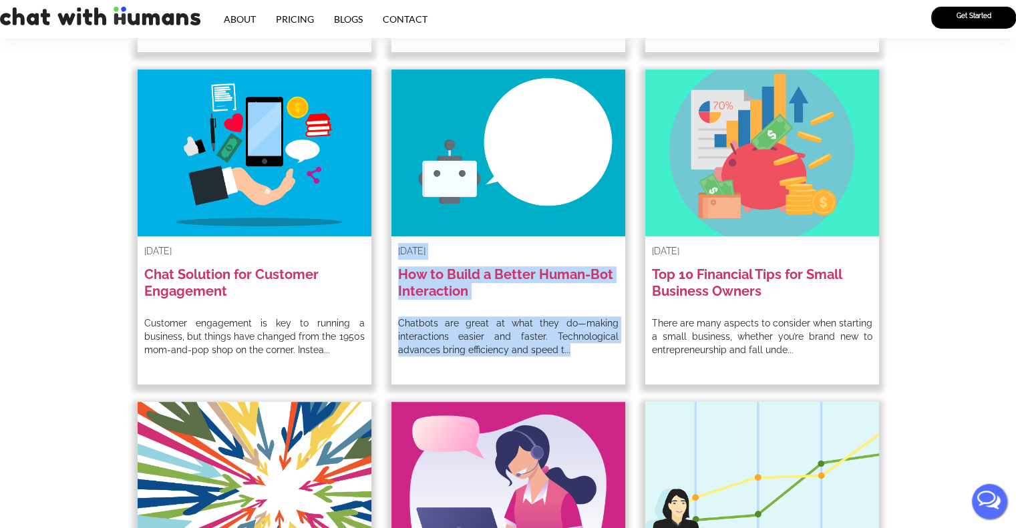
drag, startPoint x: 583, startPoint y: 353, endPoint x: 392, endPoint y: 256, distance: 214.4
click at [392, 256] on div "[DATE] How to Build a Better Human-Bot Interaction Chatbots are great at what t…" at bounding box center [508, 226] width 234 height 315
copy div "[DATE] How to Build a Better Human-Bot Interaction Chatbots are great at what t…"
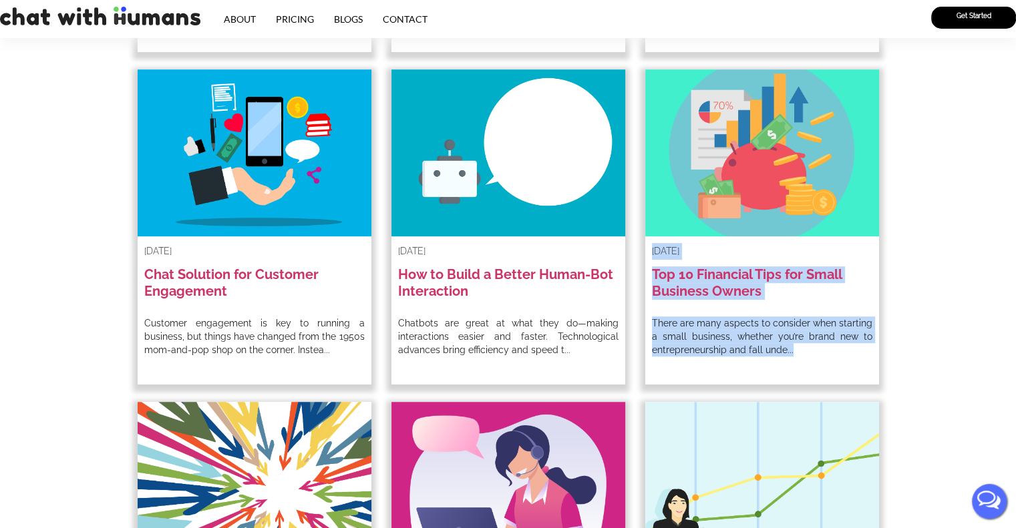
drag, startPoint x: 807, startPoint y: 350, endPoint x: 646, endPoint y: 253, distance: 187.8
click at [646, 253] on div "July 27, 2022 Top 10 Financial Tips for Small Business Owners There are many as…" at bounding box center [762, 226] width 234 height 315
copy div "July 27, 2022 Top 10 Financial Tips for Small Business Owners There are many as…"
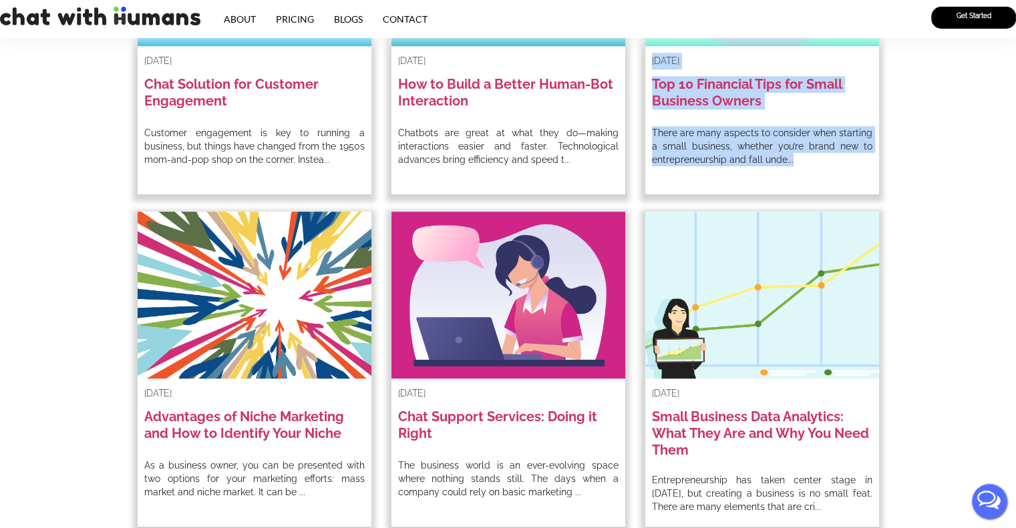
scroll to position [935, 0]
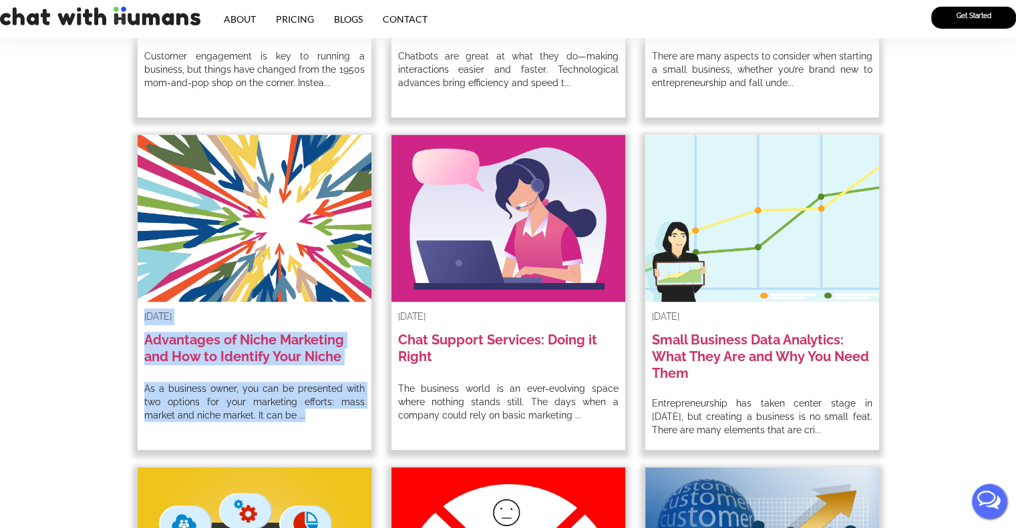
drag, startPoint x: 282, startPoint y: 410, endPoint x: 138, endPoint y: 319, distance: 170.8
click at [138, 319] on div "July 27, 2022 Advantages of Niche Marketing and How to Identify Your Niche As a…" at bounding box center [255, 292] width 234 height 315
copy div "July 27, 2022 Advantages of Niche Marketing and How to Identify Your Niche As a…"
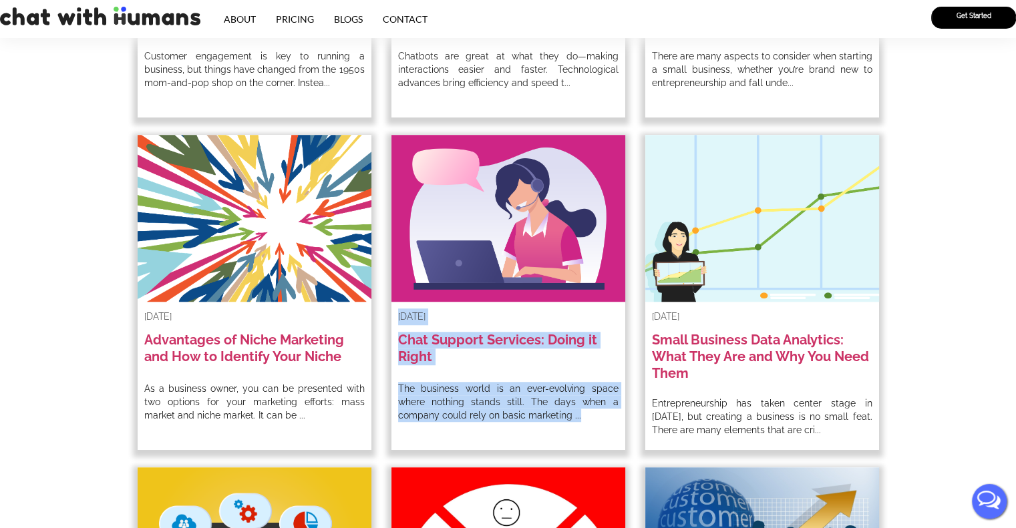
drag, startPoint x: 588, startPoint y: 416, endPoint x: 397, endPoint y: 320, distance: 214.4
click at [397, 320] on div "July 19, 2022 Chat Support Services: Doing it Right The business world is an ev…" at bounding box center [508, 292] width 234 height 315
copy div "July 19, 2022 Chat Support Services: Doing it Right The business world is an ev…"
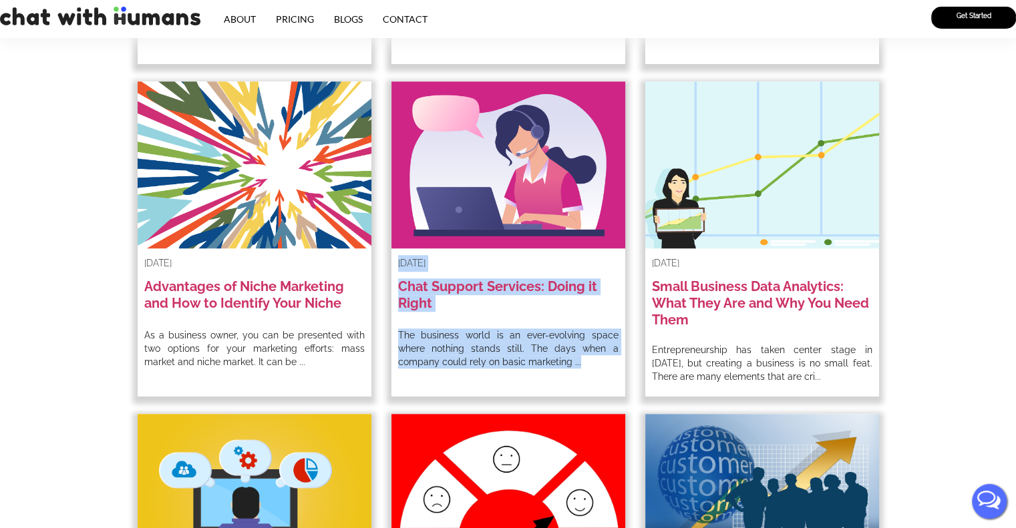
scroll to position [1068, 0]
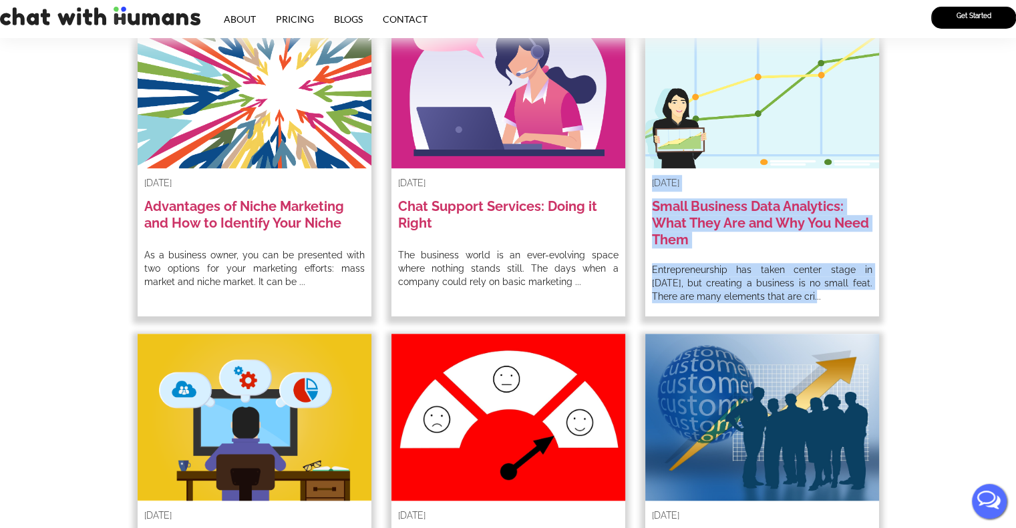
drag, startPoint x: 747, startPoint y: 298, endPoint x: 653, endPoint y: 181, distance: 149.7
click at [653, 181] on div "June 23, 2022 Small Business Data Analytics: What They Are and Why You Need The…" at bounding box center [762, 158] width 234 height 315
copy div "June 23, 2022 Small Business Data Analytics: What They Are and Why You Need The…"
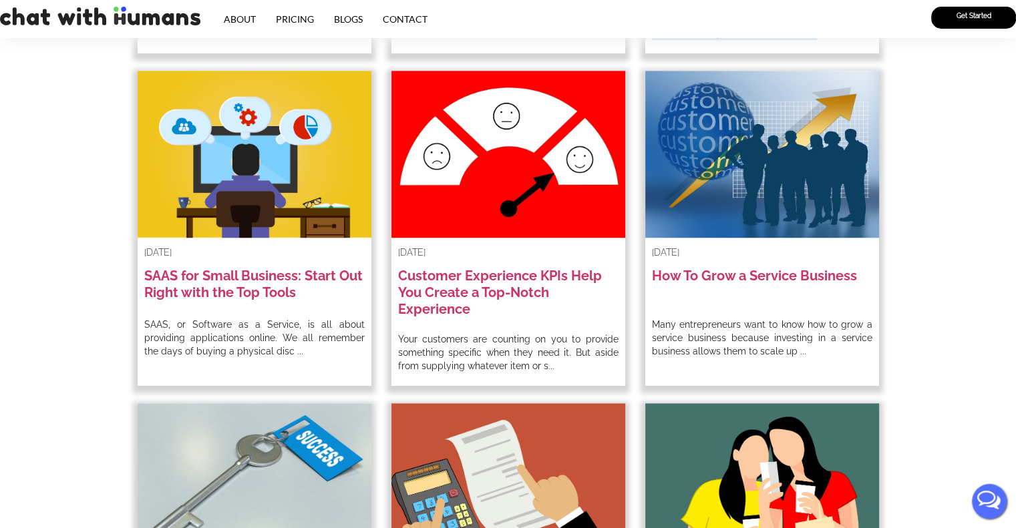
scroll to position [1336, 0]
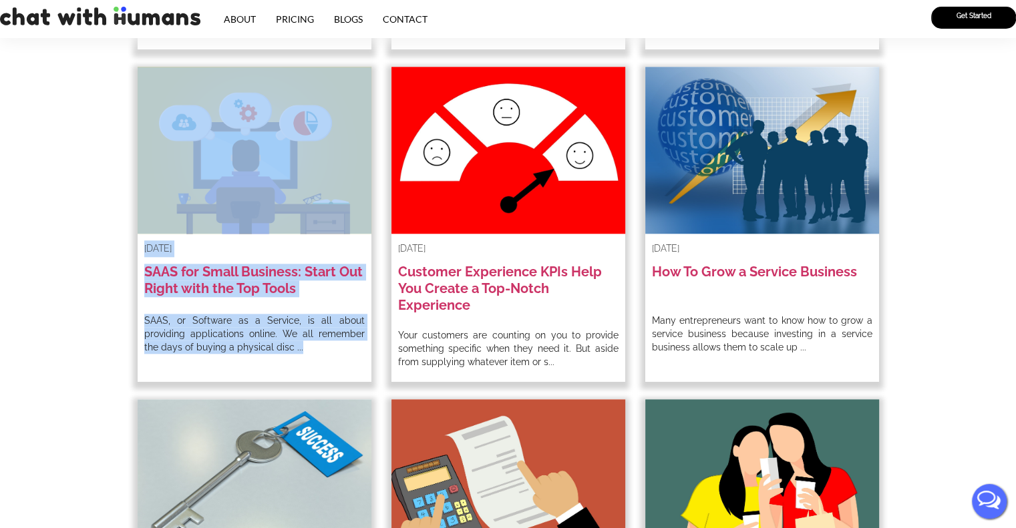
drag, startPoint x: 294, startPoint y: 349, endPoint x: 80, endPoint y: 205, distance: 257.4
click at [294, 341] on p "SAAS, or Software as a Service, is all about providing applications online. We …" at bounding box center [254, 334] width 220 height 40
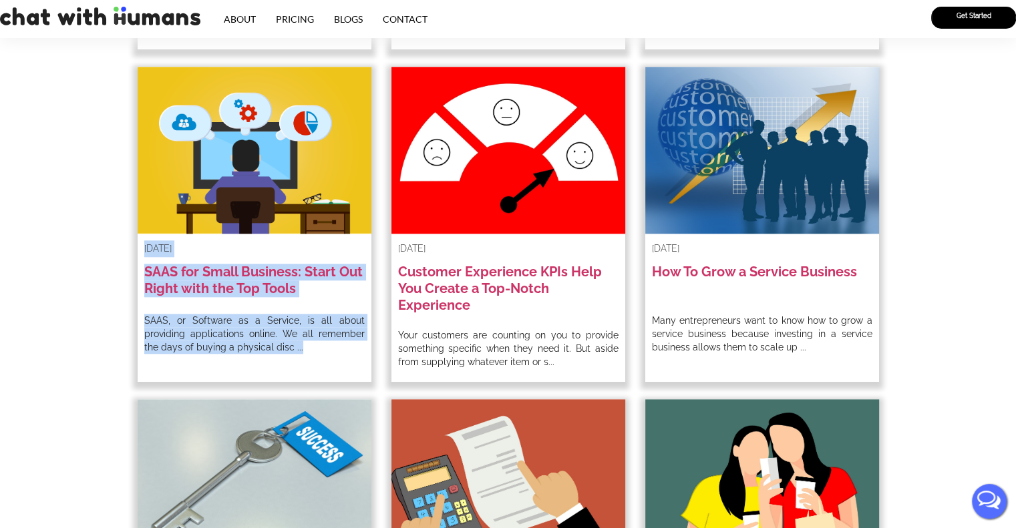
drag, startPoint x: 288, startPoint y: 350, endPoint x: 138, endPoint y: 252, distance: 179.1
click at [138, 252] on div "June 23, 2022 SAAS for Small Business: Start Out Right with the Top Tools SAAS,…" at bounding box center [255, 224] width 234 height 315
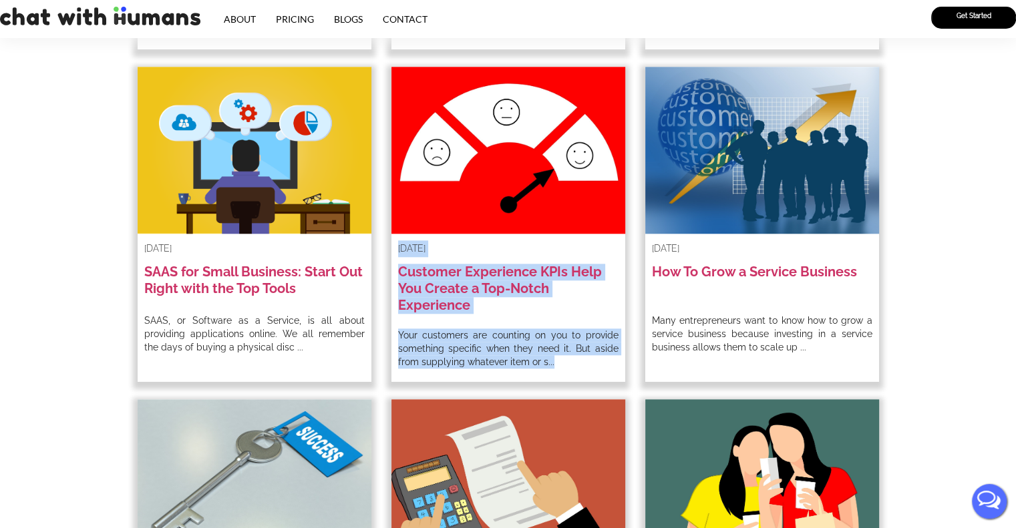
drag, startPoint x: 556, startPoint y: 363, endPoint x: 397, endPoint y: 246, distance: 196.7
click at [397, 246] on div "June 22, 2022 Customer Experience KPIs Help You Create a Top-Notch Experience Y…" at bounding box center [508, 224] width 234 height 315
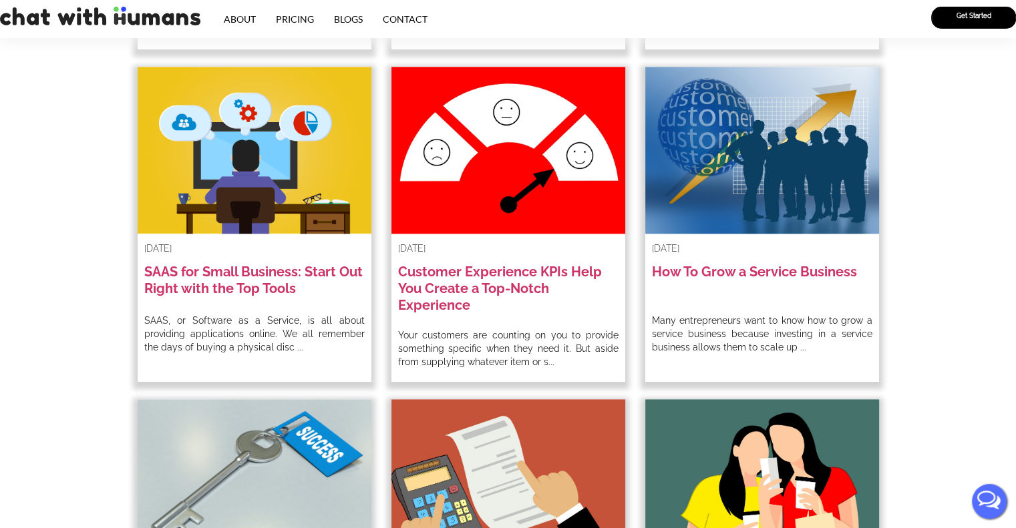
click at [803, 347] on p "Many entrepreneurs want to know how to grow a service business because investin…" at bounding box center [762, 334] width 220 height 40
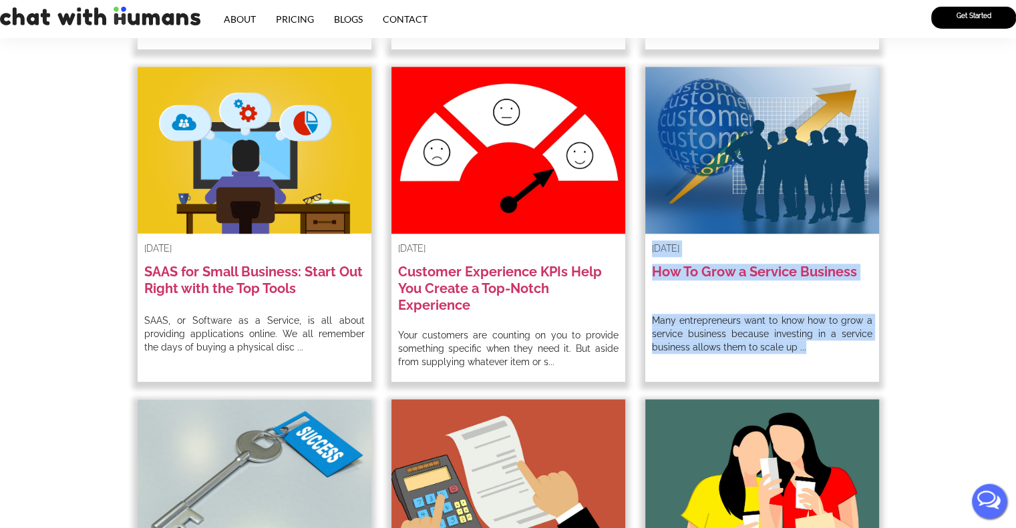
drag, startPoint x: 793, startPoint y: 349, endPoint x: 649, endPoint y: 252, distance: 174.1
click at [649, 252] on div "June 21, 2022 How To Grow a Service Business Many entrepreneurs want to know ho…" at bounding box center [762, 224] width 234 height 315
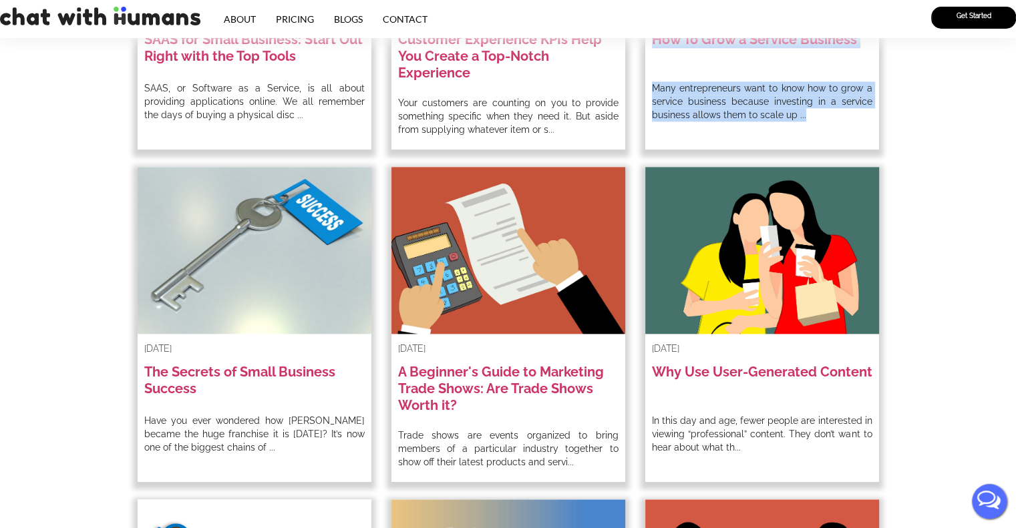
scroll to position [1603, 0]
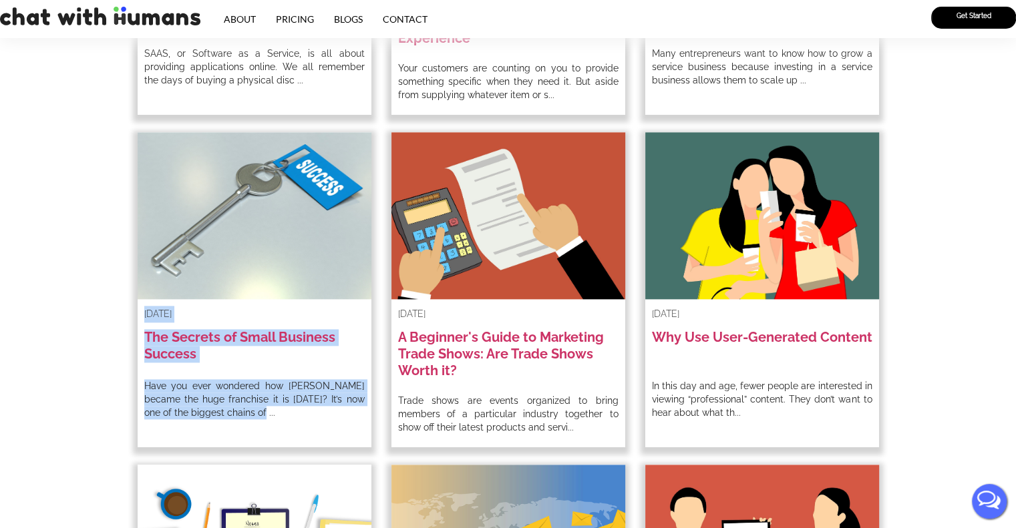
drag, startPoint x: 248, startPoint y: 415, endPoint x: 143, endPoint y: 318, distance: 142.7
click at [143, 318] on div "June 21, 2022 The Secrets of Small Business Success Have you ever wondered how …" at bounding box center [255, 289] width 234 height 315
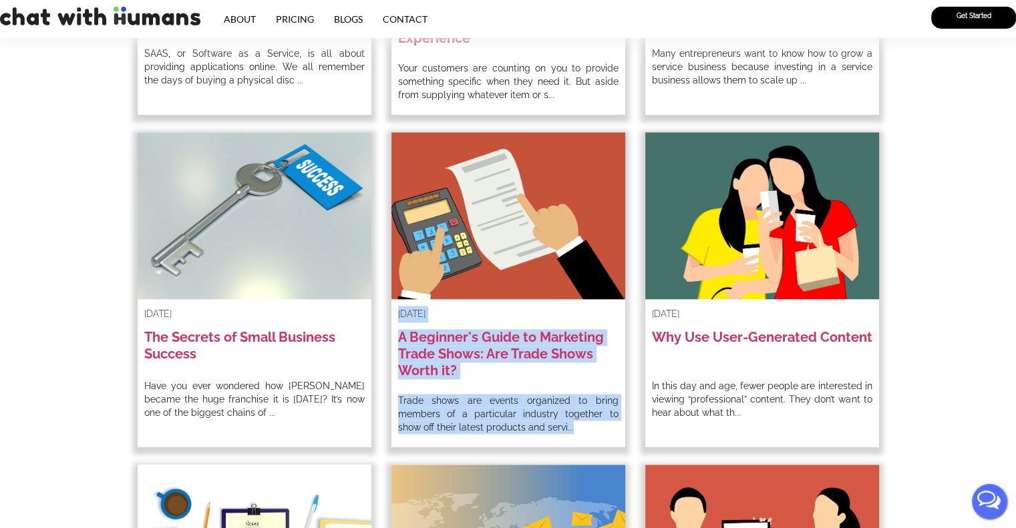
drag, startPoint x: 533, startPoint y: 427, endPoint x: 399, endPoint y: 312, distance: 176.2
click at [399, 312] on div "June 14, 2022 A Beginner's Guide to Marketing Trade Shows: Are Trade Shows Wort…" at bounding box center [508, 289] width 234 height 315
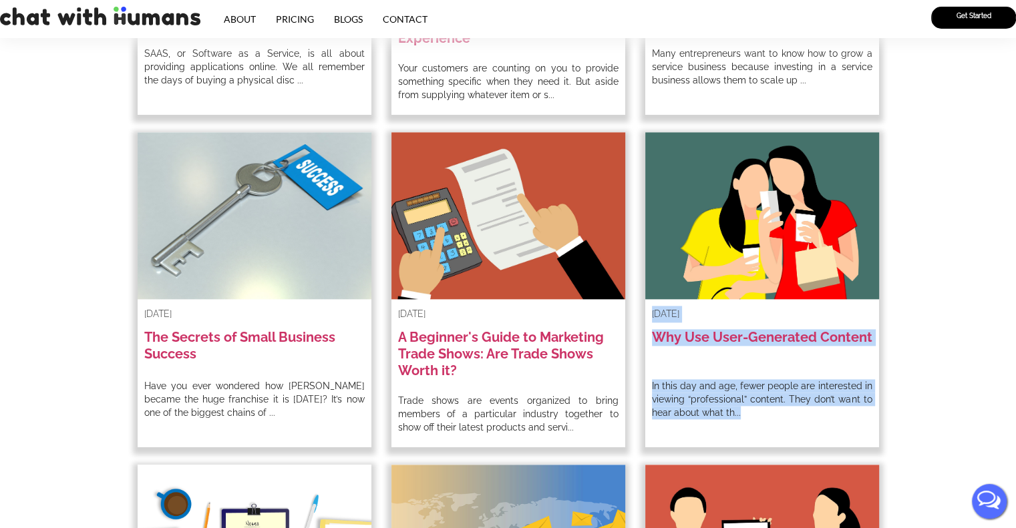
drag, startPoint x: 755, startPoint y: 411, endPoint x: 645, endPoint y: 315, distance: 145.3
click at [645, 315] on div "May 10, 2022 Why Use User-Generated Content In this day and age, fewer people a…" at bounding box center [762, 289] width 234 height 315
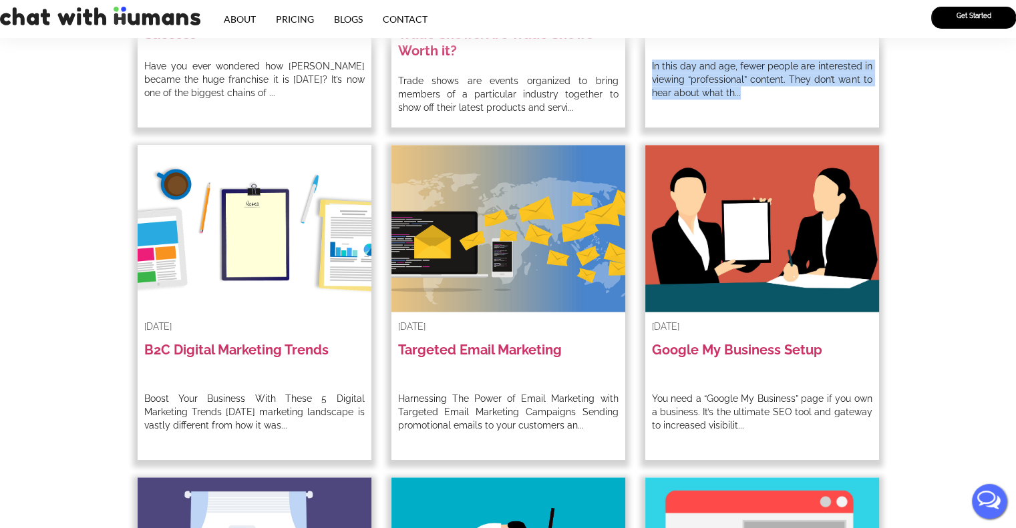
scroll to position [2003, 0]
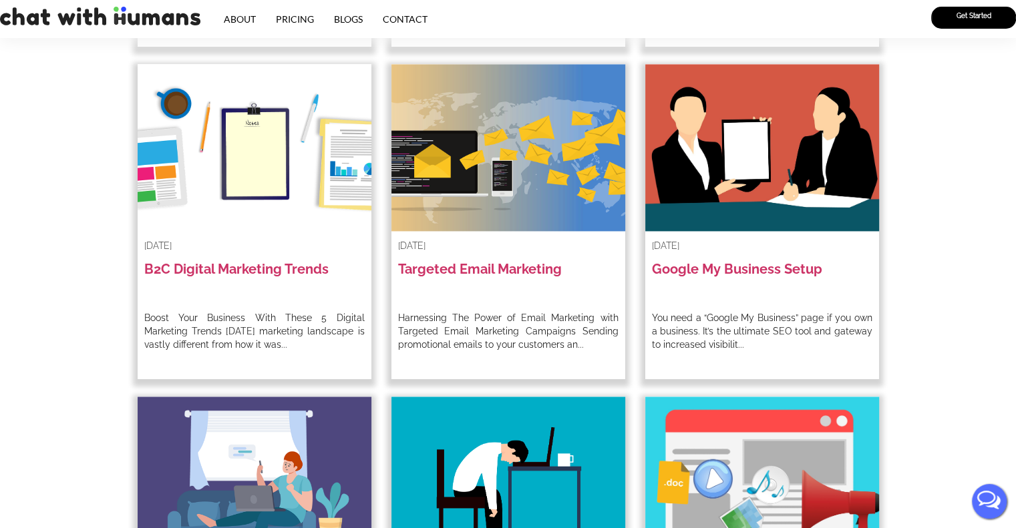
drag, startPoint x: 297, startPoint y: 351, endPoint x: 139, endPoint y: 252, distance: 186.0
click at [139, 252] on div "April 24, 2022 B2C Digital Marketing Trends Boost Your Business With These 5 Di…" at bounding box center [255, 221] width 234 height 315
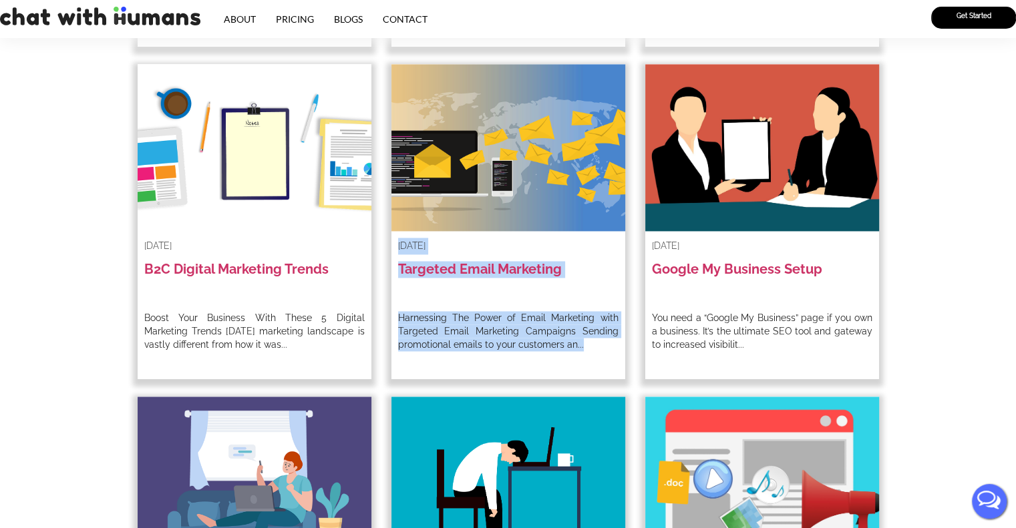
drag, startPoint x: 593, startPoint y: 350, endPoint x: 389, endPoint y: 248, distance: 227.6
click at [389, 248] on div "April 24, 2022 Targeted Email Marketing Harnessing The Power of Email Marketing…" at bounding box center [508, 230] width 254 height 333
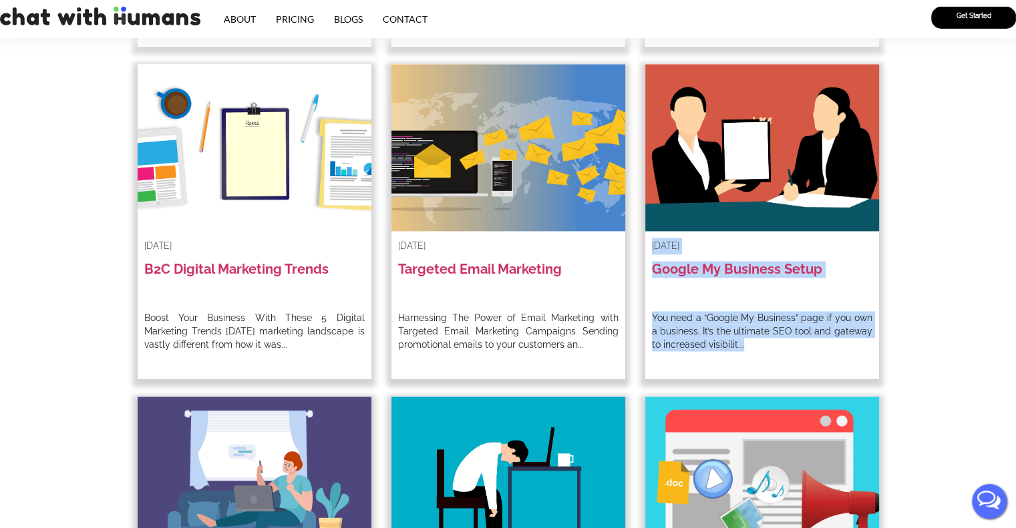
drag, startPoint x: 768, startPoint y: 353, endPoint x: 646, endPoint y: 247, distance: 160.9
click at [646, 247] on div "April 14, 2022 Google My Business Setup You need a “Google My Business” page if…" at bounding box center [762, 221] width 234 height 315
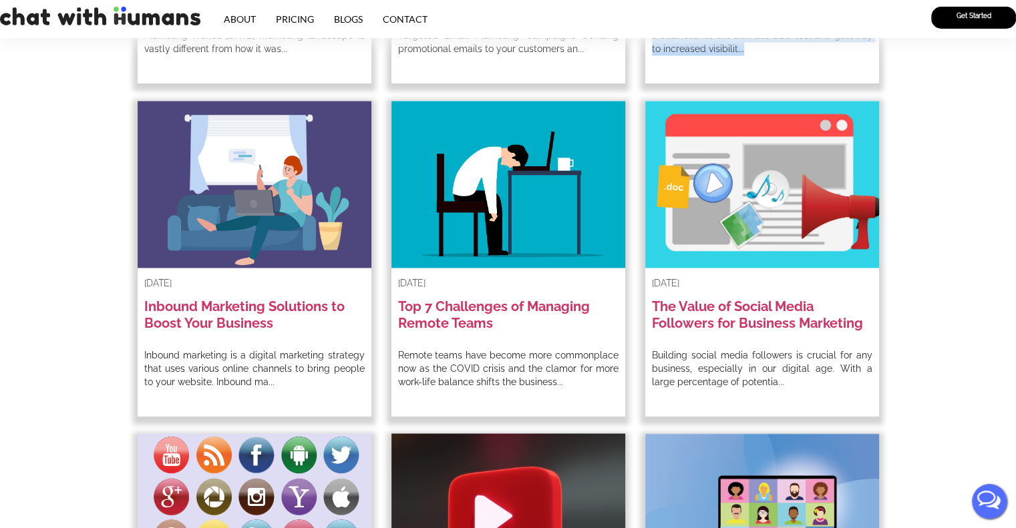
scroll to position [2337, 0]
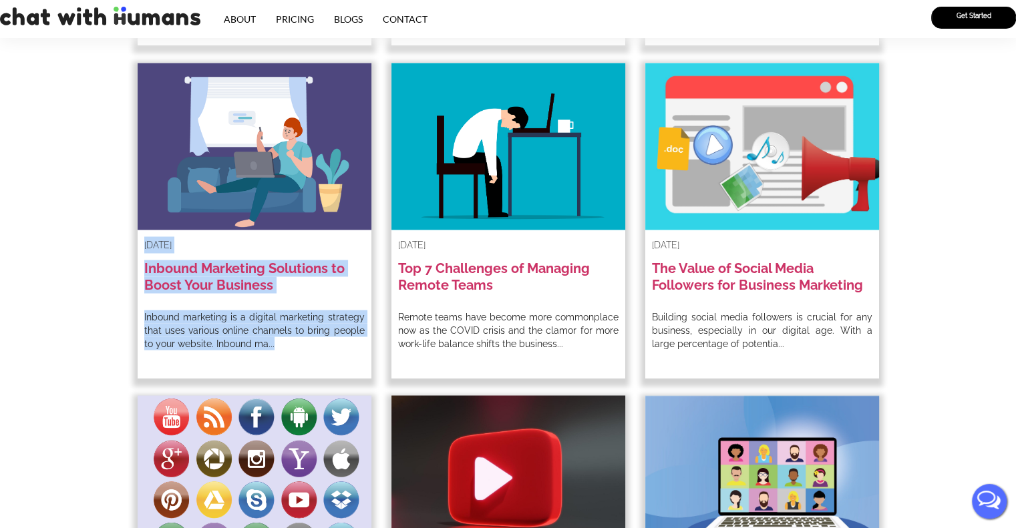
drag, startPoint x: 283, startPoint y: 355, endPoint x: 142, endPoint y: 244, distance: 179.4
click at [142, 244] on div "April 04, 2022 Inbound Marketing Solutions to Boost Your Business Inbound marke…" at bounding box center [255, 220] width 234 height 315
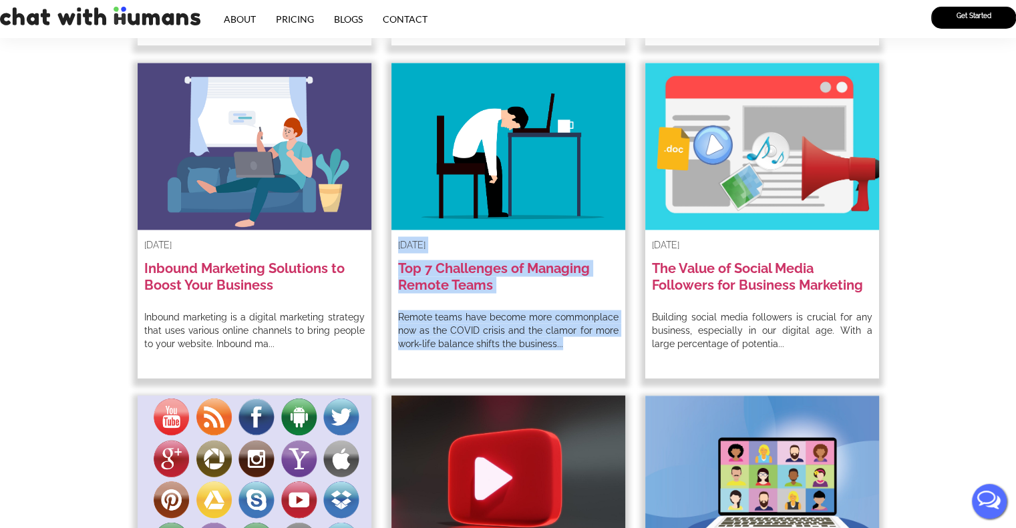
drag, startPoint x: 575, startPoint y: 353, endPoint x: 397, endPoint y: 248, distance: 206.5
click at [397, 248] on div "March 21, 2022 Top 7 Challenges of Managing Remote Teams Remote teams have beco…" at bounding box center [508, 220] width 234 height 315
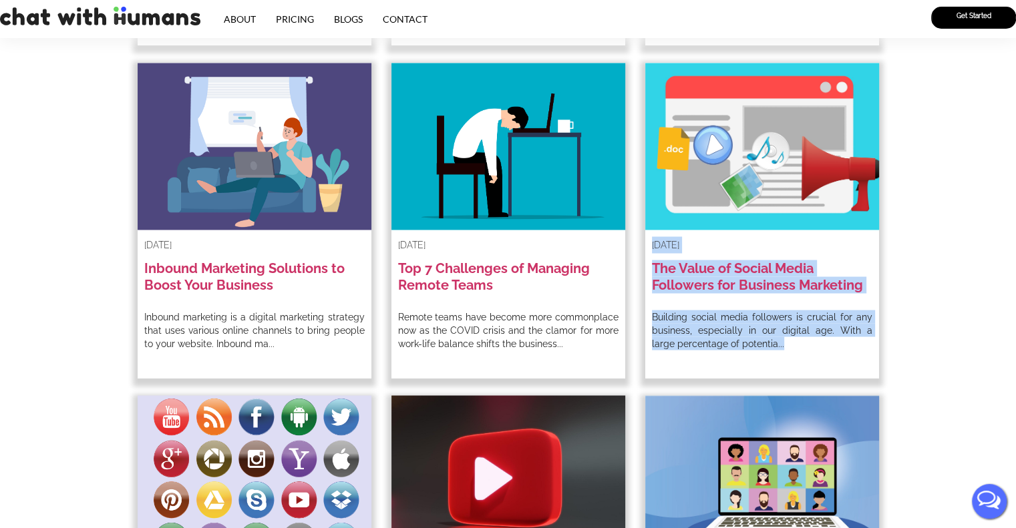
drag, startPoint x: 779, startPoint y: 349, endPoint x: 646, endPoint y: 237, distance: 173.4
click at [646, 237] on div "March 09, 2022 The Value of Social Media Followers for Business Marketing Build…" at bounding box center [762, 220] width 234 height 315
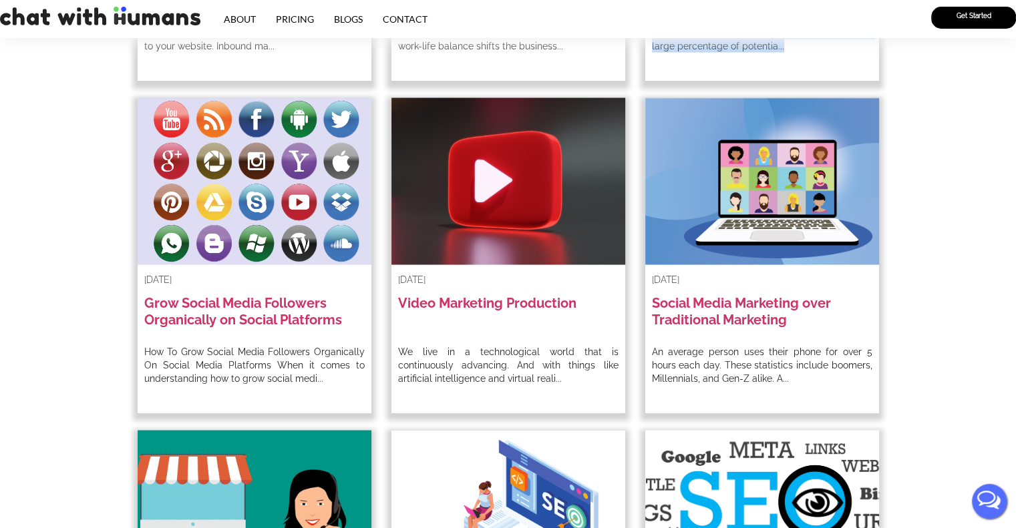
scroll to position [2671, 0]
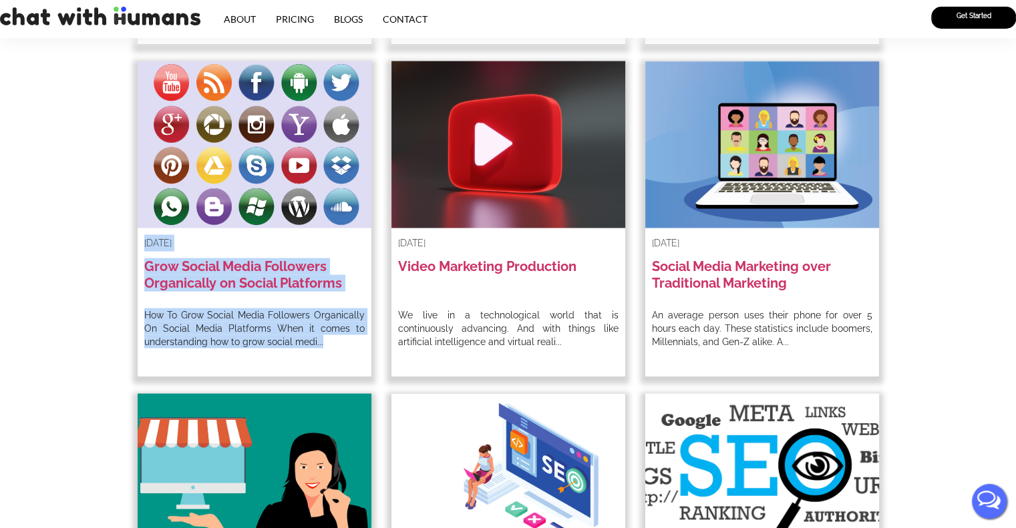
drag, startPoint x: 323, startPoint y: 347, endPoint x: 138, endPoint y: 245, distance: 211.3
click at [138, 245] on div "March 08, 2022 Grow Social Media Followers Organically on Social Platforms How …" at bounding box center [255, 218] width 234 height 315
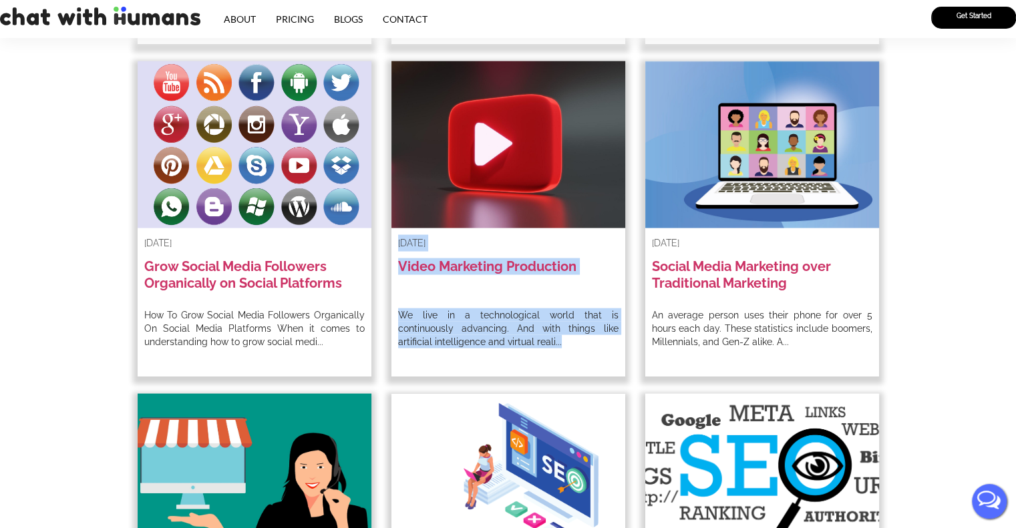
drag, startPoint x: 569, startPoint y: 347, endPoint x: 396, endPoint y: 246, distance: 200.5
click at [396, 246] on div "March 01, 2022 Video Marketing Production We live in a technological world that…" at bounding box center [508, 218] width 234 height 315
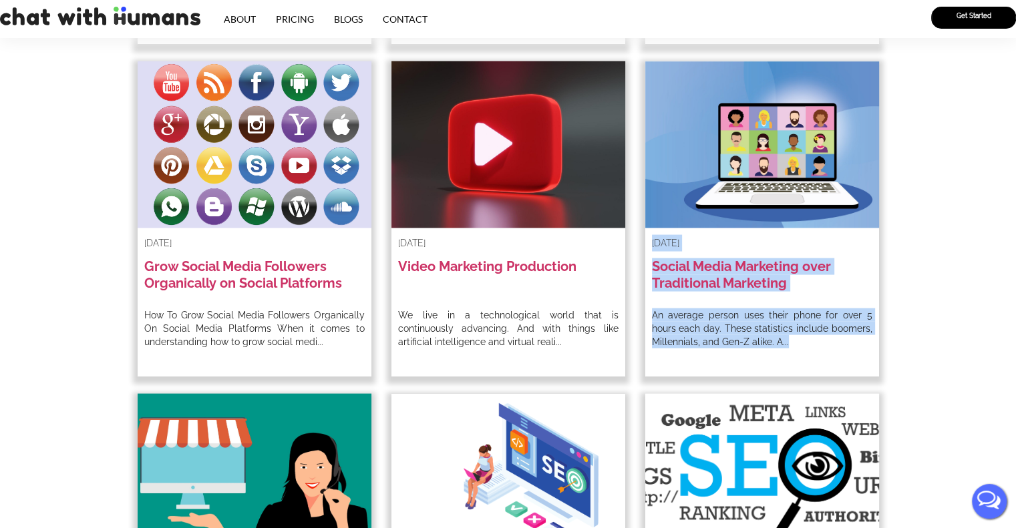
drag, startPoint x: 780, startPoint y: 344, endPoint x: 644, endPoint y: 245, distance: 167.8
click at [645, 245] on div "February 08, 2022 Social Media Marketing over Traditional Marketing An average …" at bounding box center [762, 218] width 234 height 315
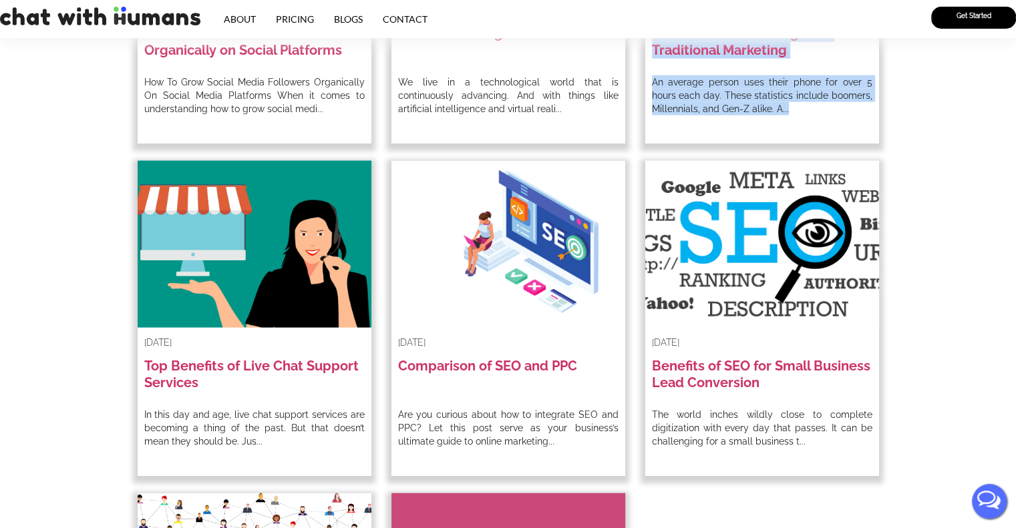
scroll to position [3005, 0]
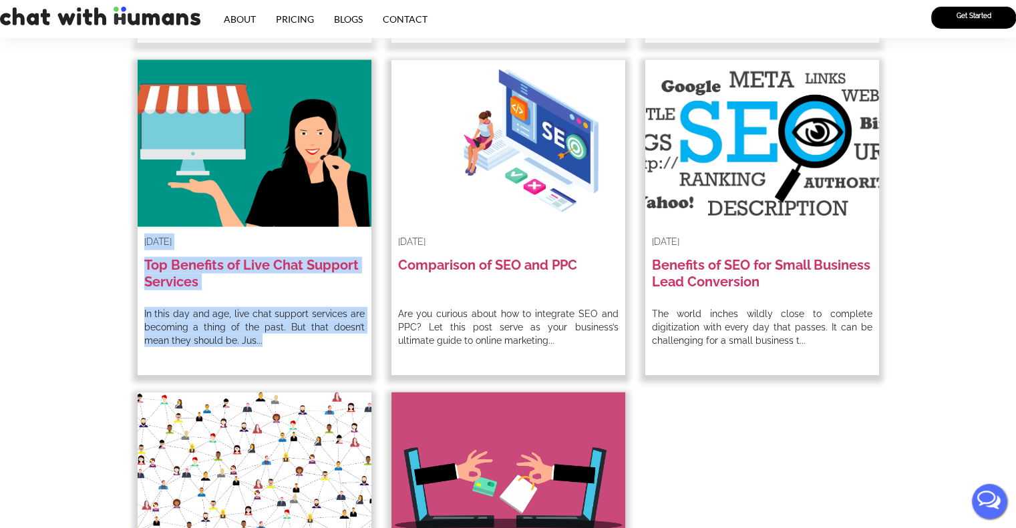
drag, startPoint x: 284, startPoint y: 347, endPoint x: 141, endPoint y: 239, distance: 178.8
click at [141, 239] on div "December 27, 2021 Top Benefits of Live Chat Support Services In this day and ag…" at bounding box center [255, 217] width 234 height 315
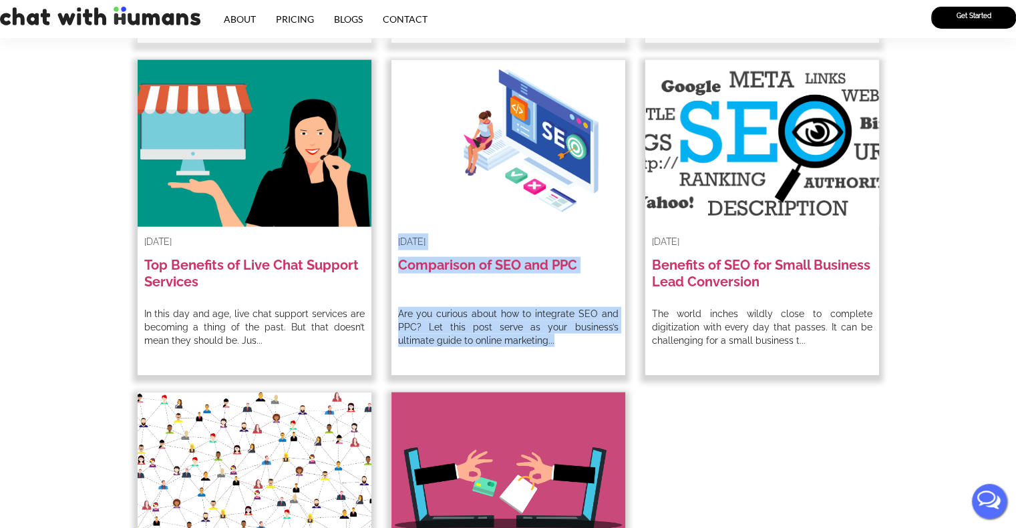
drag, startPoint x: 550, startPoint y: 349, endPoint x: 398, endPoint y: 232, distance: 192.3
click at [398, 232] on div "December 24, 2021 Comparison of SEO and PPC Are you curious about how to integr…" at bounding box center [508, 217] width 234 height 315
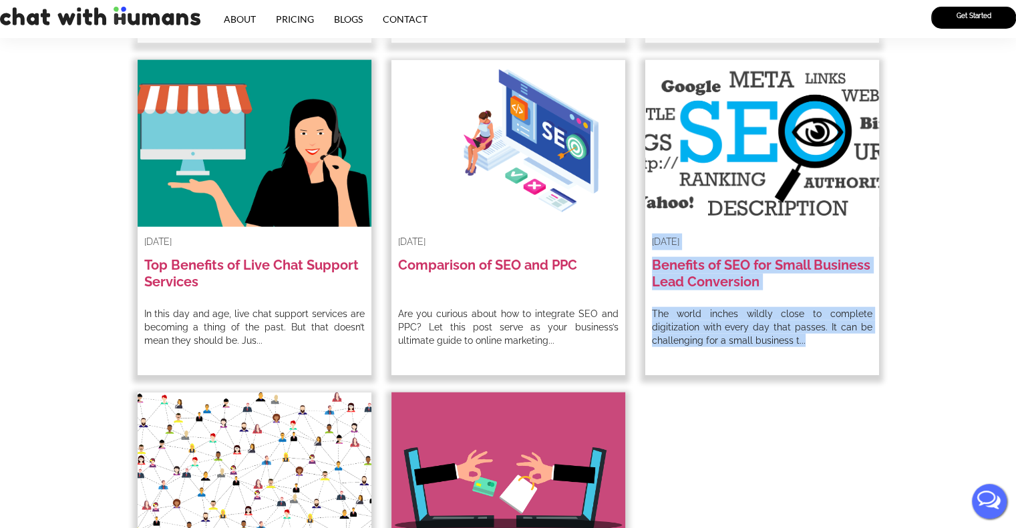
drag, startPoint x: 818, startPoint y: 344, endPoint x: 650, endPoint y: 240, distance: 197.0
click at [650, 240] on div "December 24, 2021 Benefits of SEO for Small Business Lead Conversion The world …" at bounding box center [762, 217] width 234 height 315
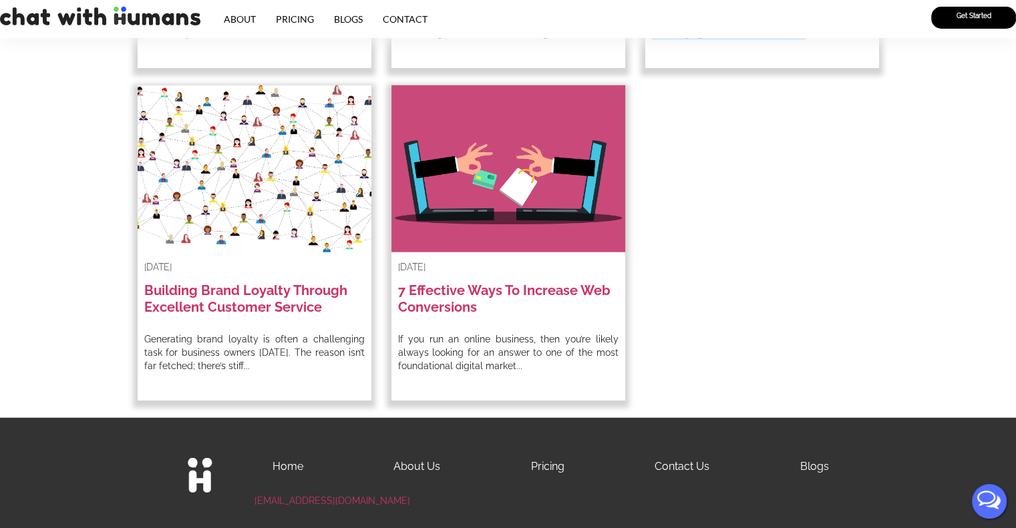
scroll to position [3339, 0]
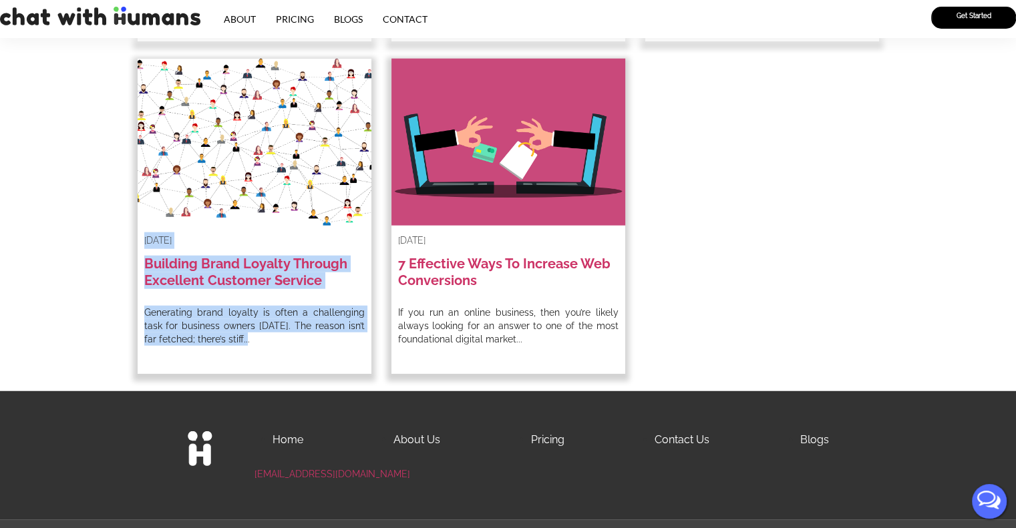
drag, startPoint x: 246, startPoint y: 349, endPoint x: 141, endPoint y: 242, distance: 149.7
click at [141, 242] on div "November 17, 2021 Building Brand Loyalty Through Excellent Customer Service Gen…" at bounding box center [255, 216] width 234 height 315
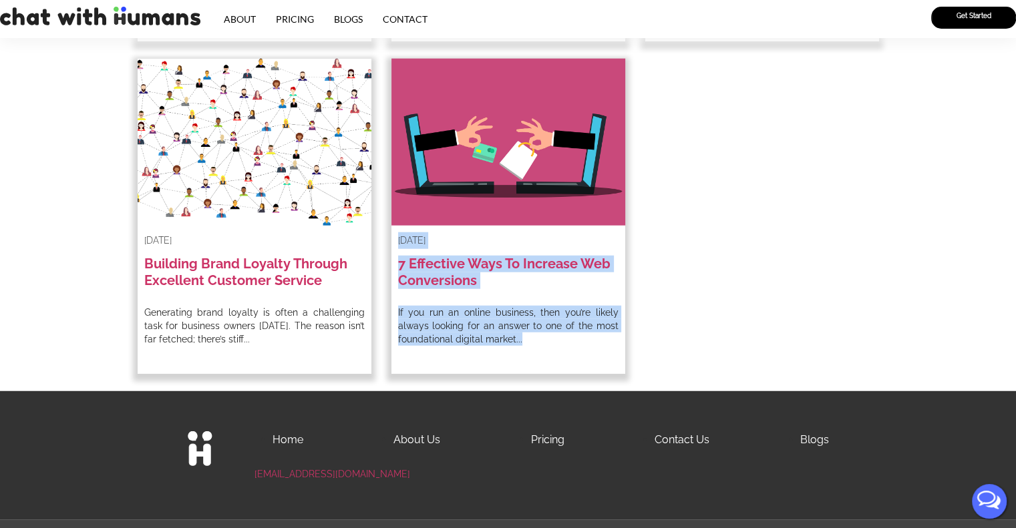
drag, startPoint x: 532, startPoint y: 347, endPoint x: 399, endPoint y: 236, distance: 172.6
click at [399, 236] on div "November 08, 2021 7 Effective Ways To Increase Web Conversions If you run an on…" at bounding box center [508, 216] width 234 height 315
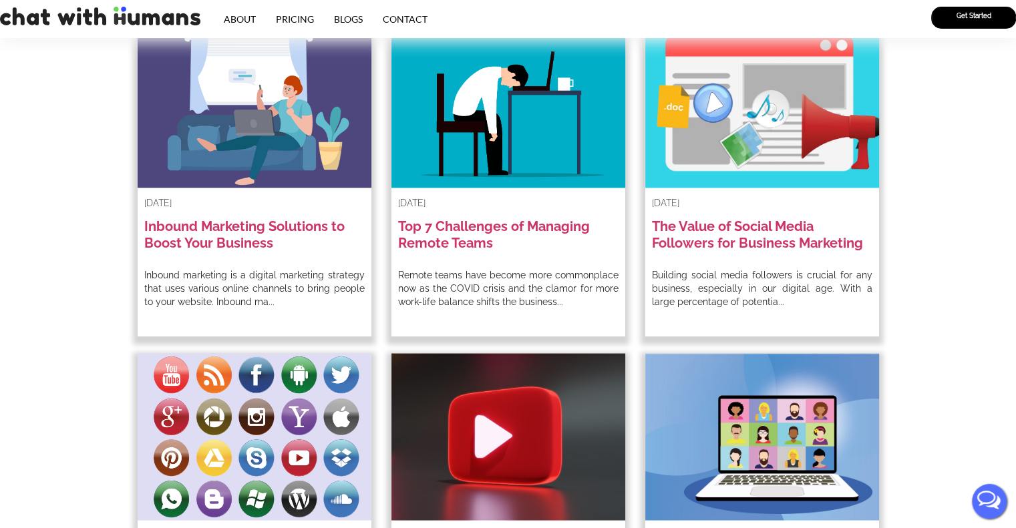
scroll to position [2289, 0]
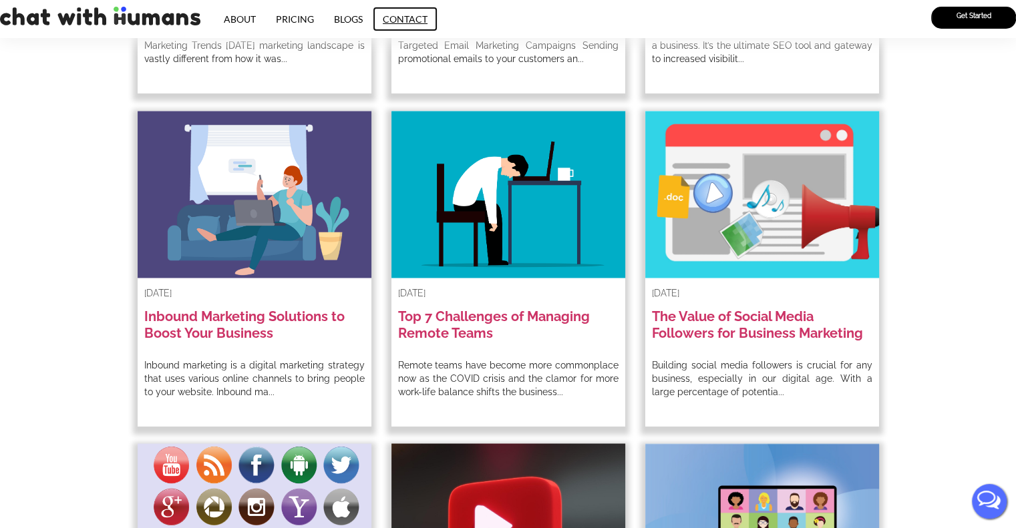
click at [410, 22] on link "Contact" at bounding box center [405, 19] width 65 height 25
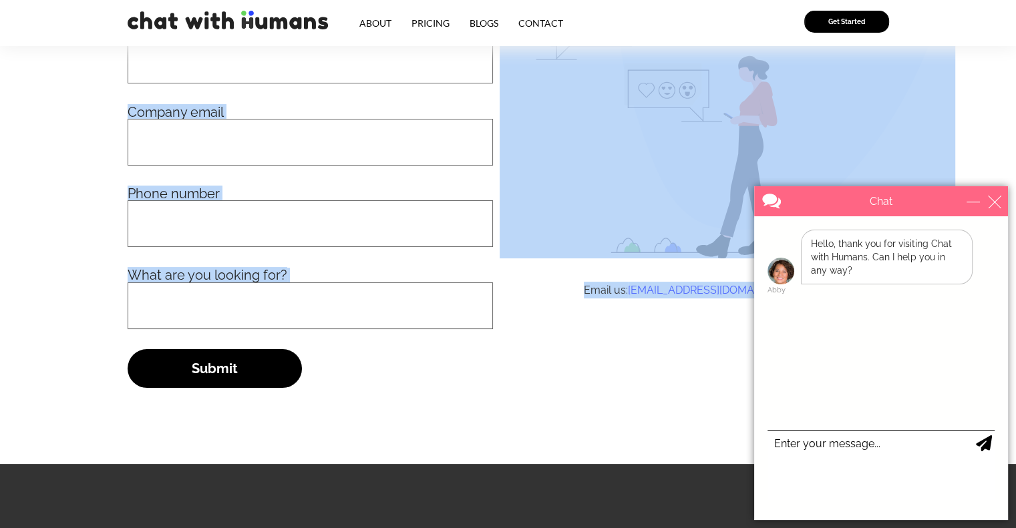
scroll to position [123, 0]
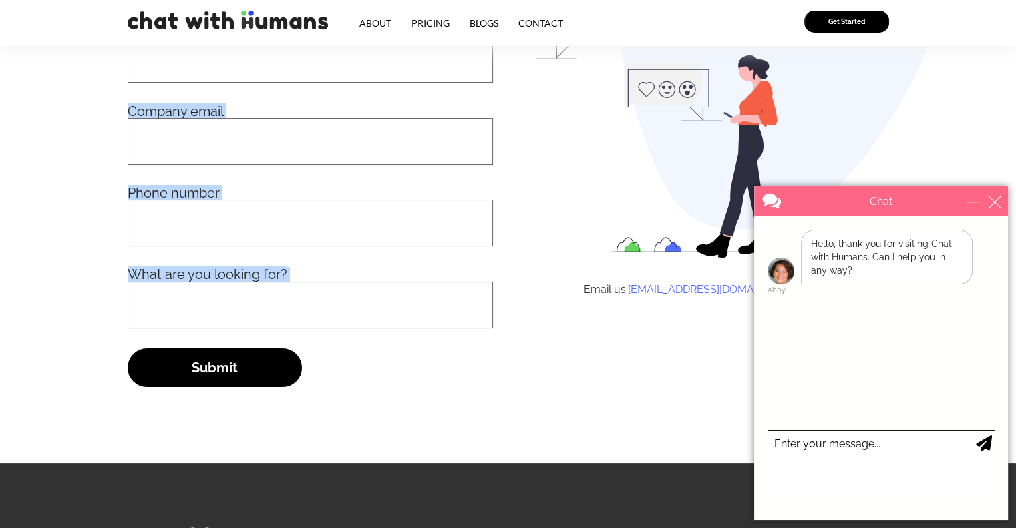
drag, startPoint x: 123, startPoint y: 96, endPoint x: 357, endPoint y: 388, distance: 374.3
click at [357, 388] on section "Let’s Talk We love chatting! Drop us a line and one of our live chat admins wil…" at bounding box center [508, 137] width 1016 height 520
copy div "Let’s Talk We love chatting! Drop us a line and one of our live chat admins wil…"
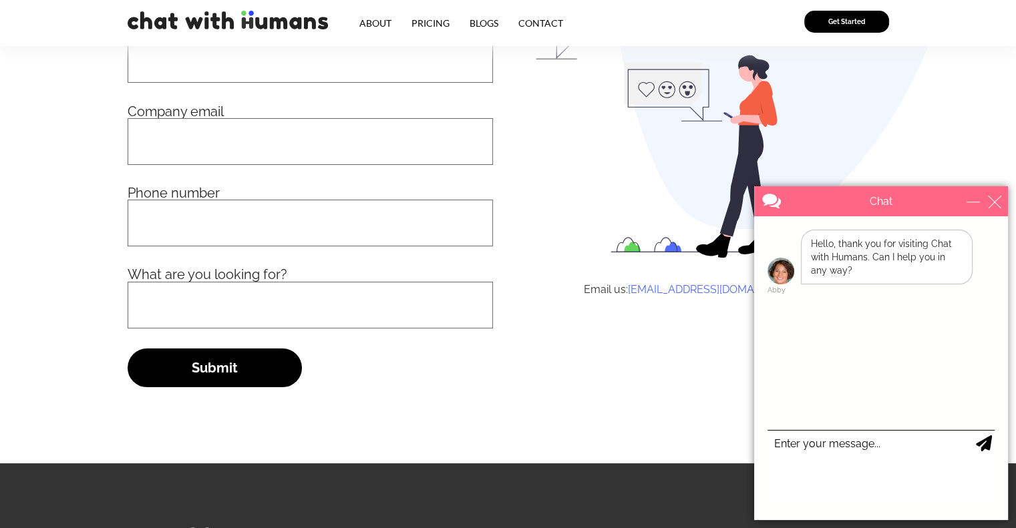
click at [620, 328] on div "Email us: [EMAIL_ADDRESS][DOMAIN_NAME]" at bounding box center [694, 137] width 389 height 520
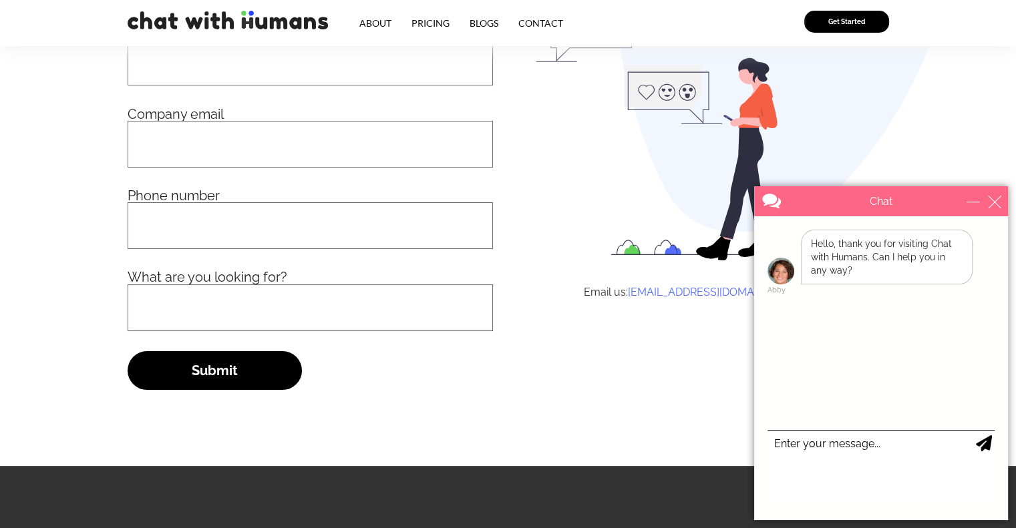
scroll to position [134, 0]
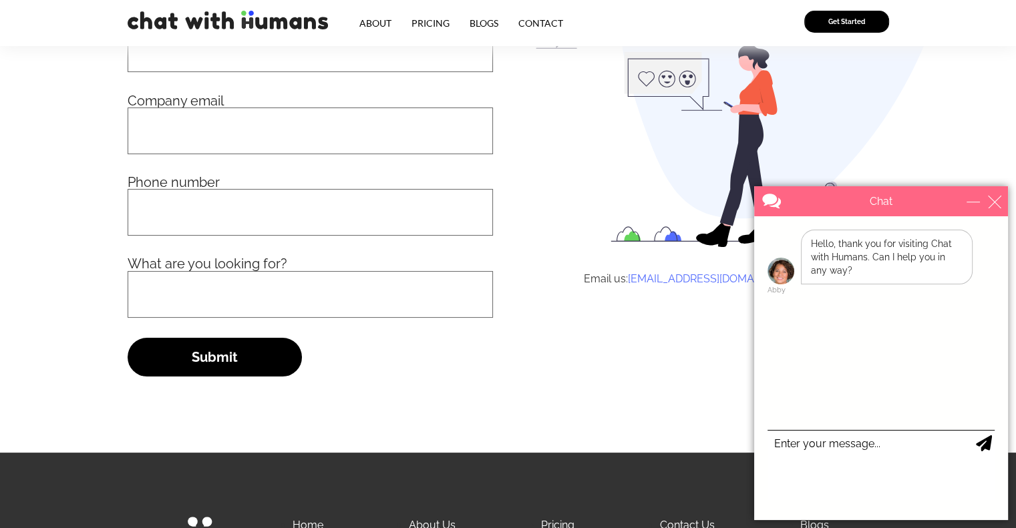
click at [600, 329] on div "Email us: [EMAIL_ADDRESS][DOMAIN_NAME]" at bounding box center [694, 126] width 389 height 520
click at [995, 204] on div "close" at bounding box center [994, 201] width 13 height 13
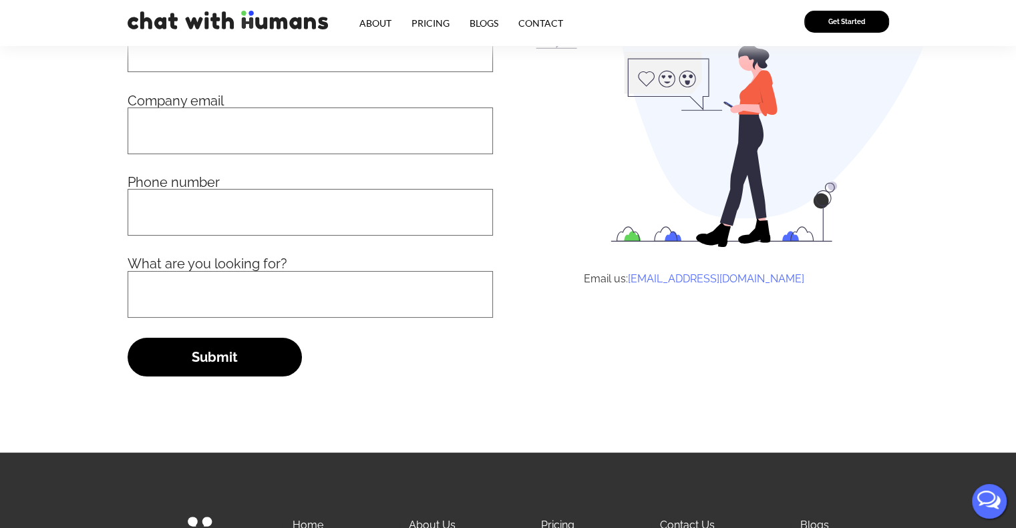
scroll to position [0, 0]
click at [811, 285] on div "Email us: [EMAIL_ADDRESS][DOMAIN_NAME]" at bounding box center [694, 278] width 389 height 17
copy body "Email us: [EMAIL_ADDRESS][DOMAIN_NAME]"
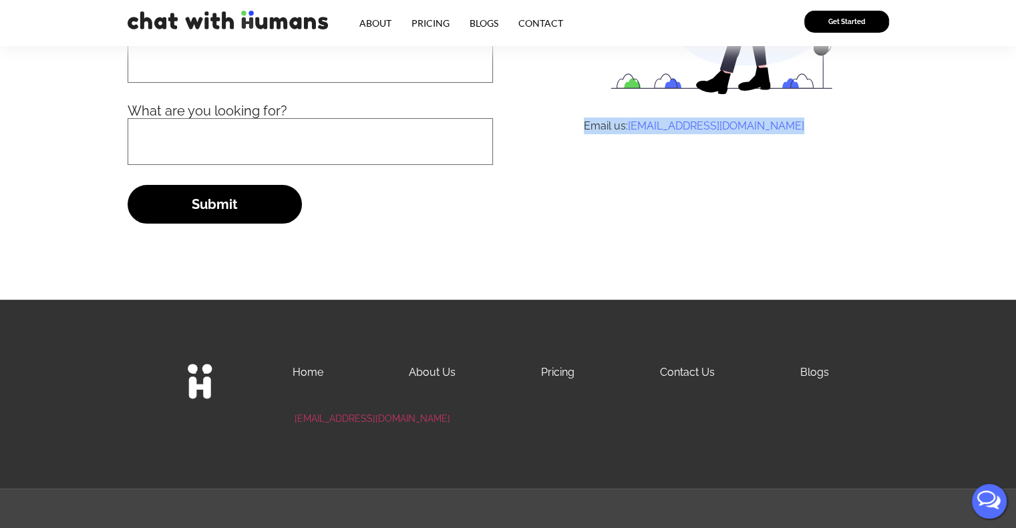
scroll to position [290, 0]
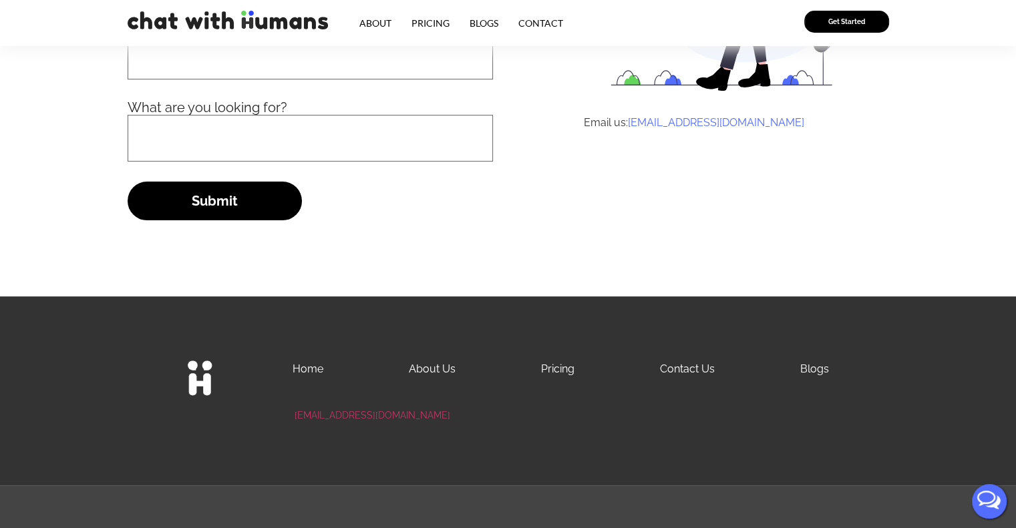
click at [320, 376] on li "Home" at bounding box center [307, 369] width 31 height 17
click at [298, 371] on link "Home" at bounding box center [307, 369] width 31 height 13
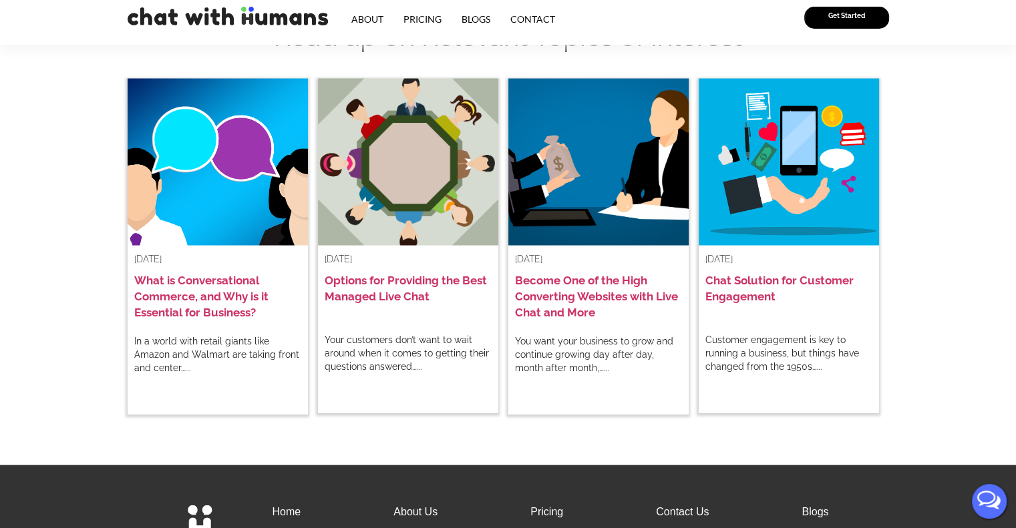
scroll to position [2643, 0]
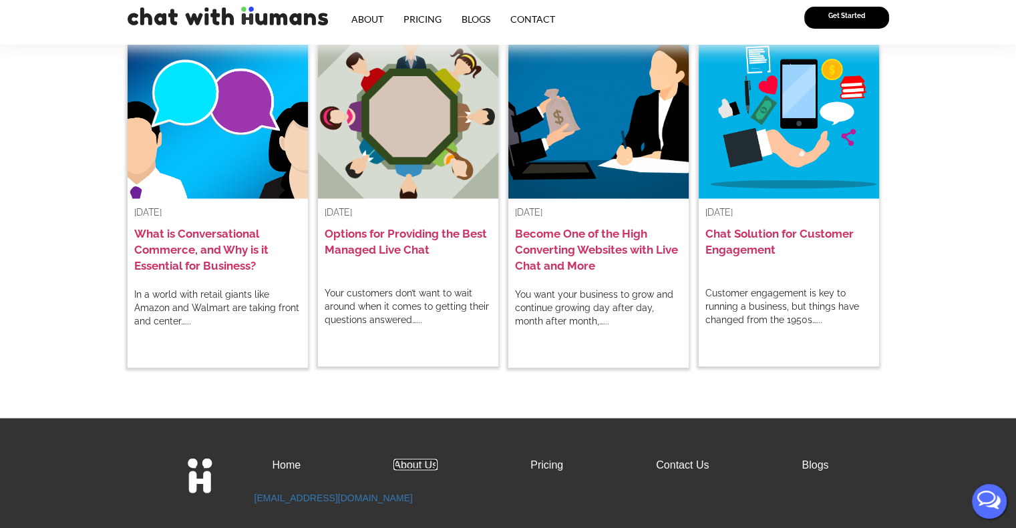
click at [419, 459] on link "About Us" at bounding box center [415, 464] width 44 height 11
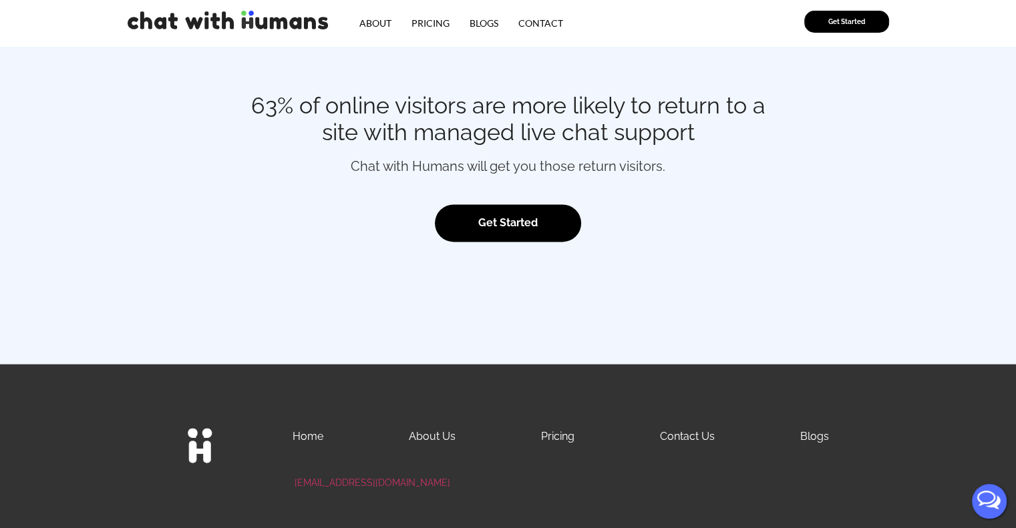
scroll to position [1971, 0]
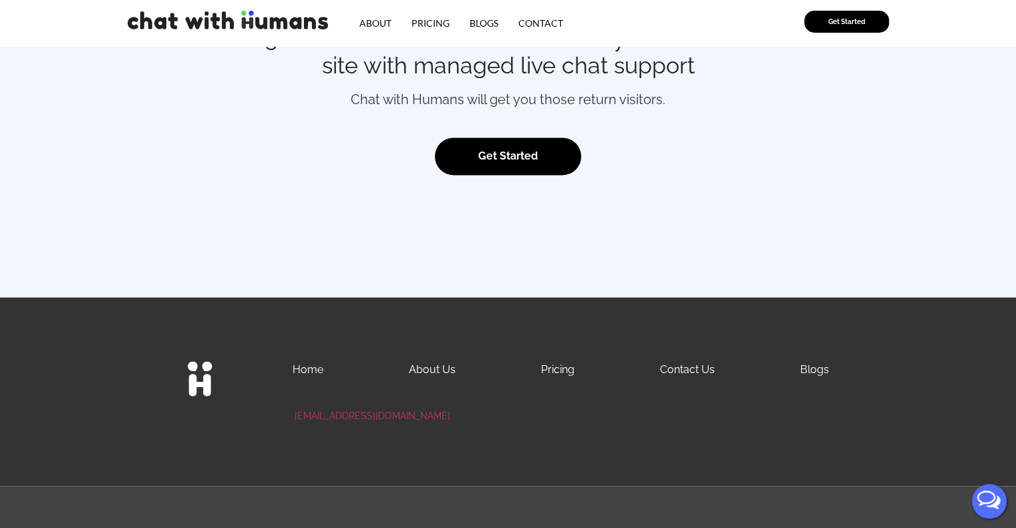
click at [552, 371] on link "Pricing" at bounding box center [557, 369] width 33 height 13
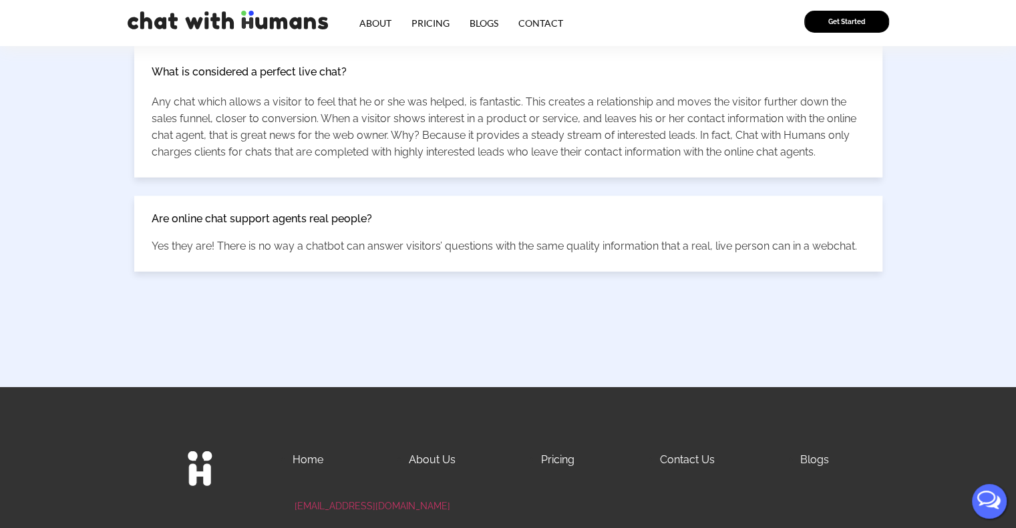
scroll to position [3076, 0]
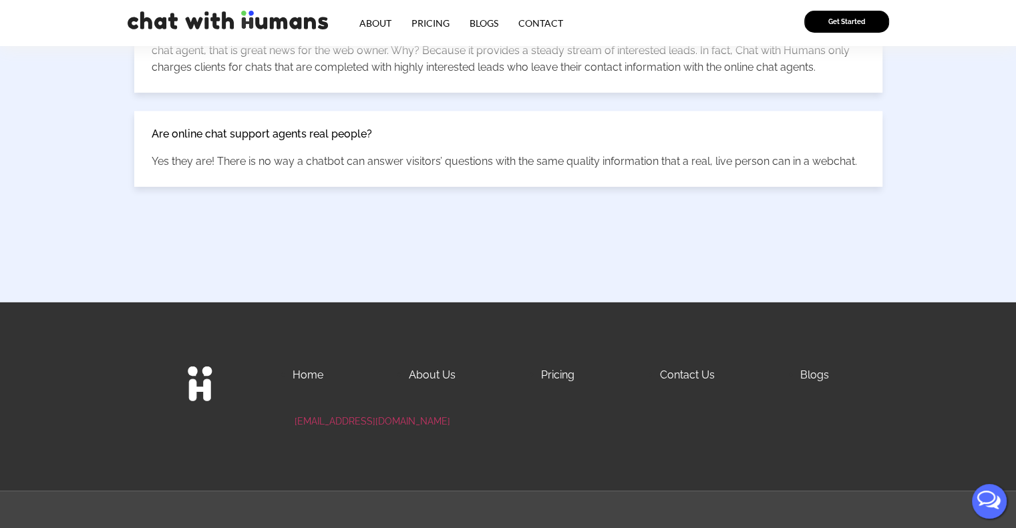
click at [675, 369] on link "Contact Us" at bounding box center [687, 375] width 55 height 13
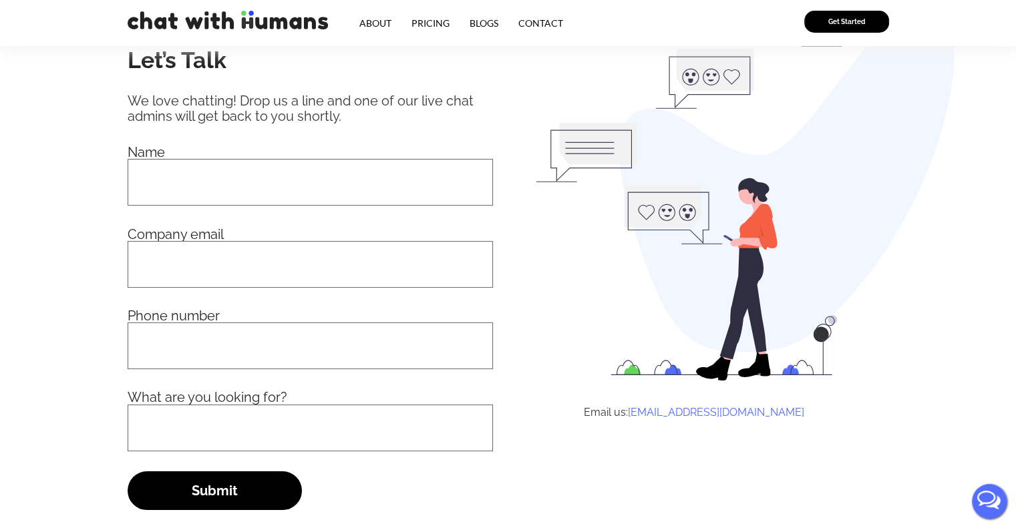
scroll to position [290, 0]
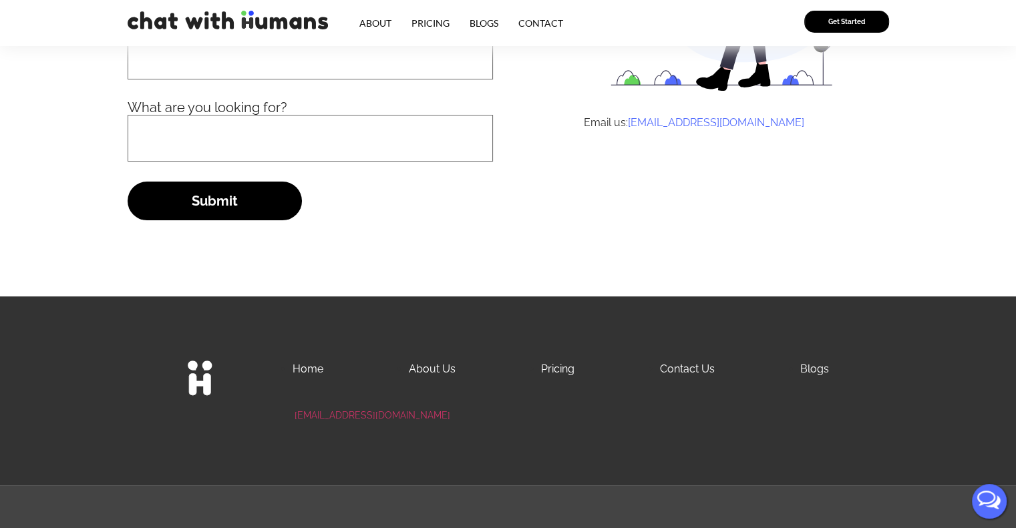
click at [699, 369] on link "Contact Us" at bounding box center [687, 369] width 55 height 13
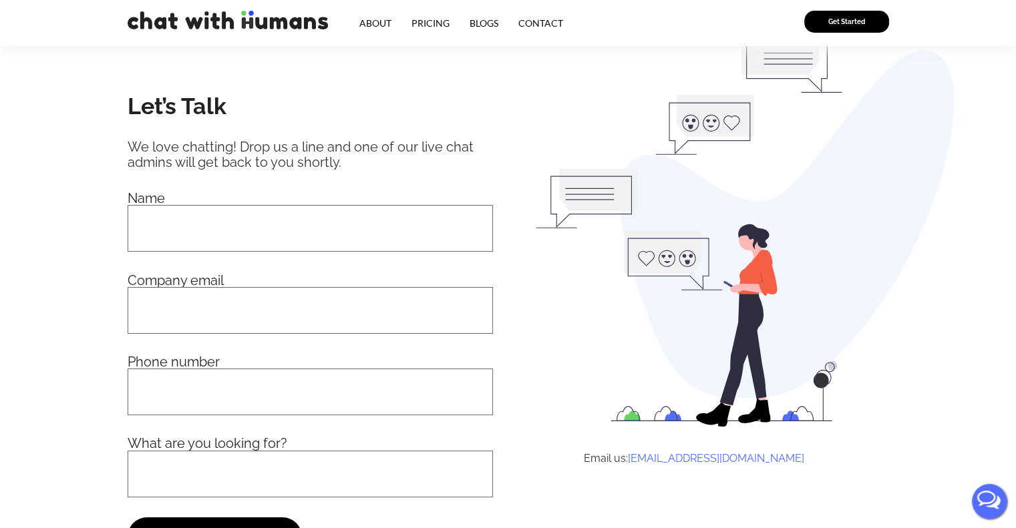
scroll to position [290, 0]
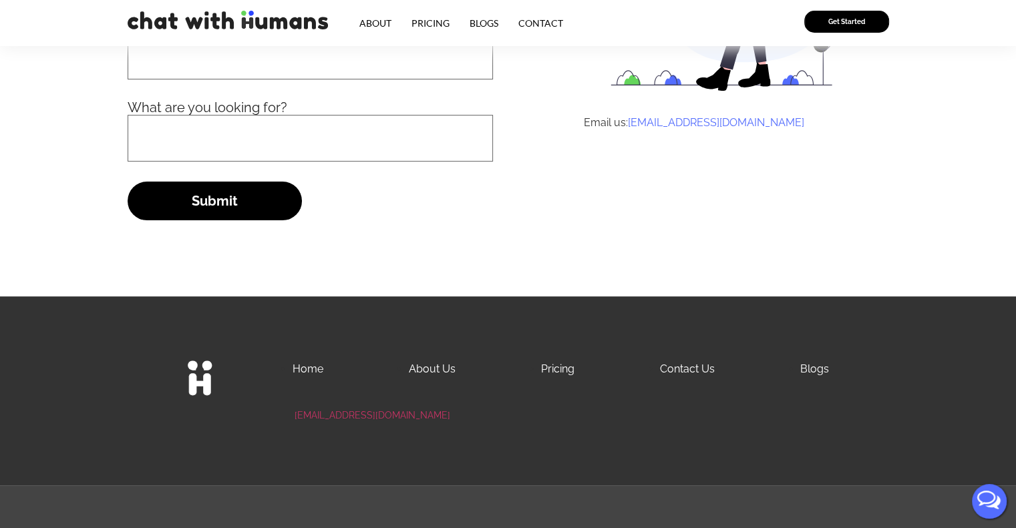
click at [811, 367] on link "Blogs" at bounding box center [814, 369] width 29 height 13
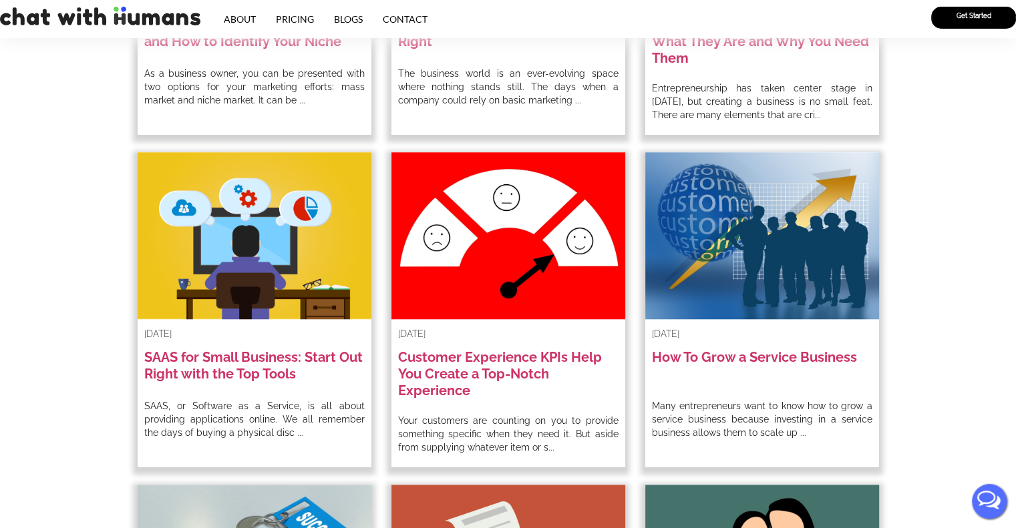
scroll to position [1087, 0]
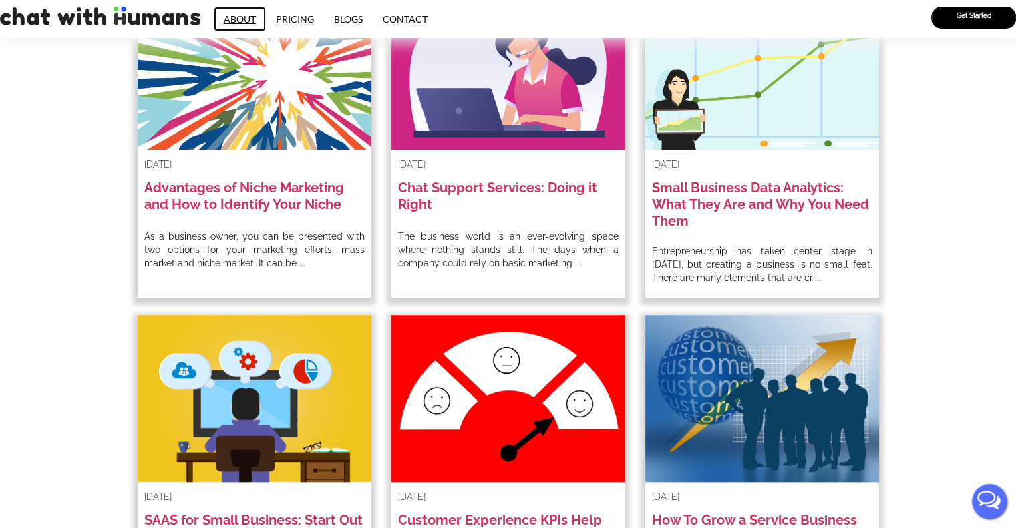
click at [246, 15] on link "About" at bounding box center [240, 19] width 52 height 25
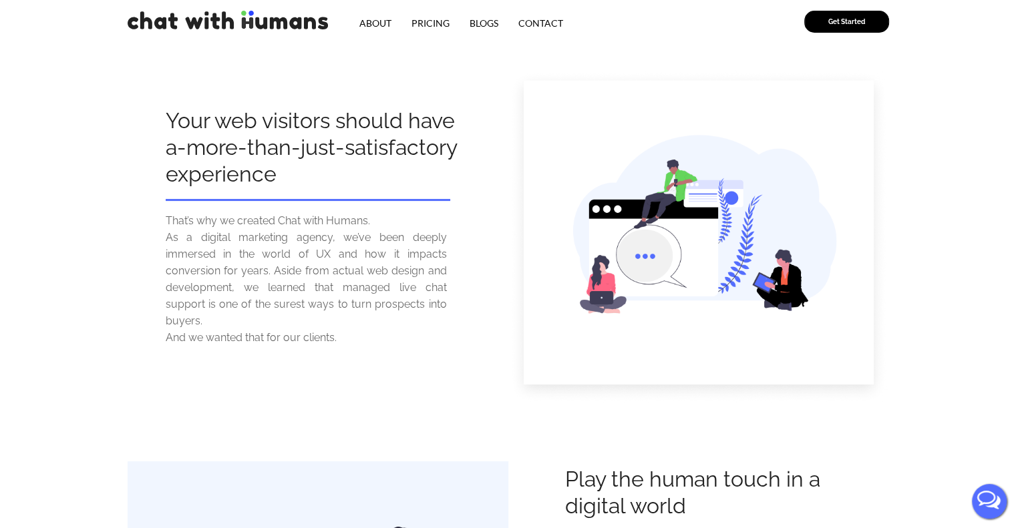
scroll to position [200, 0]
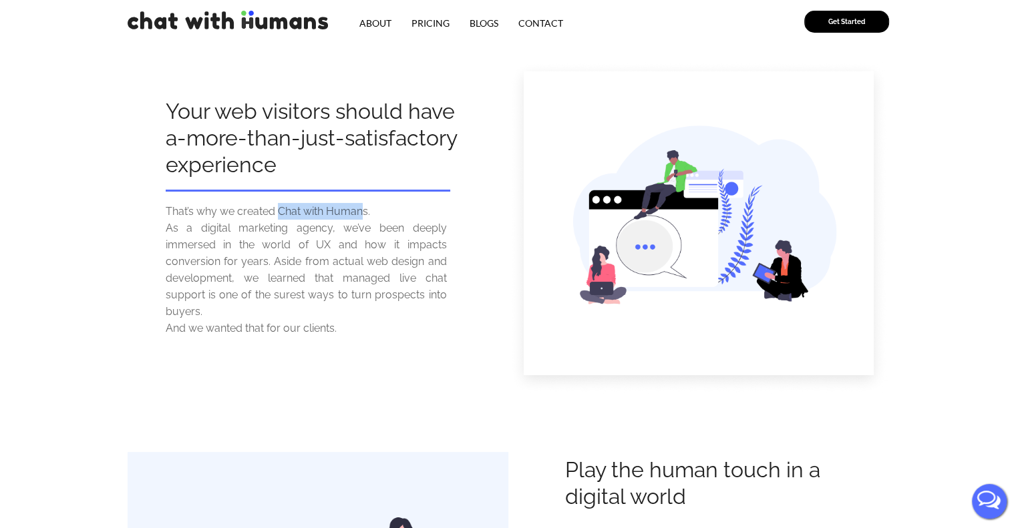
drag, startPoint x: 363, startPoint y: 215, endPoint x: 280, endPoint y: 211, distance: 83.6
click at [280, 211] on div "That’s why we created Chat with Humans." at bounding box center [306, 211] width 281 height 17
drag, startPoint x: 379, startPoint y: 210, endPoint x: 280, endPoint y: 212, distance: 99.5
click at [280, 212] on div "That’s why we created Chat with Humans." at bounding box center [306, 211] width 281 height 17
copy div "Chat with Humans."
